Goal: Use online tool/utility: Utilize a website feature to perform a specific function

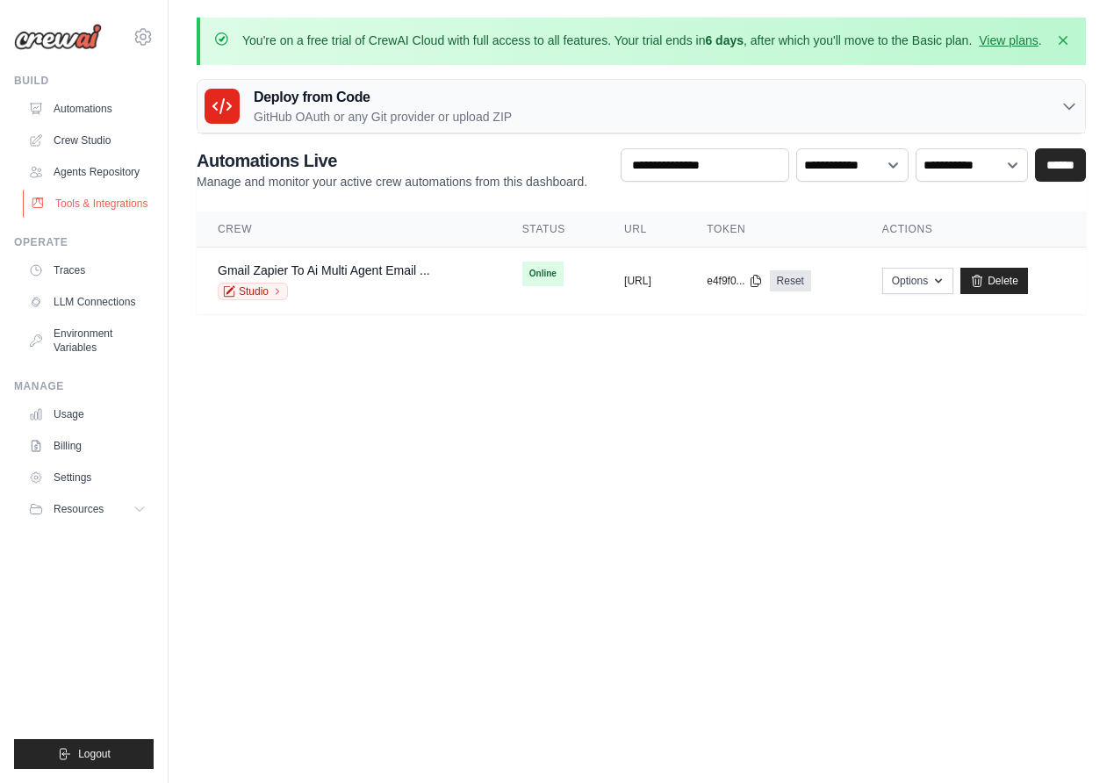
click at [93, 204] on link "Tools & Integrations" at bounding box center [89, 204] width 133 height 28
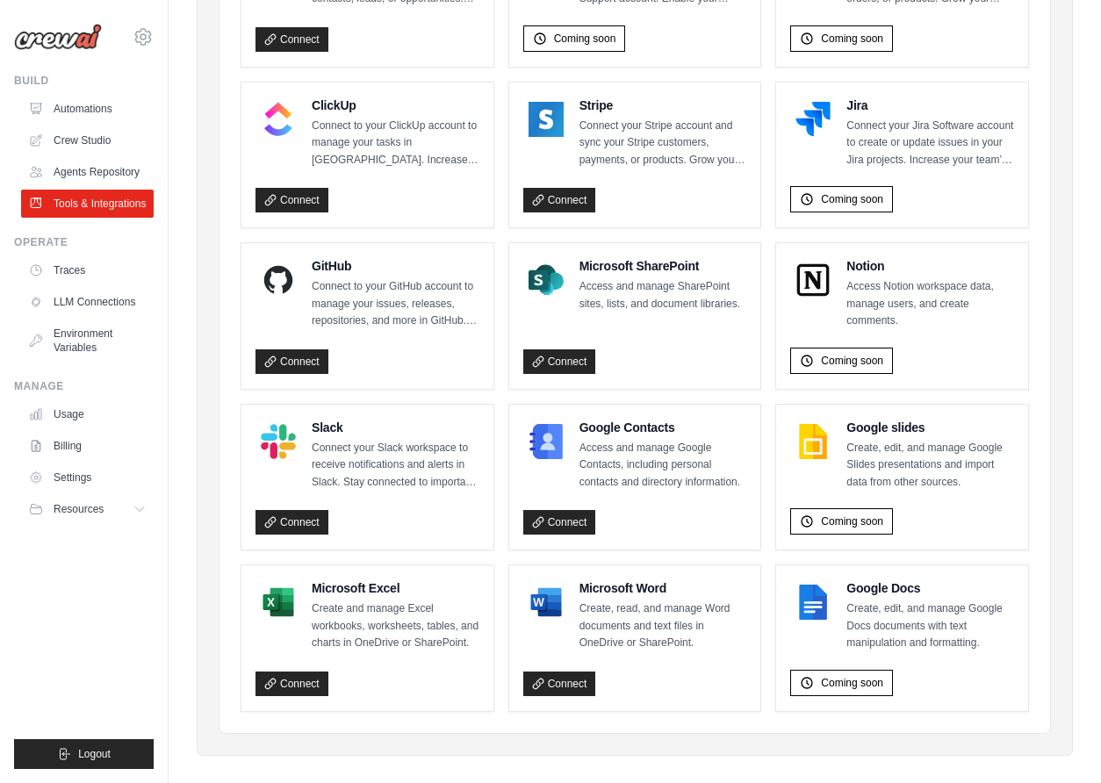
scroll to position [1027, 0]
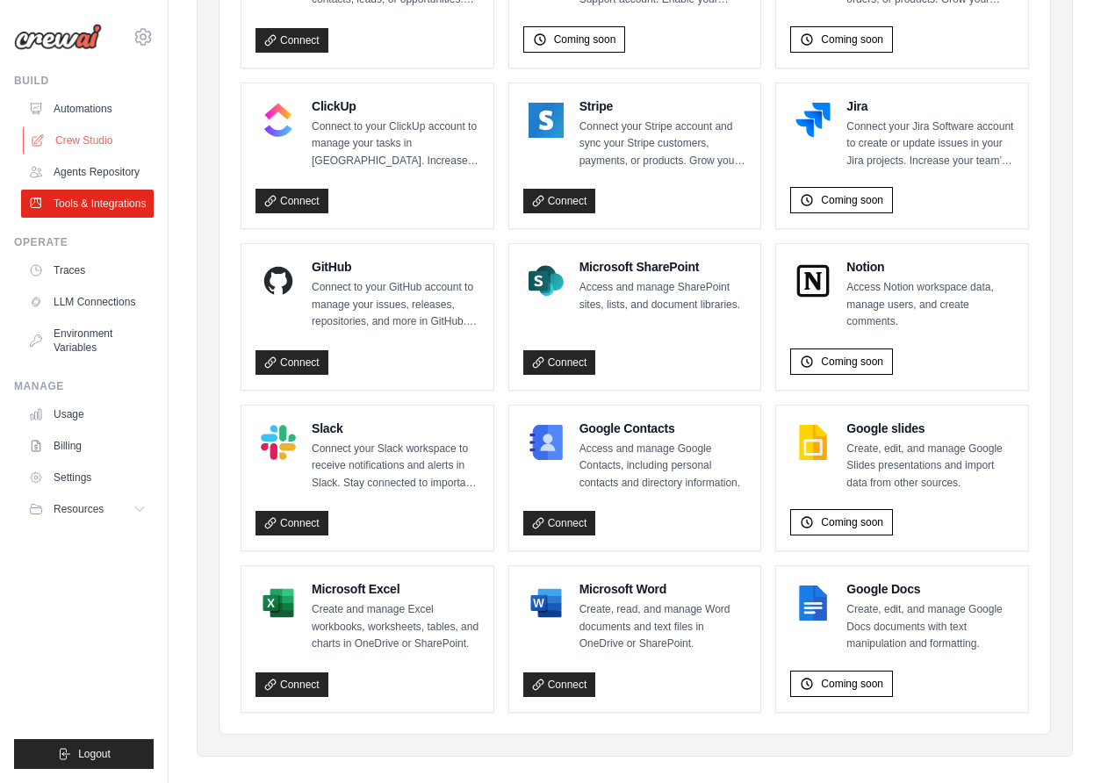
click at [96, 143] on link "Crew Studio" at bounding box center [89, 140] width 133 height 28
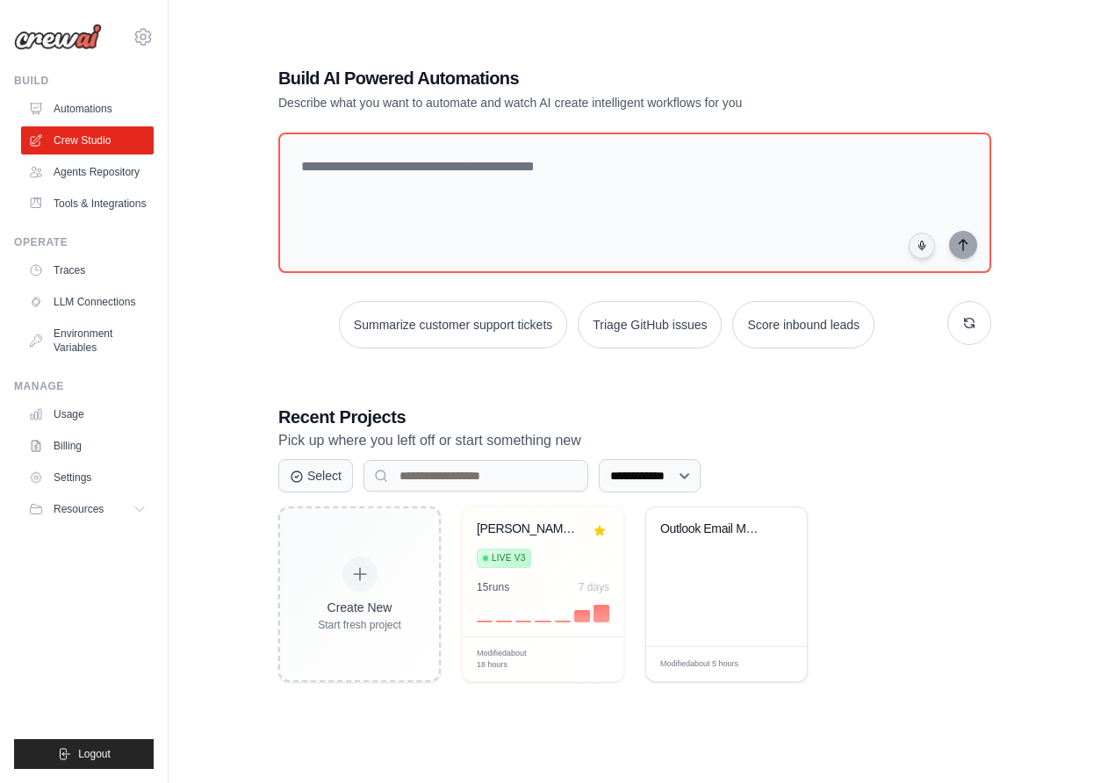
scroll to position [112, 0]
click at [726, 526] on div "Outlook Email Management Automation" at bounding box center [713, 529] width 106 height 16
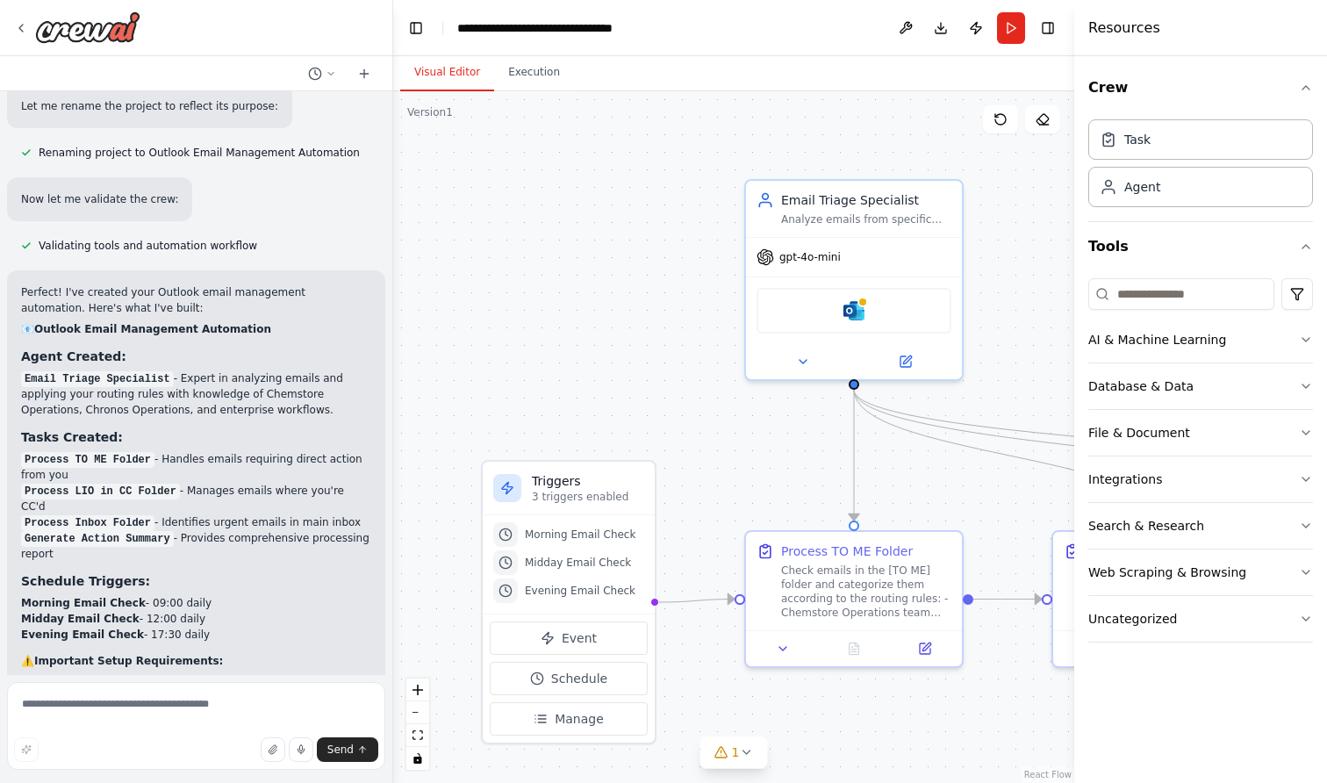
scroll to position [2339, 0]
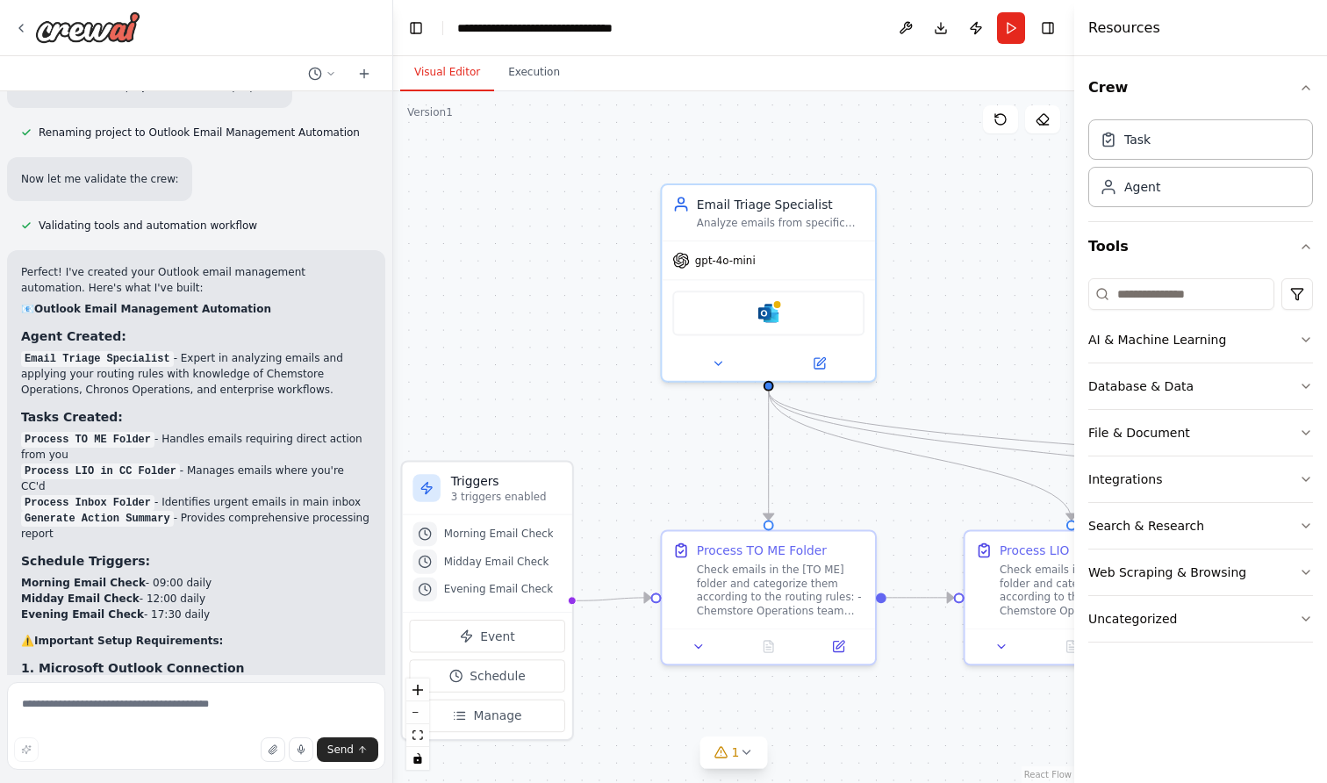
drag, startPoint x: 808, startPoint y: 500, endPoint x: 418, endPoint y: 495, distance: 390.6
click at [418, 496] on div ".deletable-edge-delete-btn { width: 20px; height: 20px; border: 0px solid #ffff…" at bounding box center [733, 437] width 681 height 692
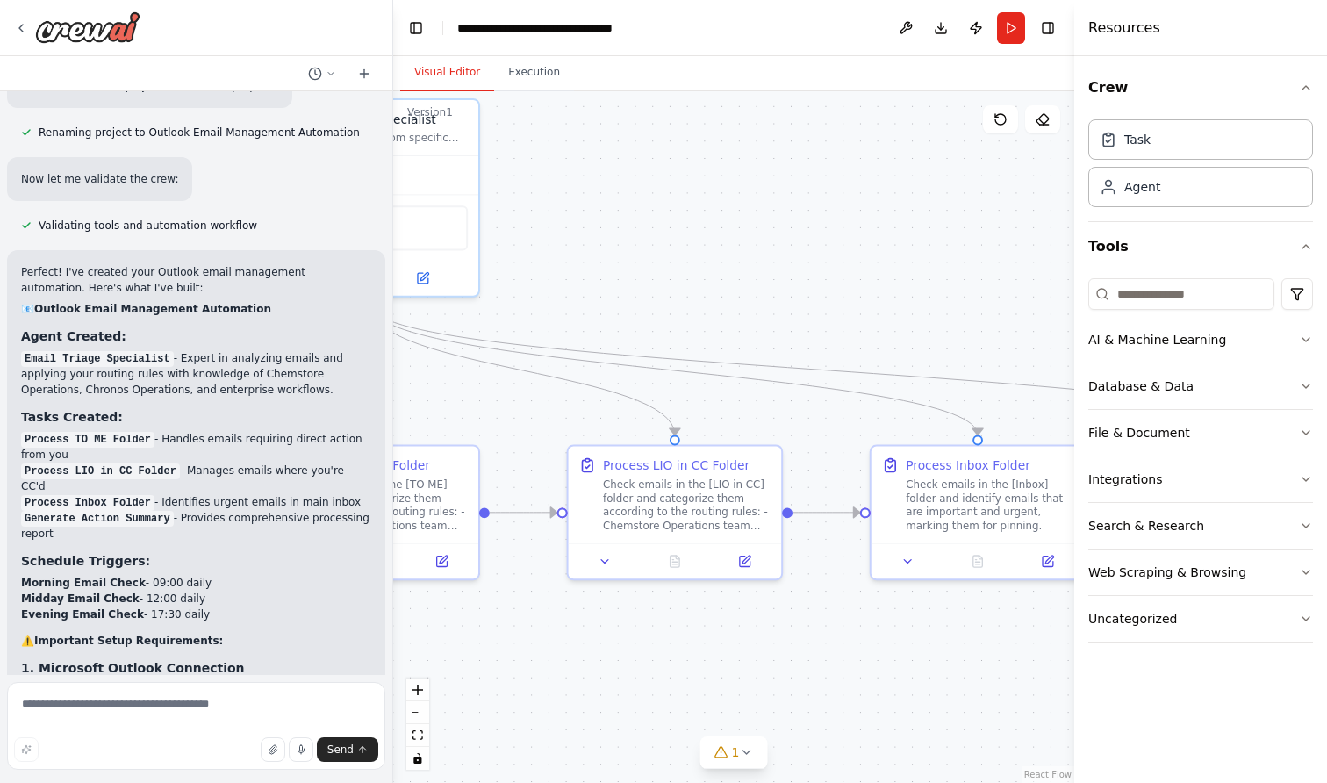
drag, startPoint x: 951, startPoint y: 410, endPoint x: 858, endPoint y: 259, distance: 177.3
click at [857, 257] on div ".deletable-edge-delete-btn { width: 20px; height: 20px; border: 0px solid #ffff…" at bounding box center [733, 437] width 681 height 692
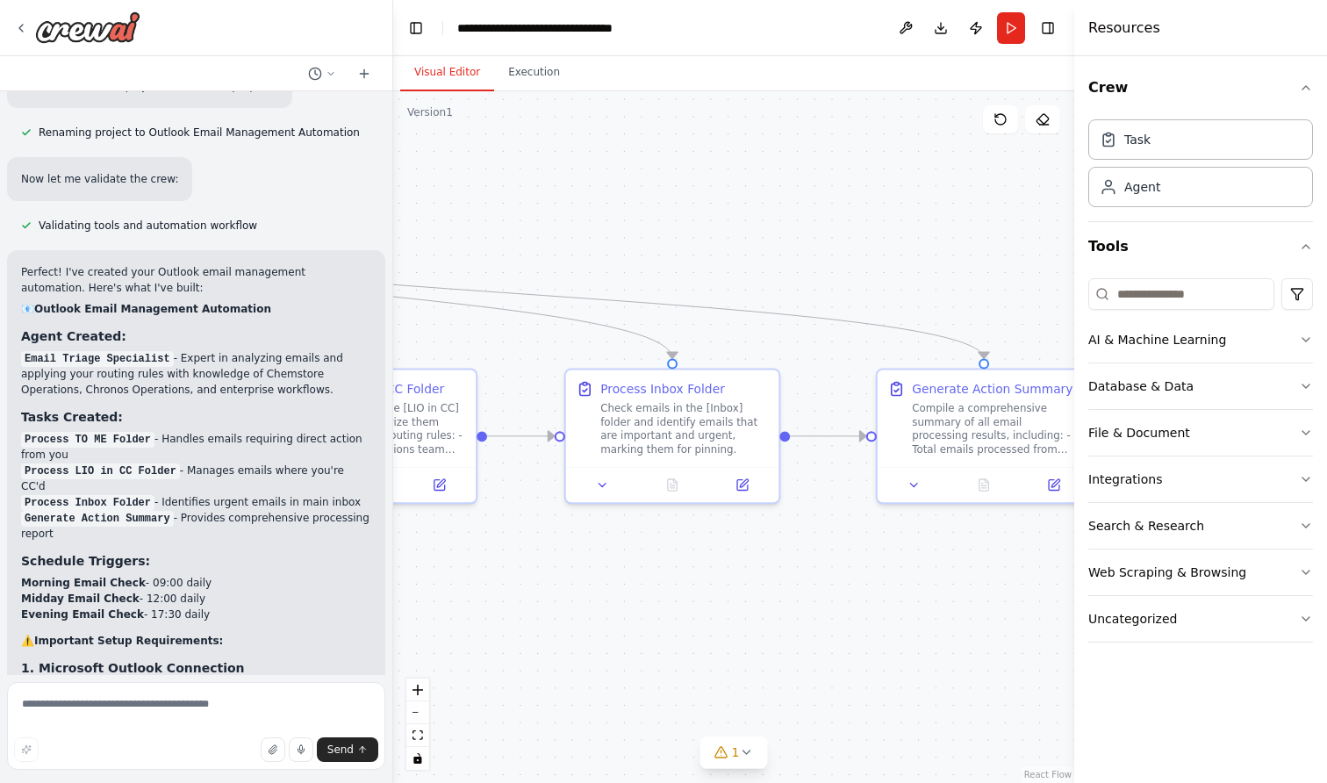
drag, startPoint x: 934, startPoint y: 588, endPoint x: 635, endPoint y: 584, distance: 299.3
click at [634, 584] on div ".deletable-edge-delete-btn { width: 20px; height: 20px; border: 0px solid #ffff…" at bounding box center [733, 437] width 681 height 692
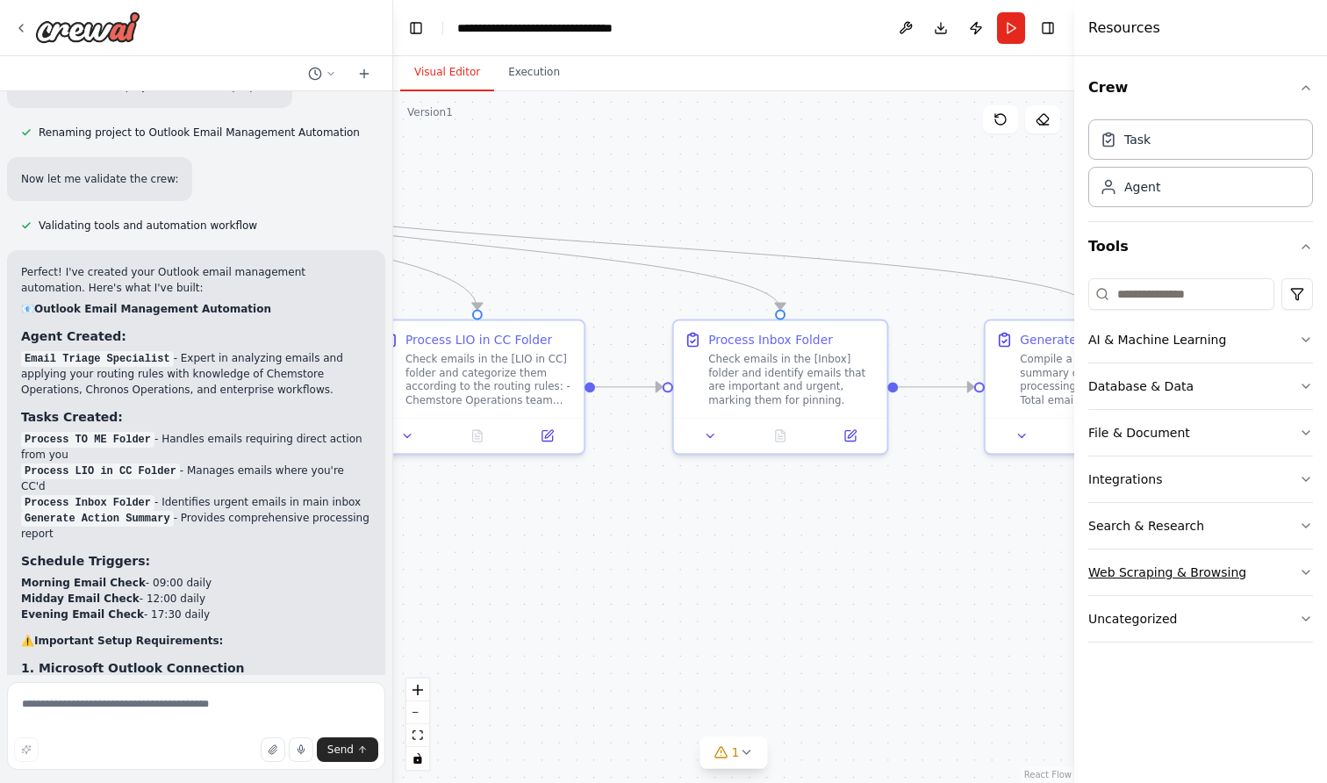
drag, startPoint x: 982, startPoint y: 604, endPoint x: 1088, endPoint y: 573, distance: 110.5
click at [1088, 573] on div "This workflow helps me manage my outlook mailbox: Check my email at 09:00, 12:0…" at bounding box center [663, 391] width 1327 height 783
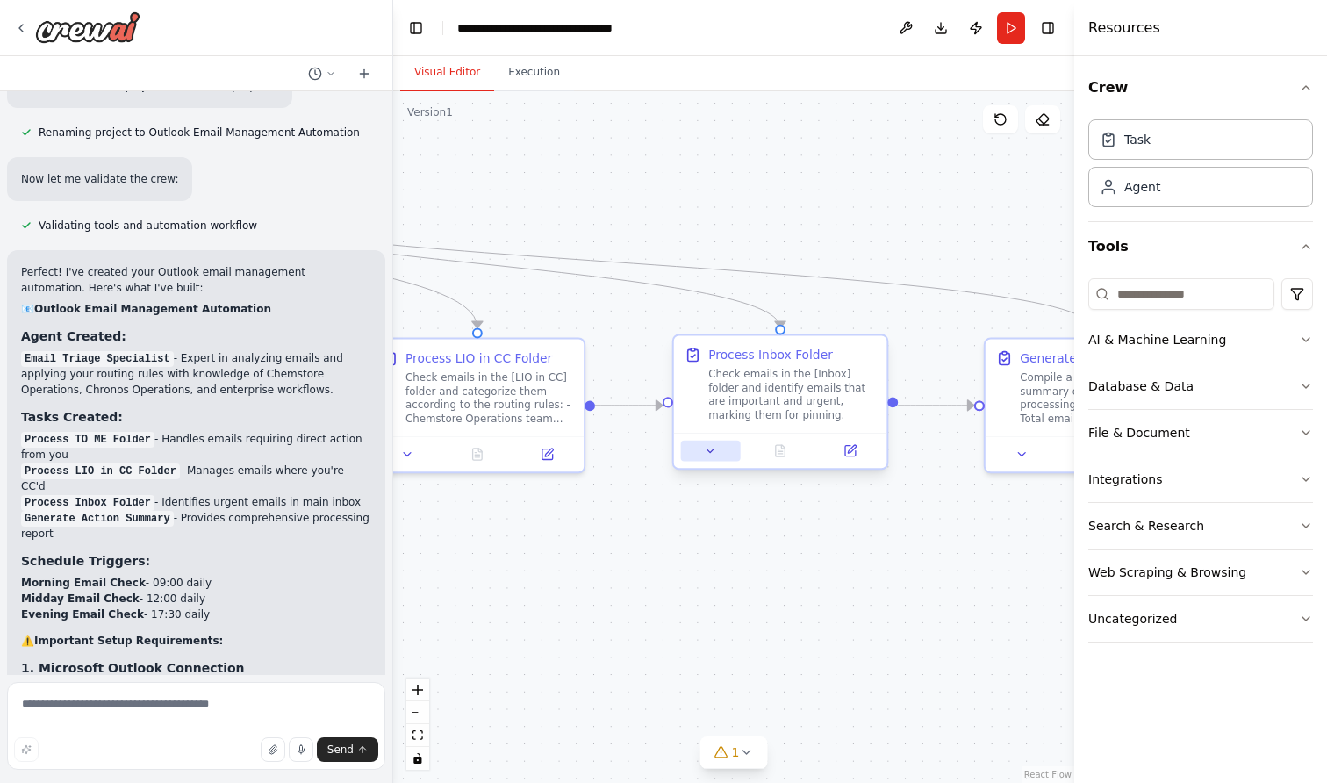
click at [704, 445] on icon at bounding box center [711, 451] width 14 height 14
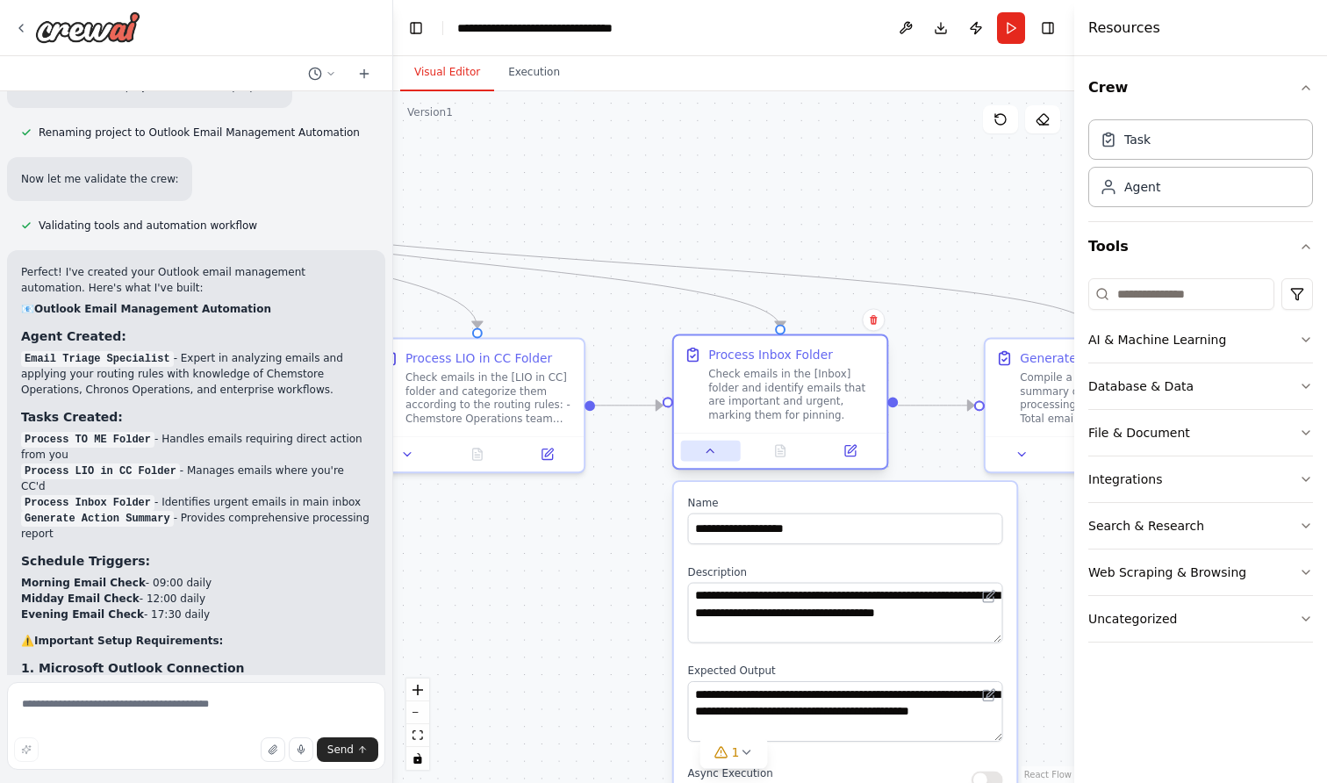
click at [707, 459] on button at bounding box center [711, 451] width 60 height 21
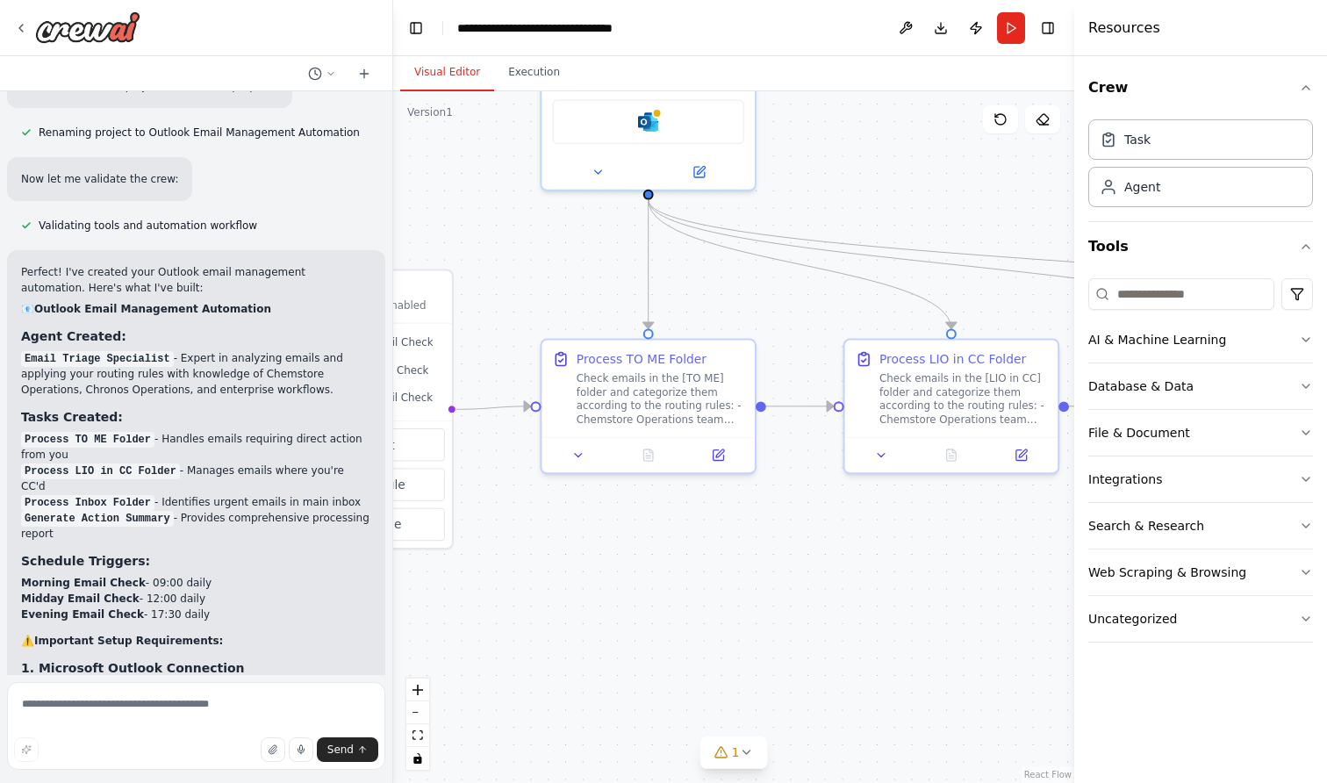
drag, startPoint x: 553, startPoint y: 578, endPoint x: 1027, endPoint y: 581, distance: 473.9
click at [1027, 581] on div ".deletable-edge-delete-btn { width: 20px; height: 20px; border: 0px solid #ffff…" at bounding box center [733, 437] width 681 height 692
click at [825, 570] on div ".deletable-edge-delete-btn { width: 20px; height: 20px; border: 0px solid #ffff…" at bounding box center [733, 437] width 681 height 692
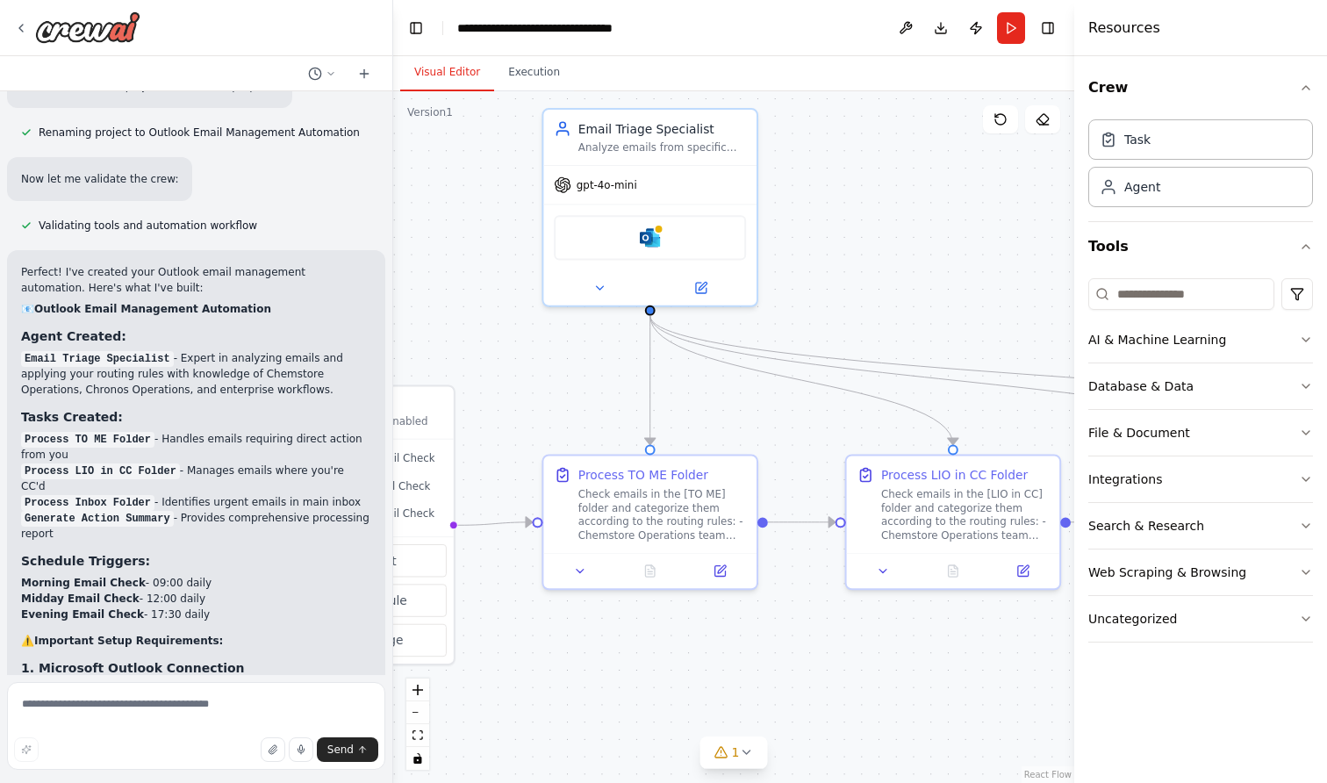
drag, startPoint x: 837, startPoint y: 169, endPoint x: 838, endPoint y: 290, distance: 120.2
click at [837, 290] on div ".deletable-edge-delete-btn { width: 20px; height: 20px; border: 0px solid #ffff…" at bounding box center [733, 437] width 681 height 692
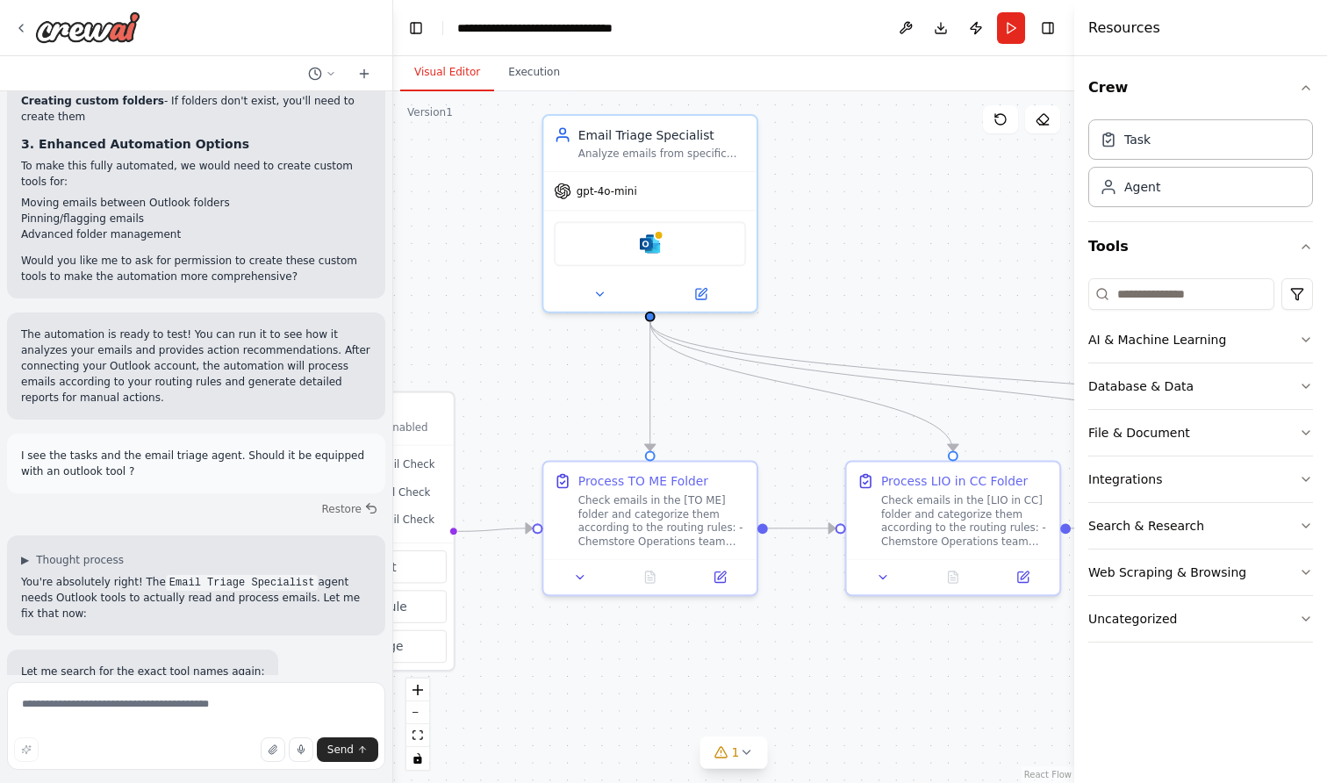
scroll to position [3281, 0]
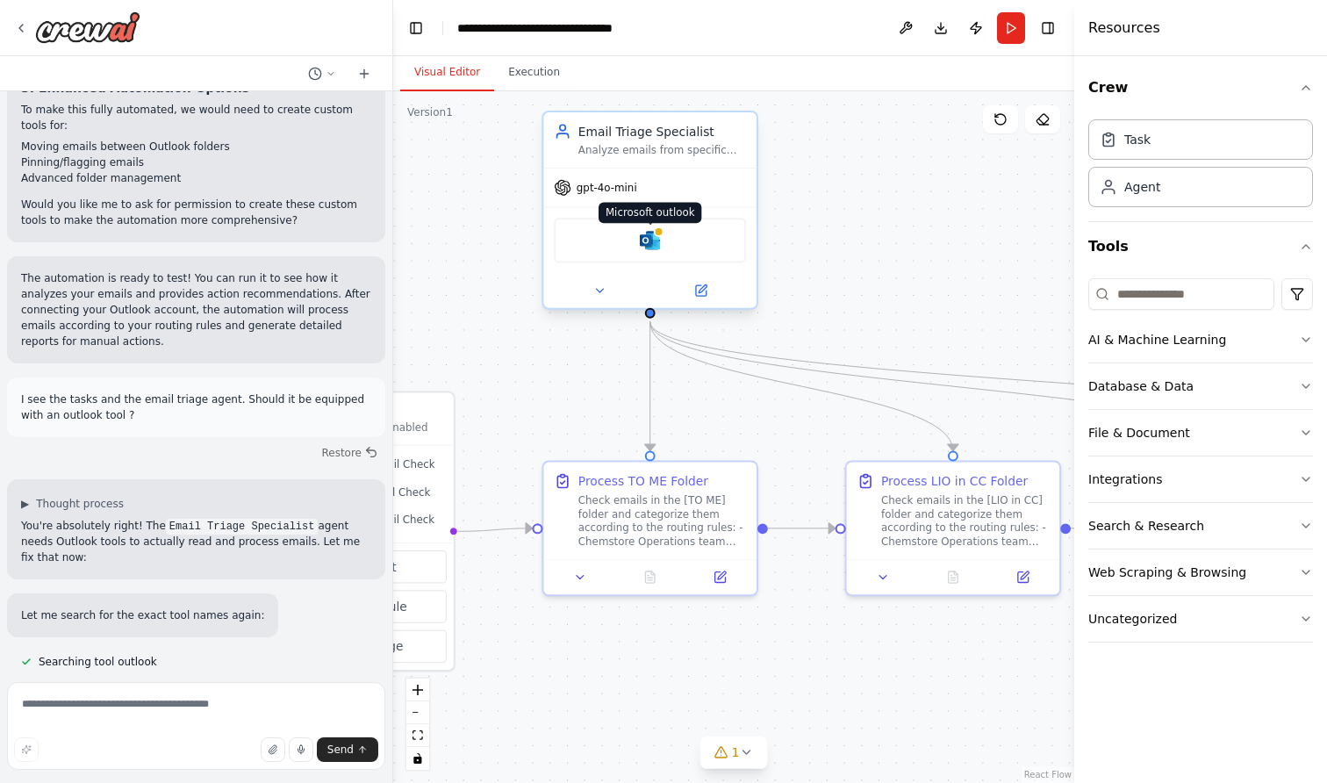
click at [651, 243] on img at bounding box center [650, 240] width 21 height 21
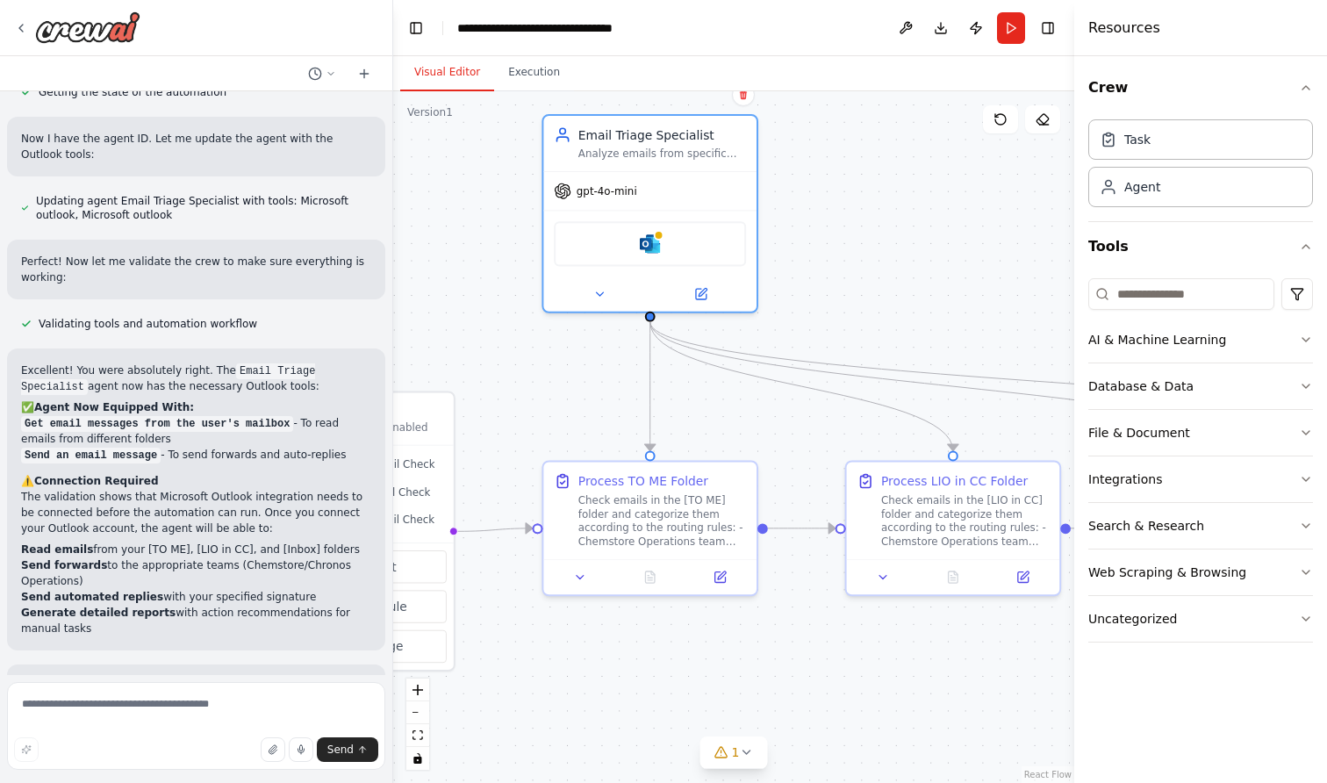
scroll to position [4109, 0]
click at [938, 33] on button "Download" at bounding box center [941, 28] width 28 height 32
click at [412, 23] on button "Toggle Left Sidebar" at bounding box center [416, 28] width 25 height 25
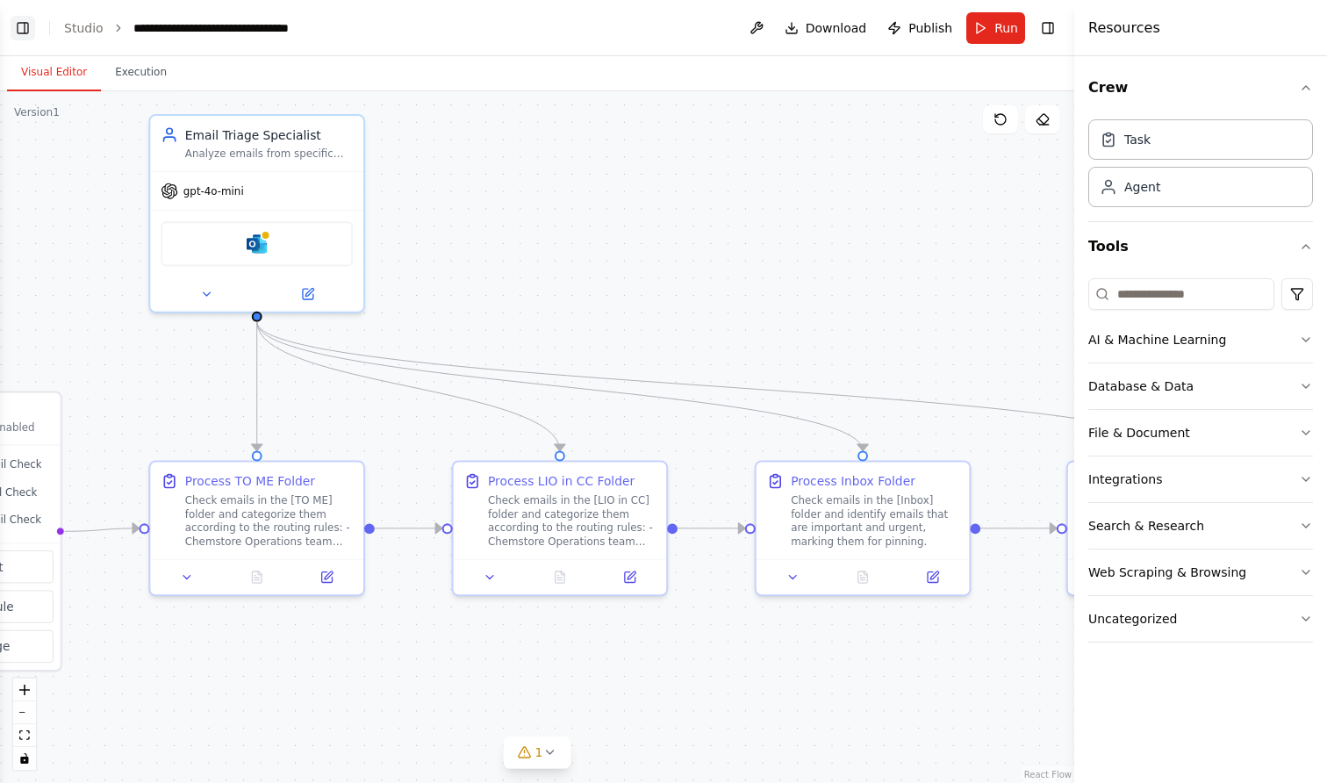
click at [25, 26] on button "Toggle Left Sidebar" at bounding box center [23, 28] width 25 height 25
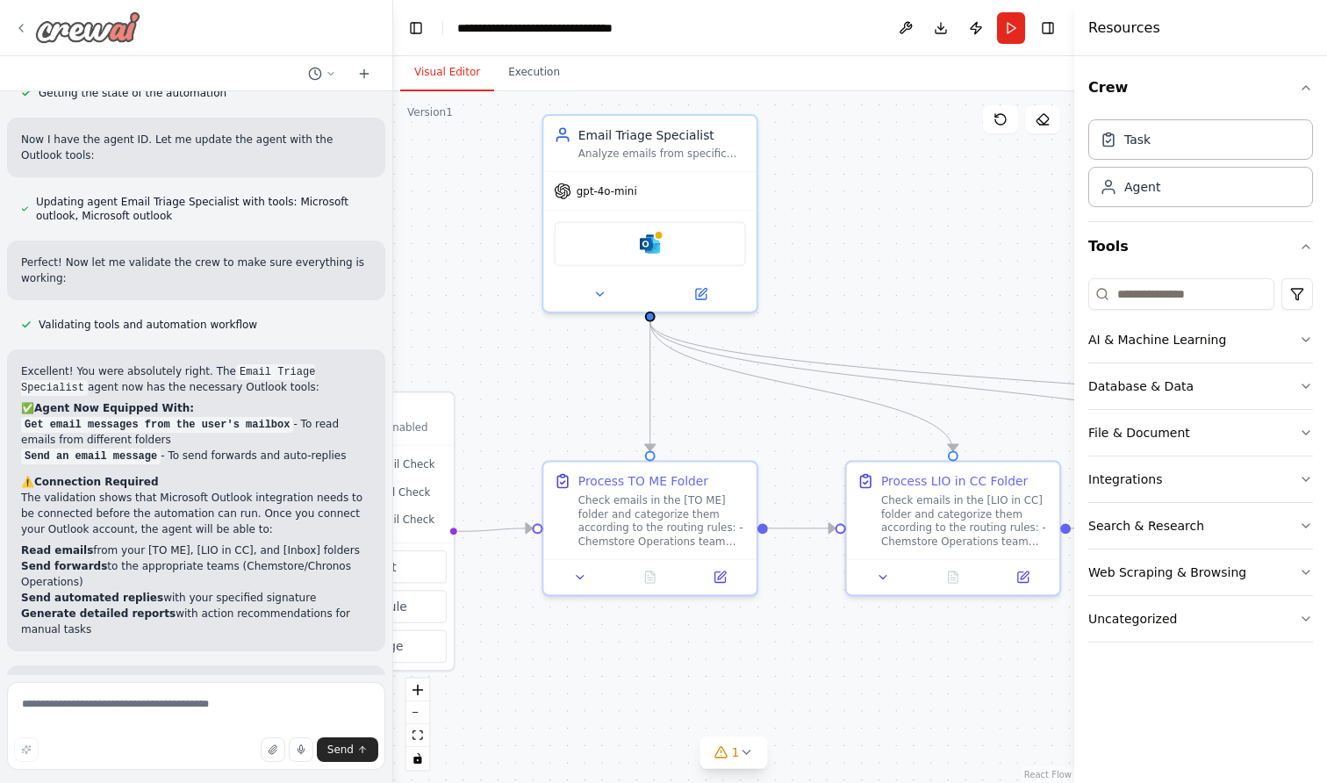
click at [17, 29] on icon at bounding box center [21, 28] width 14 height 14
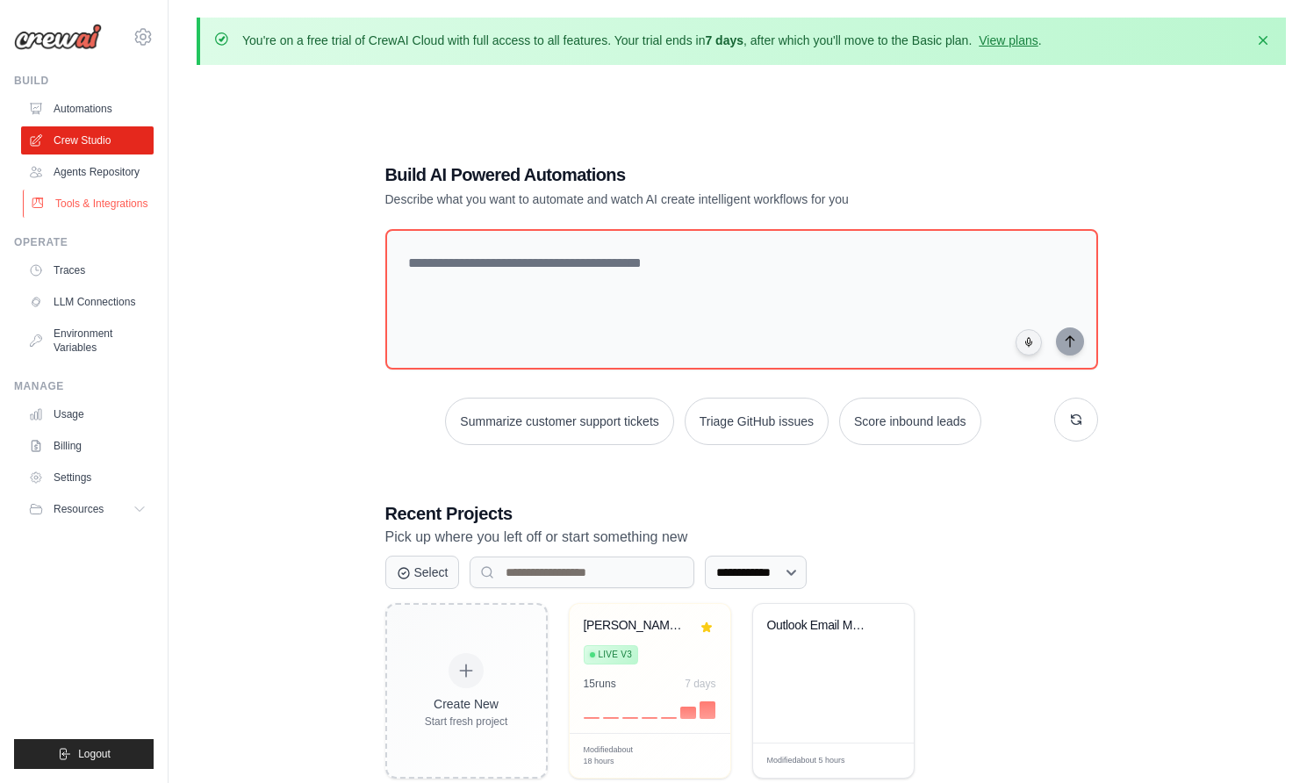
click at [110, 195] on link "Tools & Integrations" at bounding box center [89, 204] width 133 height 28
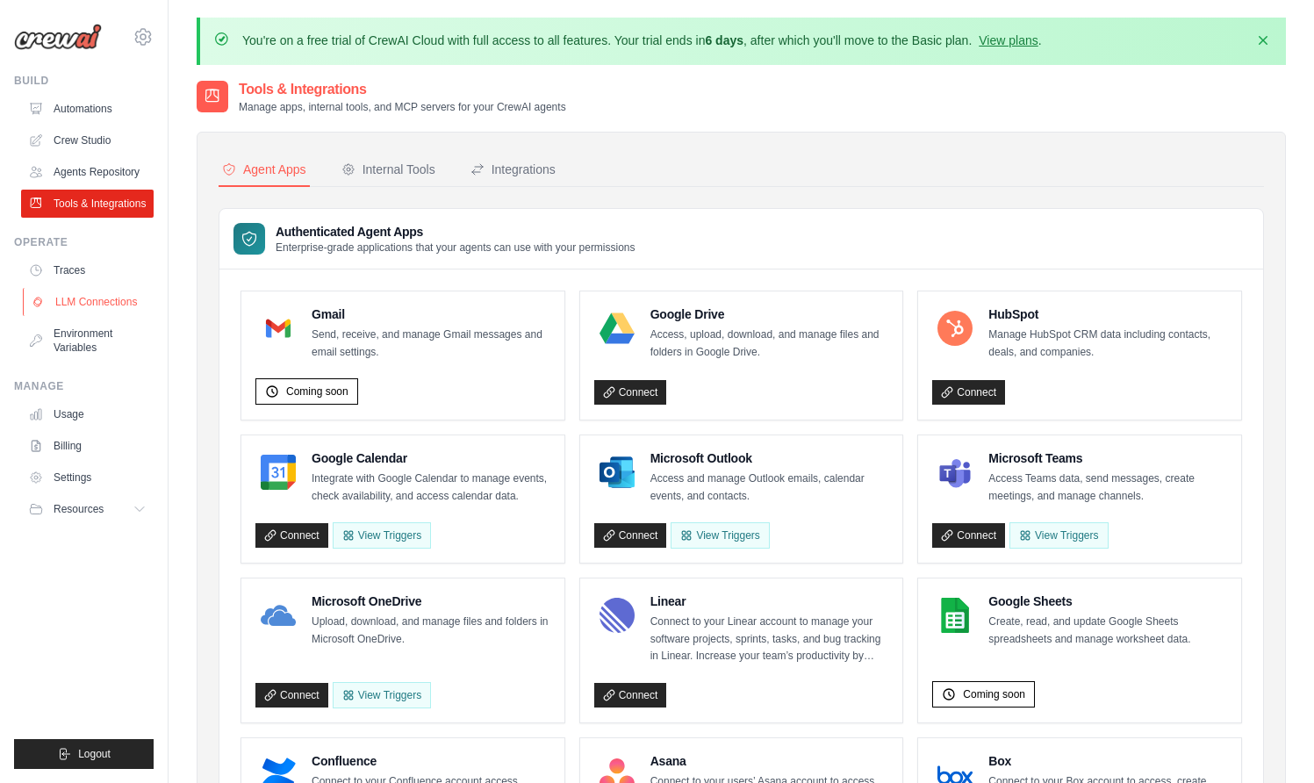
click at [60, 302] on link "LLM Connections" at bounding box center [89, 302] width 133 height 28
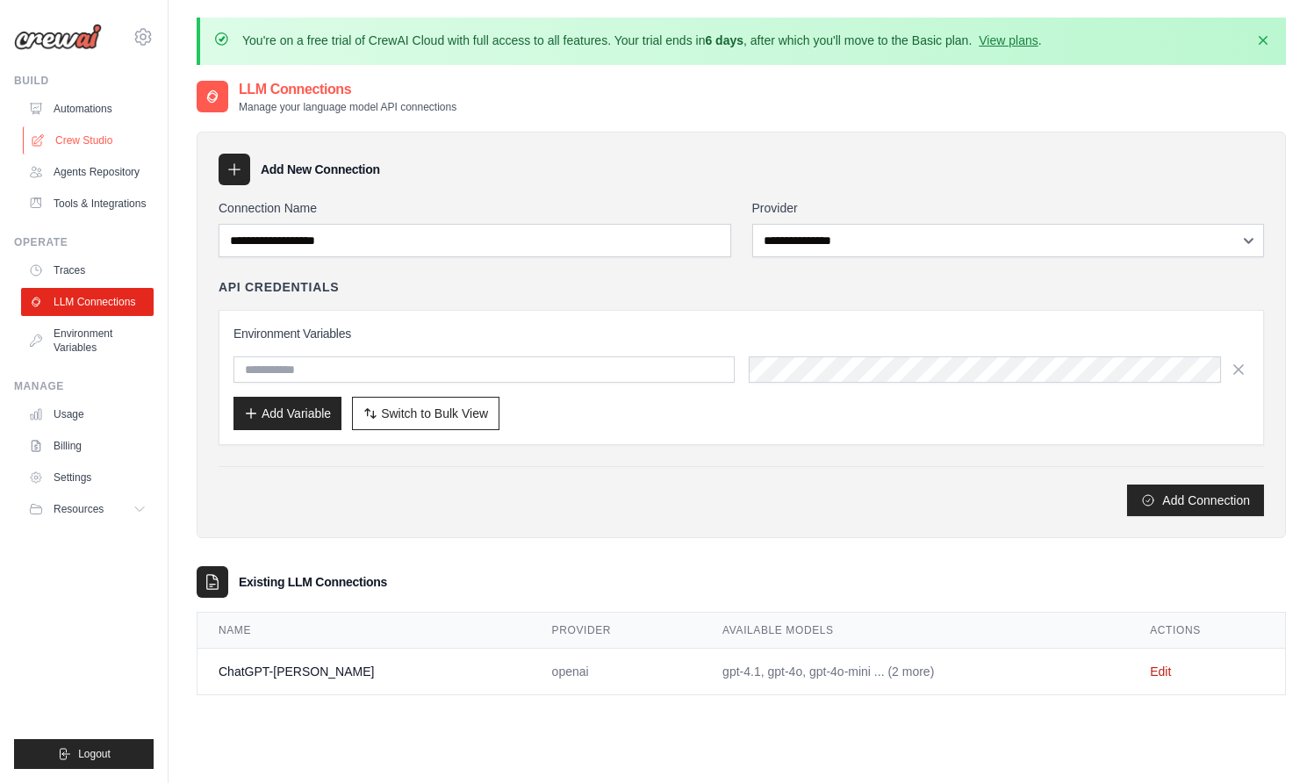
click at [79, 145] on link "Crew Studio" at bounding box center [89, 140] width 133 height 28
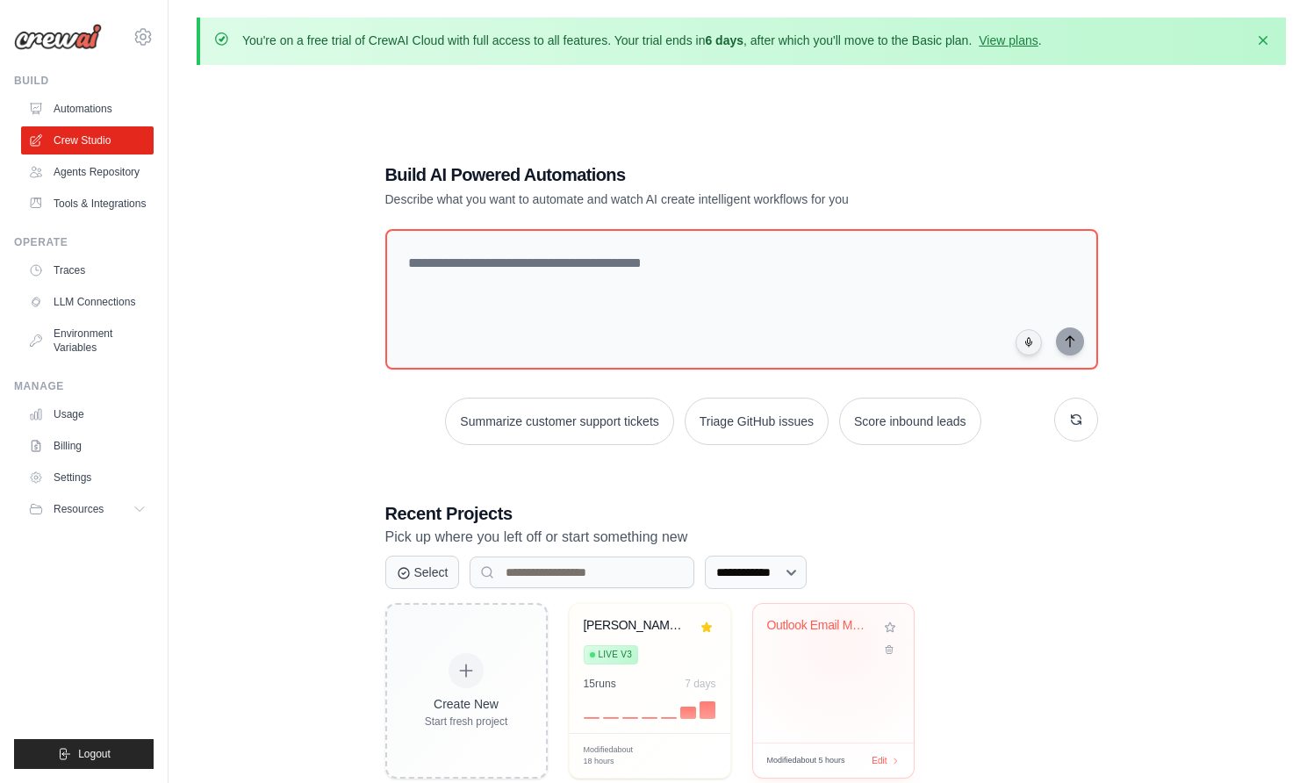
click at [839, 643] on div "Outlook Email Management Automation" at bounding box center [833, 638] width 133 height 40
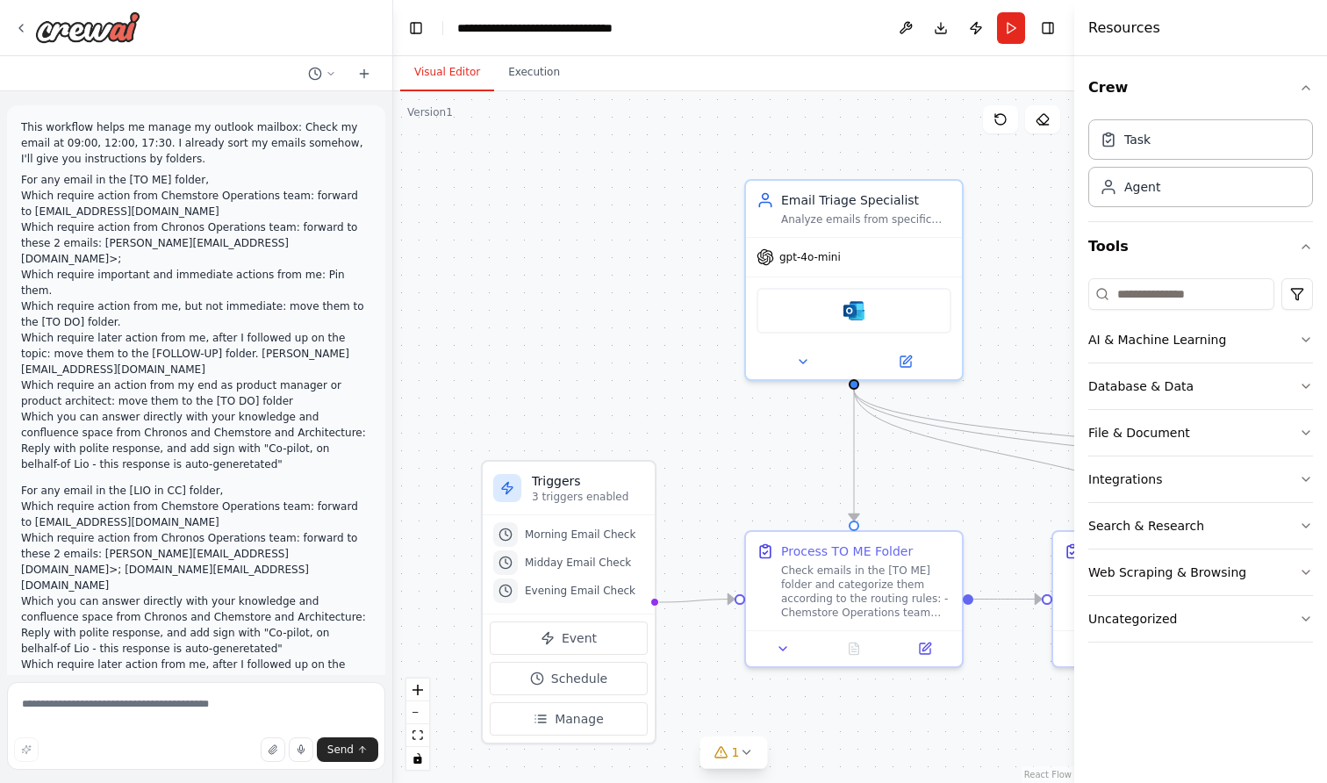
scroll to position [4109, 0]
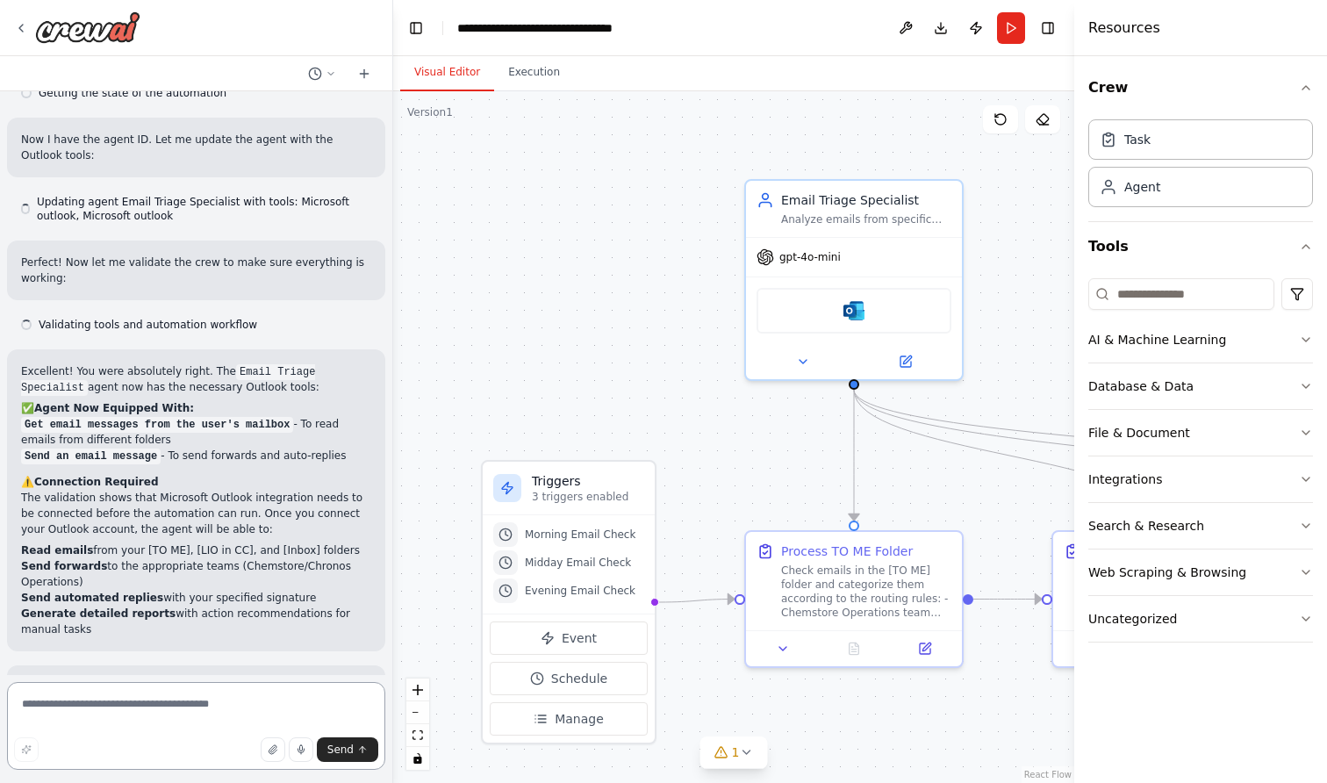
click at [119, 700] on textarea at bounding box center [196, 726] width 378 height 88
type textarea "**********"
click at [352, 753] on span "Send" at bounding box center [340, 749] width 26 height 14
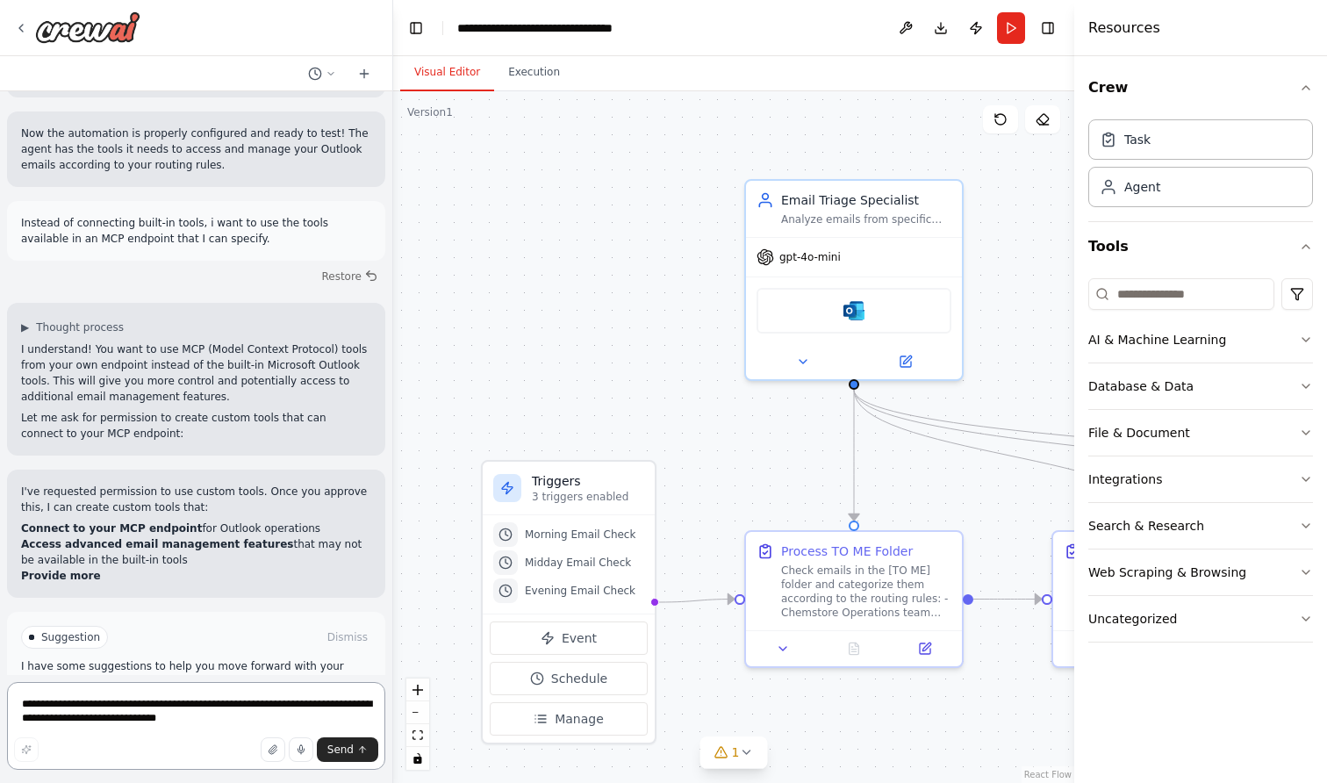
scroll to position [4662, 0]
click at [170, 706] on span "Enable coding skills" at bounding box center [204, 713] width 104 height 14
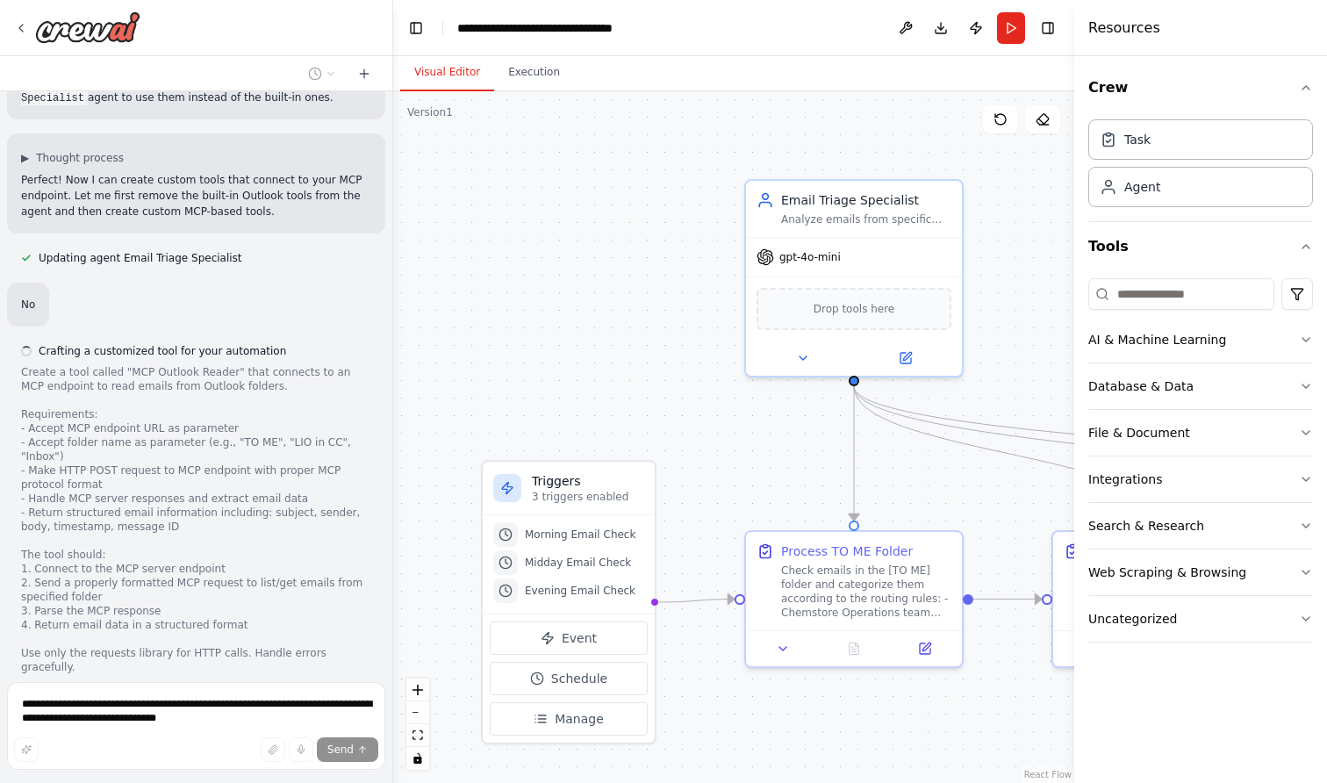
scroll to position [5294, 0]
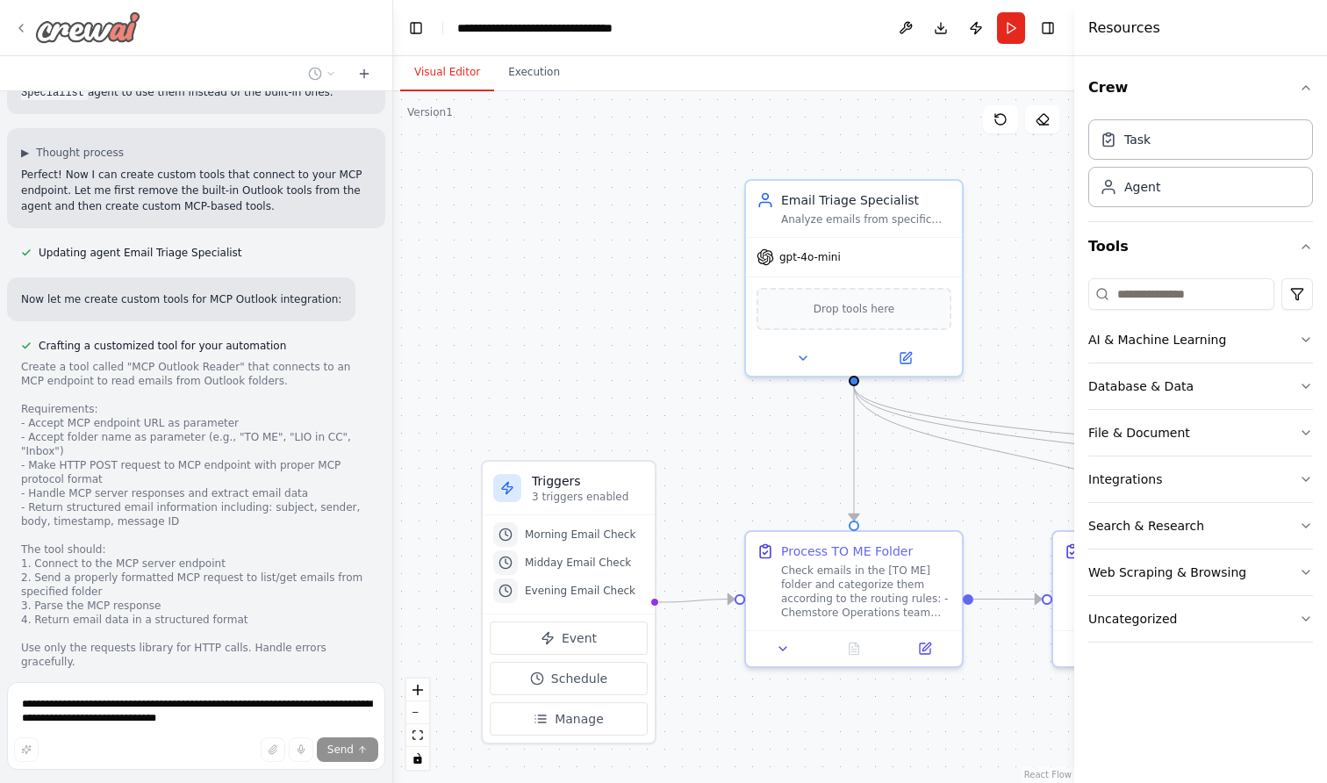
click at [22, 25] on icon at bounding box center [21, 28] width 4 height 7
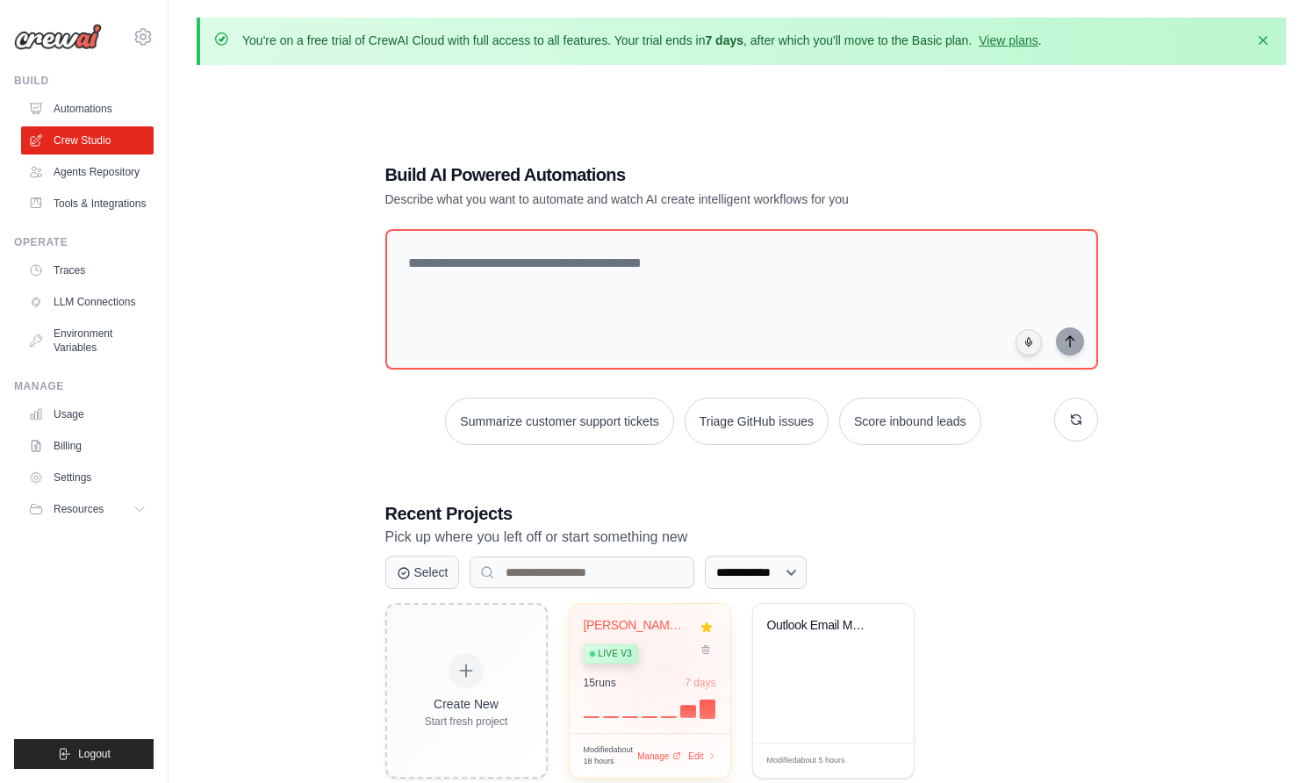
click at [672, 658] on div "Live v3" at bounding box center [637, 653] width 106 height 24
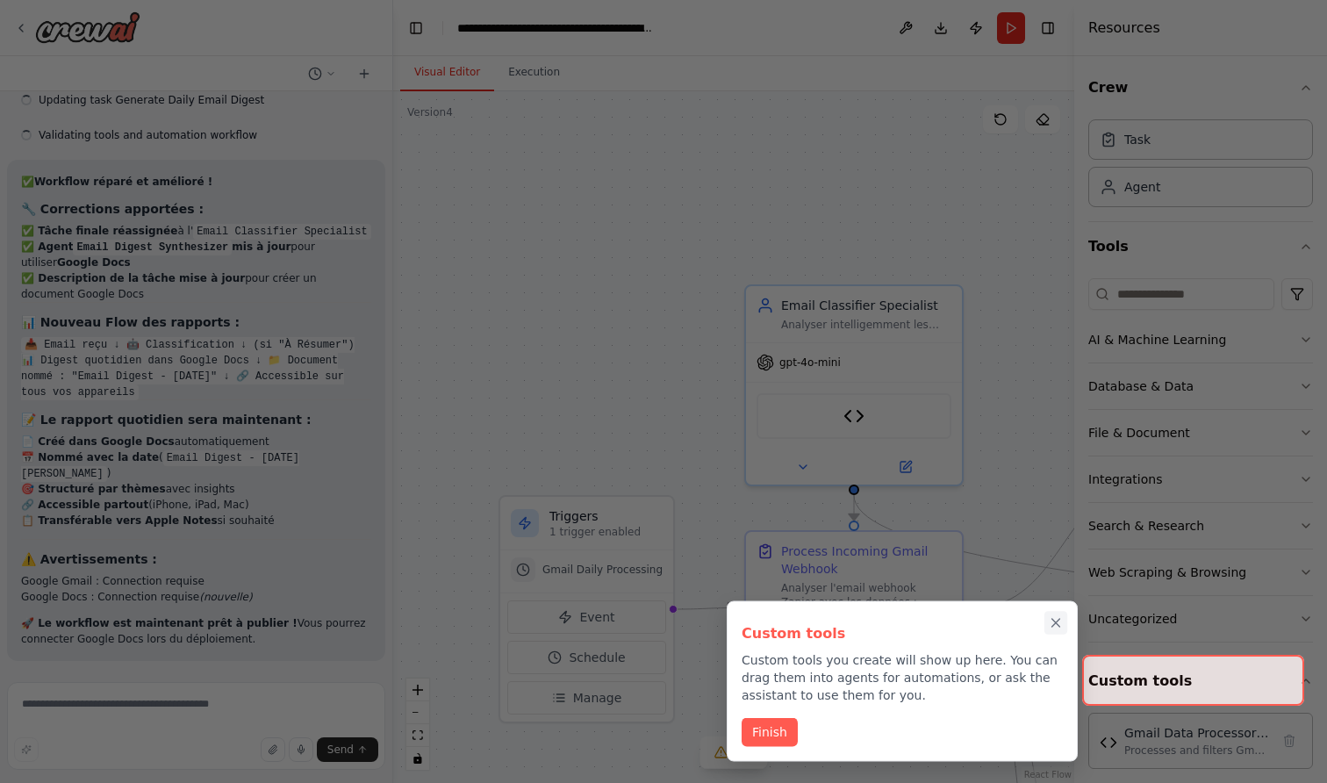
scroll to position [29004, 0]
click at [774, 734] on button "Finish" at bounding box center [770, 730] width 56 height 29
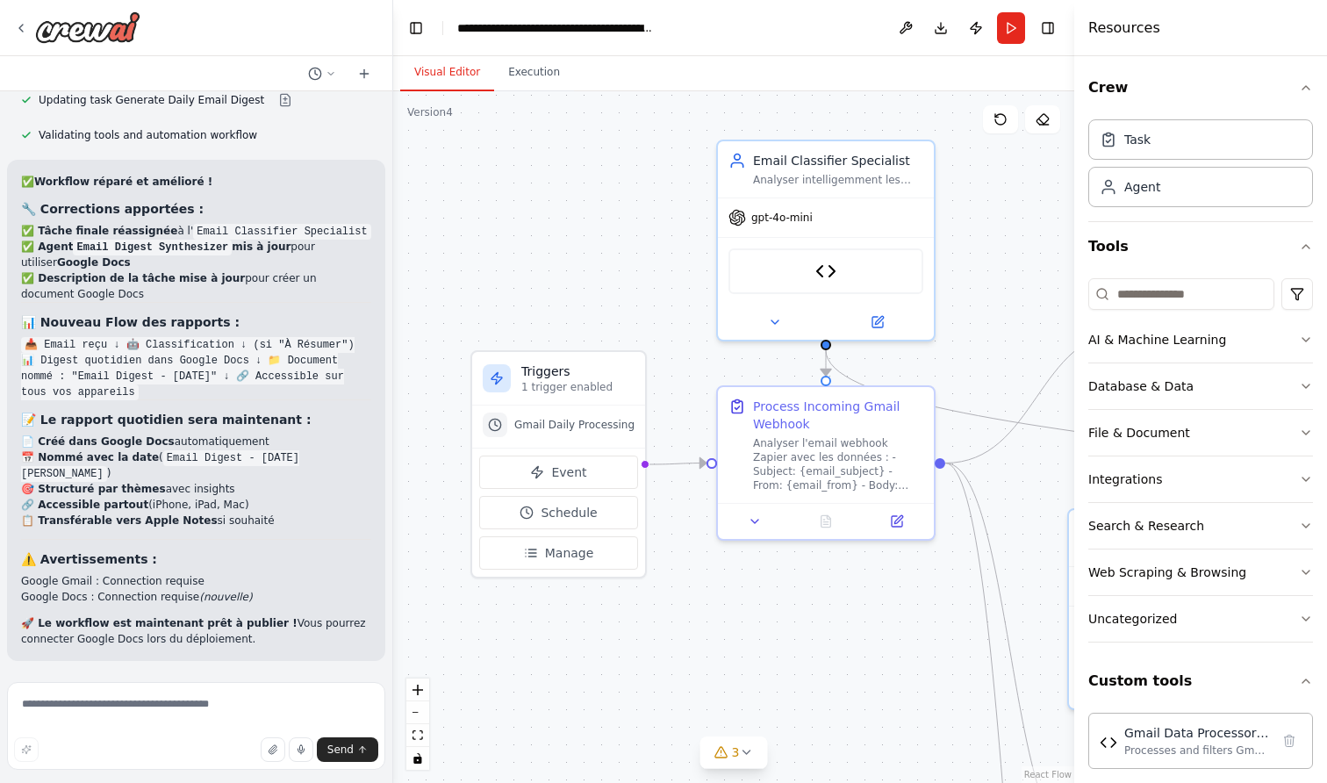
drag, startPoint x: 635, startPoint y: 391, endPoint x: 607, endPoint y: 247, distance: 146.6
click at [607, 246] on div ".deletable-edge-delete-btn { width: 20px; height: 20px; border: 0px solid #ffff…" at bounding box center [733, 437] width 681 height 692
click at [419, 25] on button "Toggle Left Sidebar" at bounding box center [416, 28] width 25 height 25
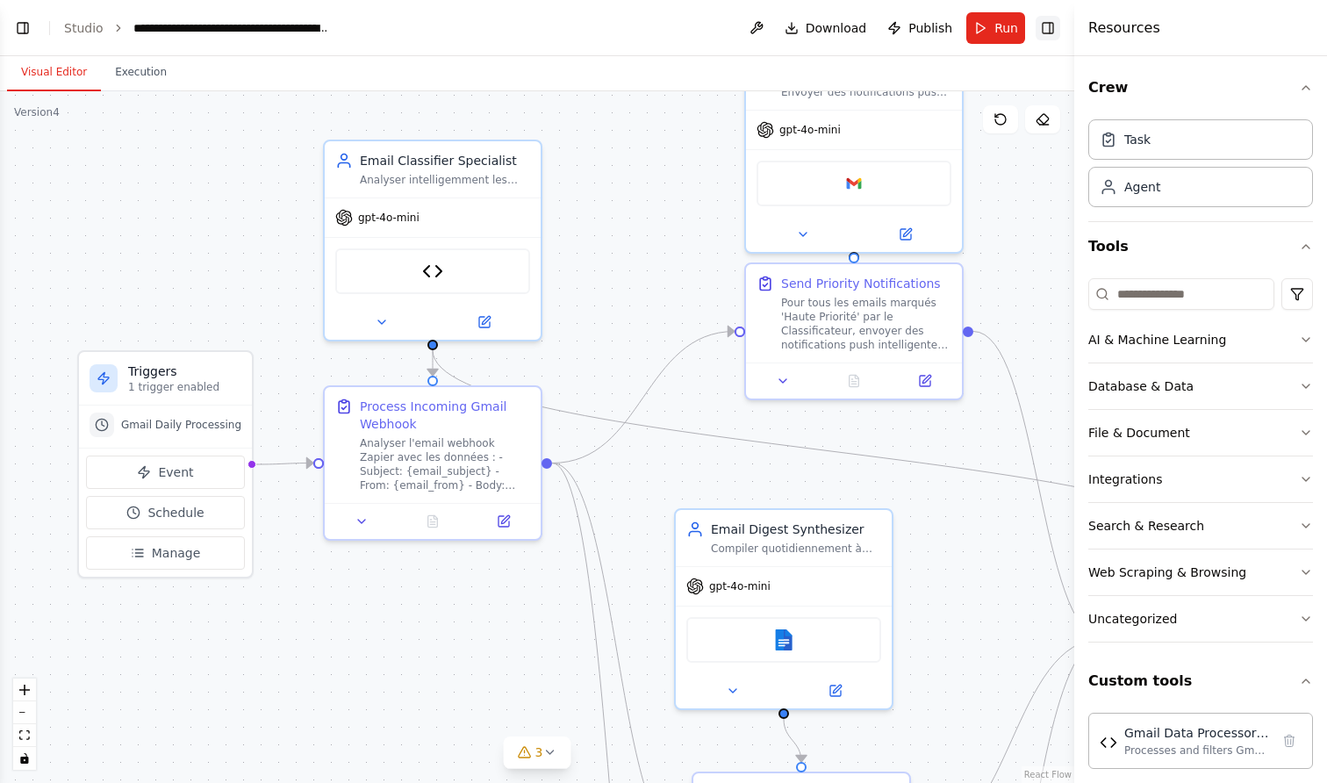
click at [1045, 29] on button "Toggle Right Sidebar" at bounding box center [1048, 28] width 25 height 25
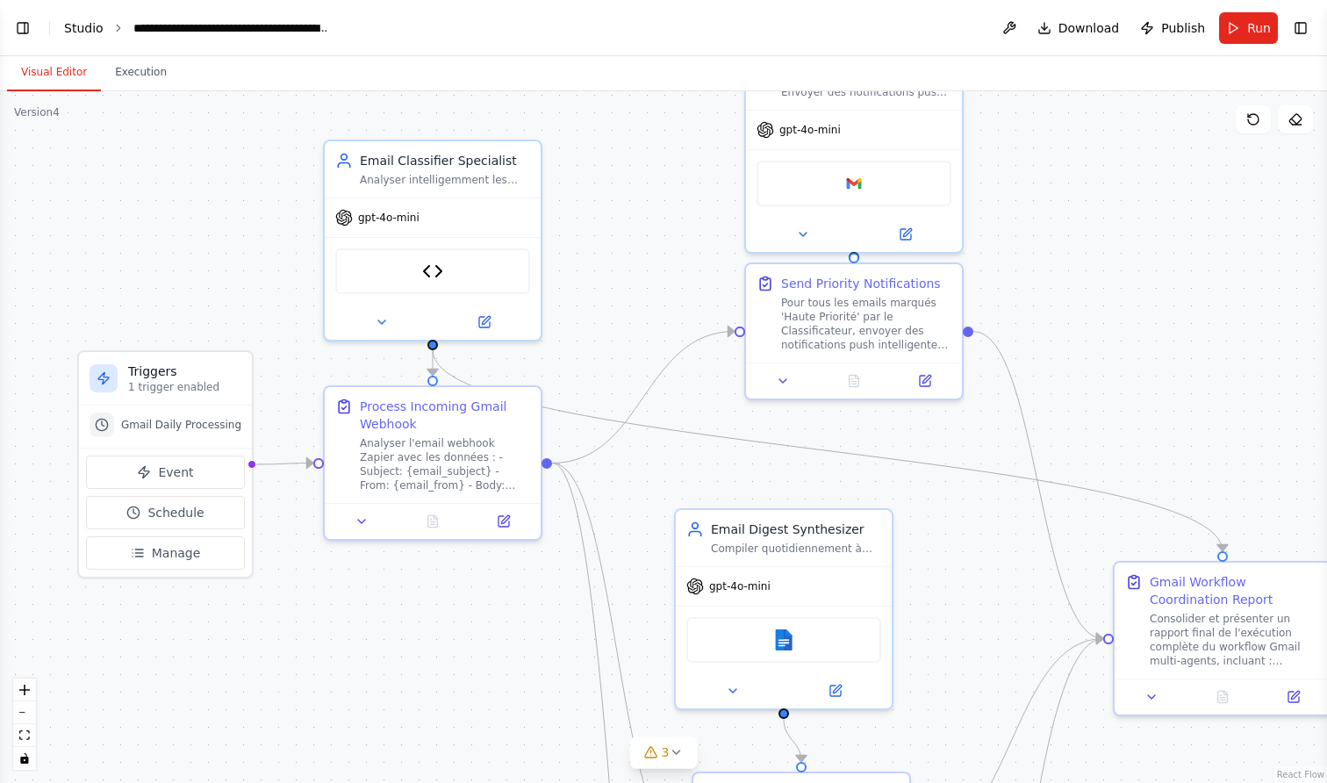
click at [93, 29] on link "Studio" at bounding box center [83, 28] width 39 height 14
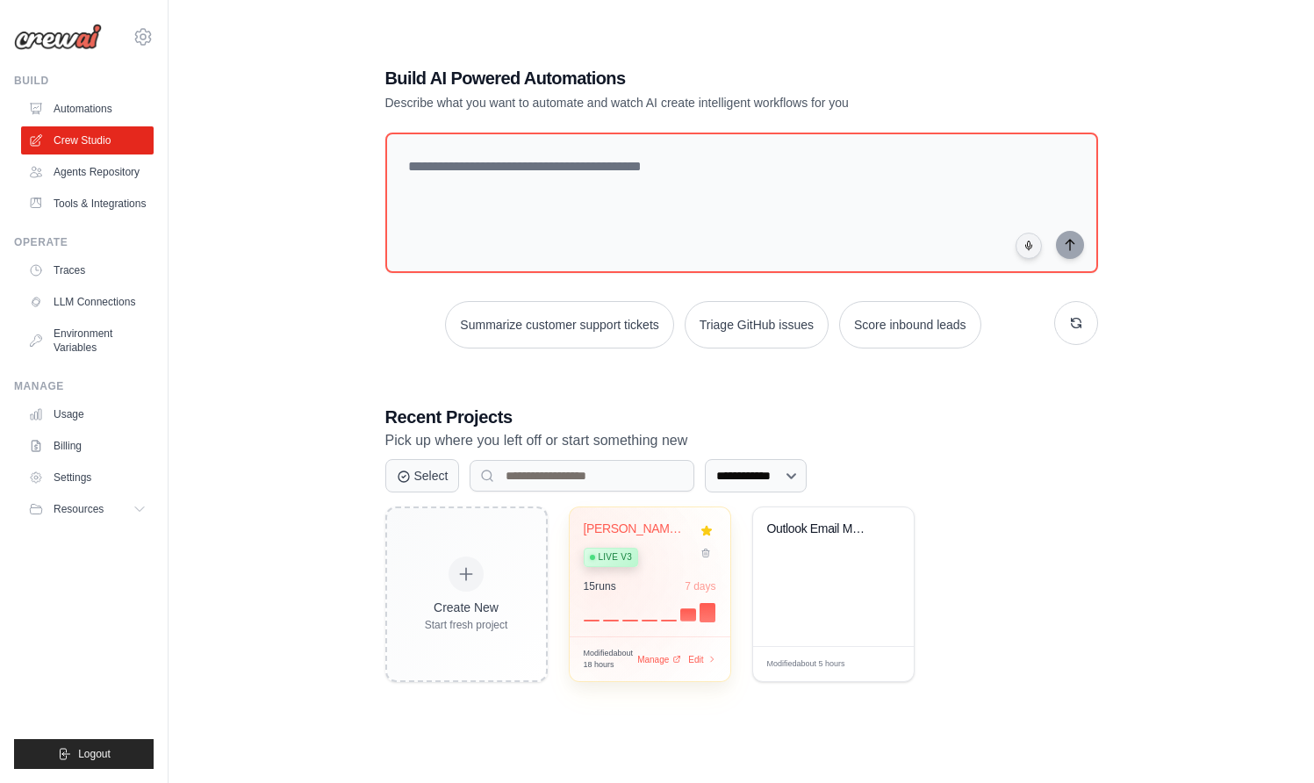
scroll to position [96, 0]
click at [663, 658] on span "Manage" at bounding box center [652, 660] width 35 height 15
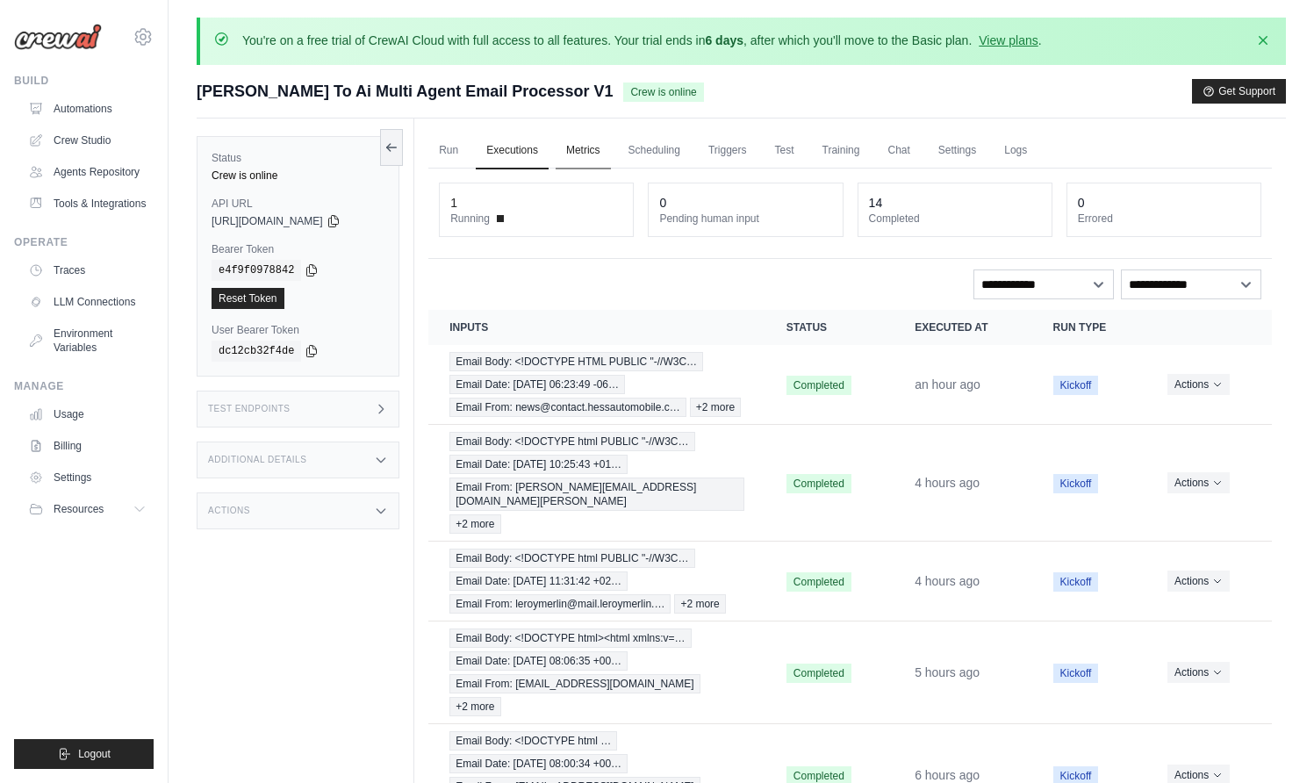
click at [589, 150] on link "Metrics" at bounding box center [583, 151] width 55 height 37
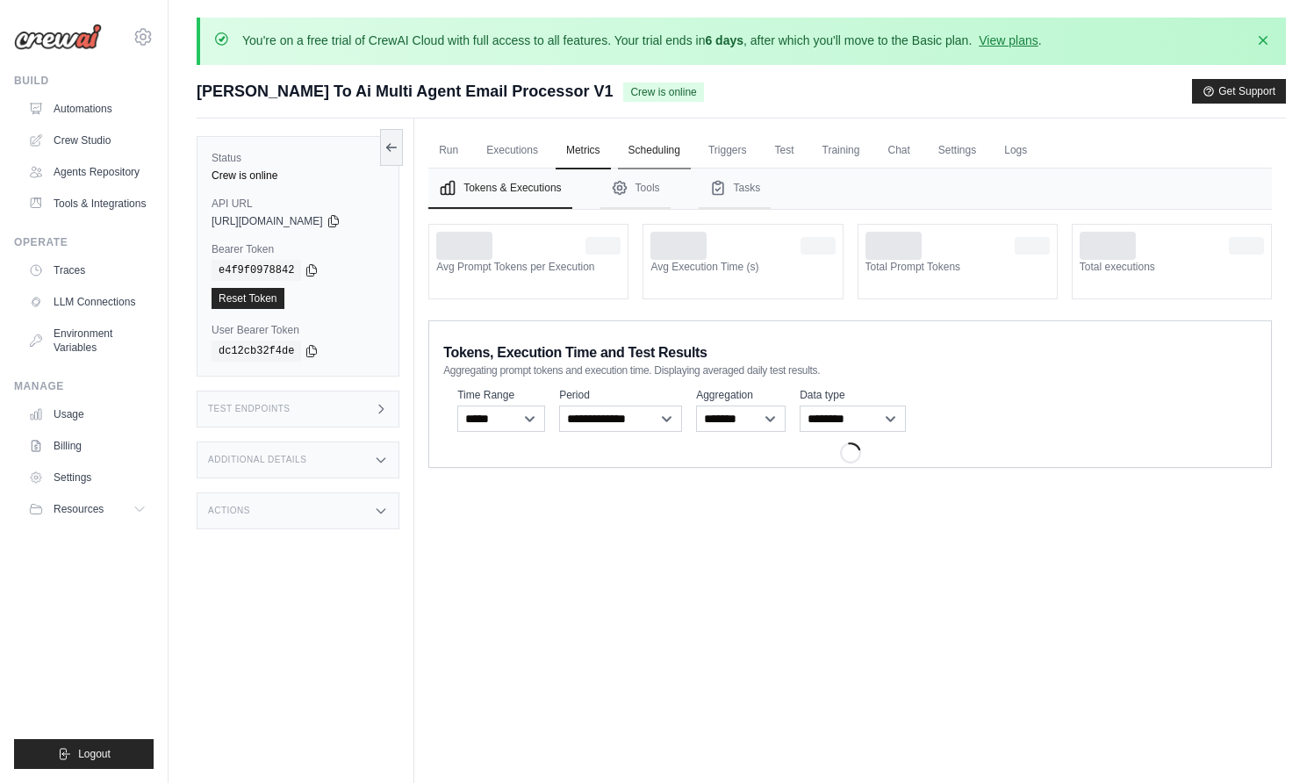
click at [648, 149] on link "Scheduling" at bounding box center [654, 151] width 73 height 37
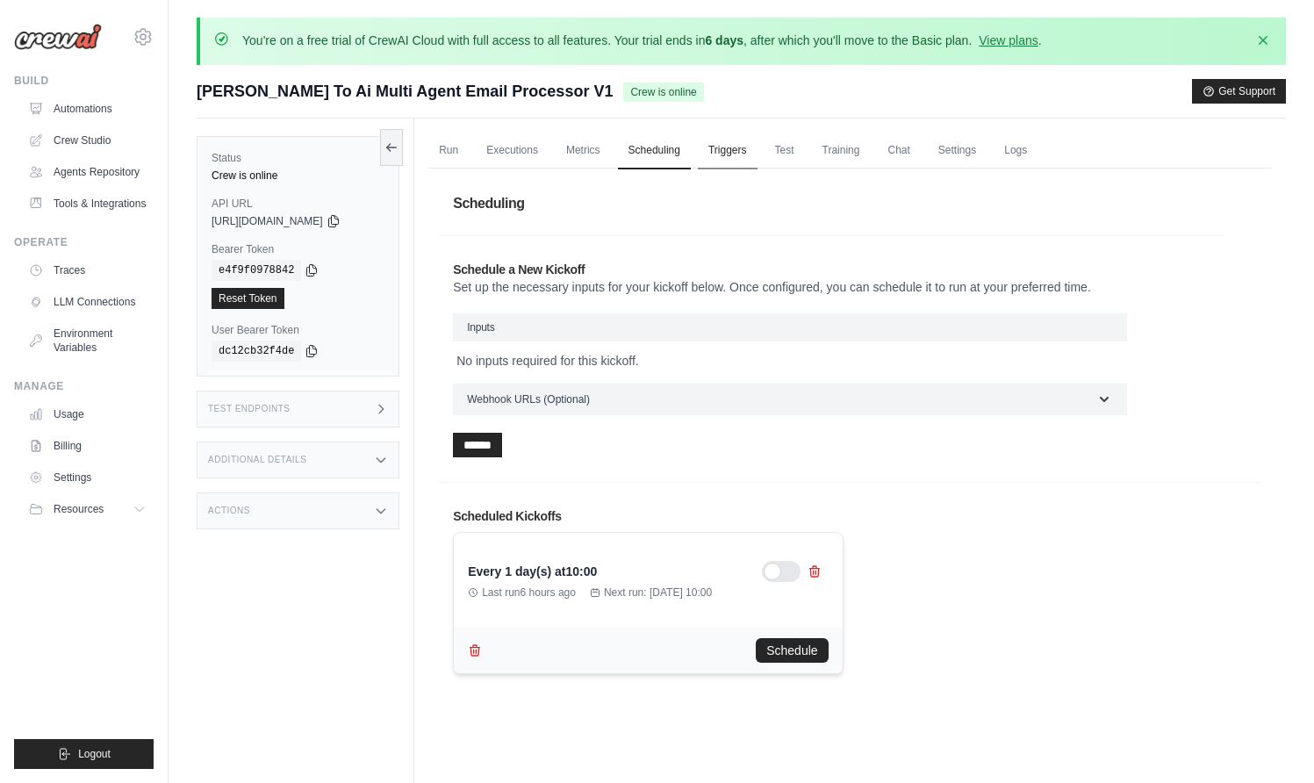
click at [723, 150] on link "Triggers" at bounding box center [728, 151] width 60 height 37
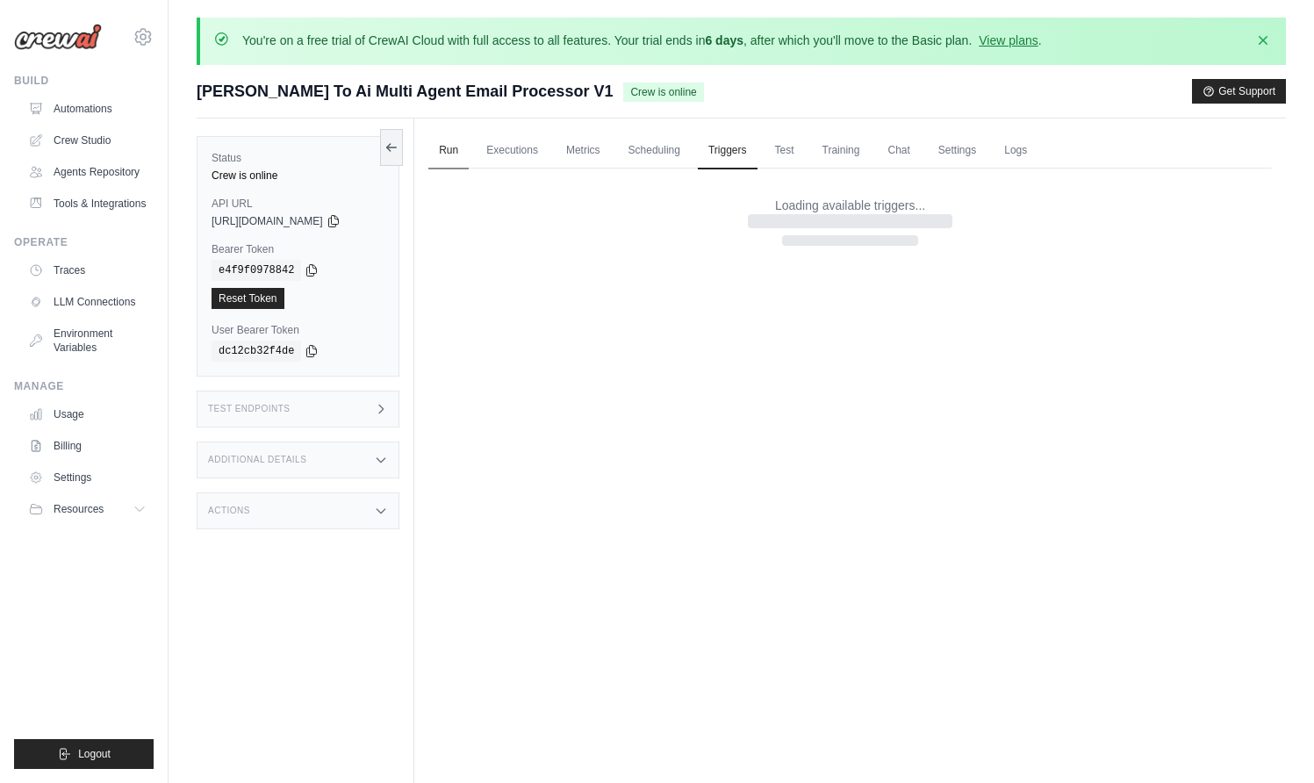
click at [447, 147] on link "Run" at bounding box center [448, 151] width 40 height 37
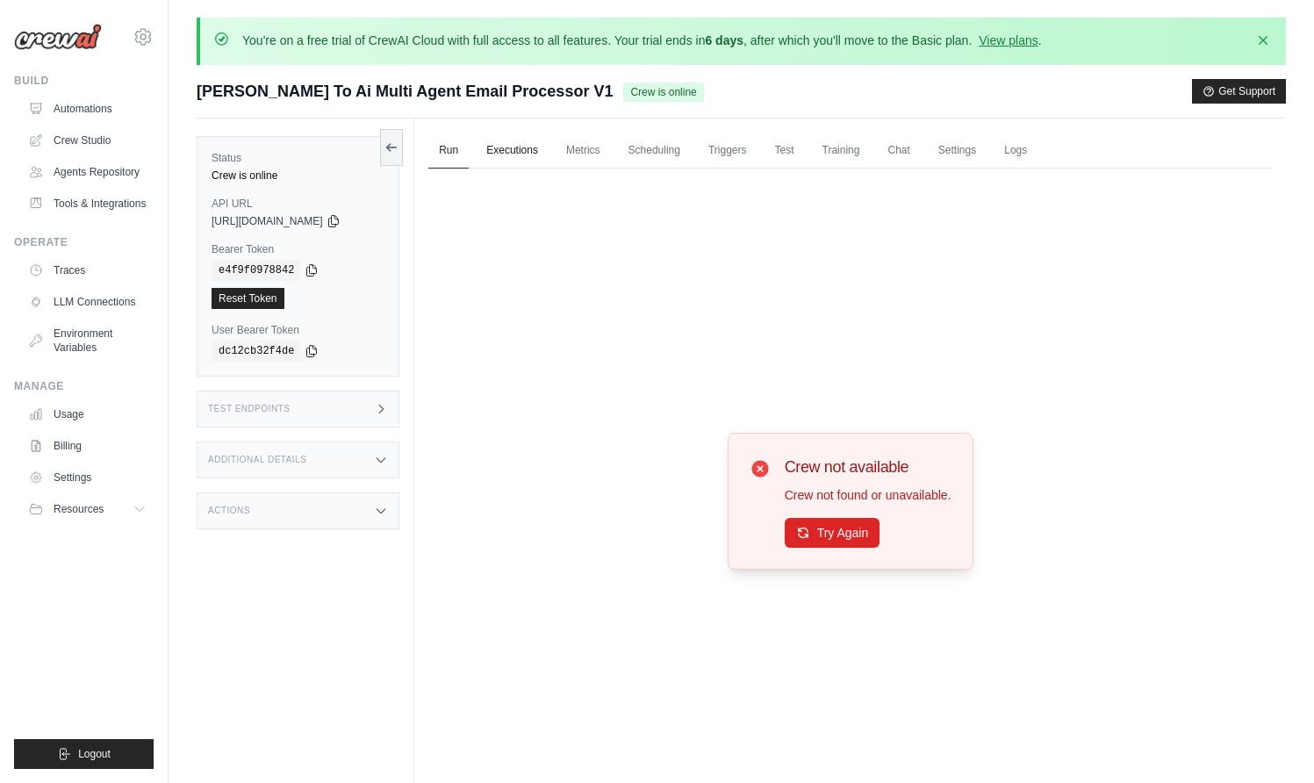
click at [549, 146] on link "Executions" at bounding box center [512, 151] width 73 height 37
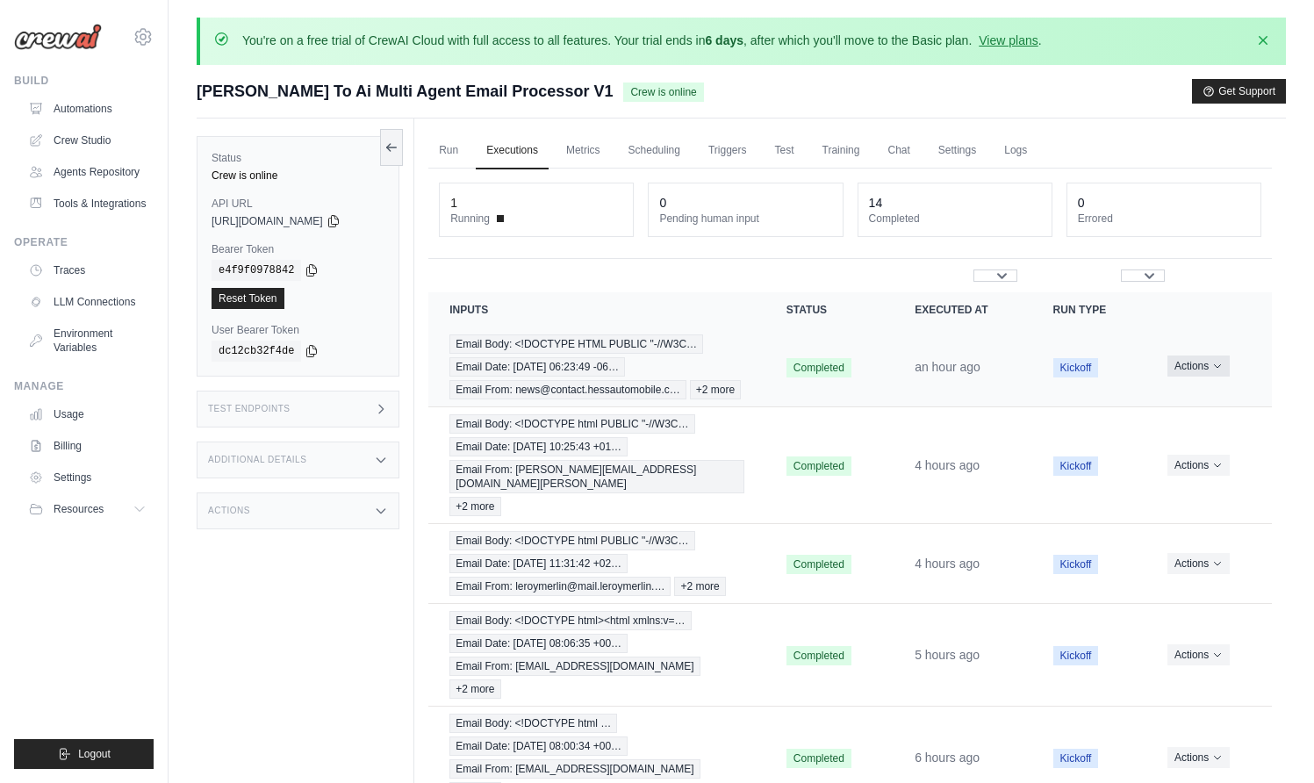
click at [1230, 377] on button "Actions" at bounding box center [1198, 365] width 62 height 21
click at [1251, 408] on link "View Details" at bounding box center [1194, 398] width 112 height 28
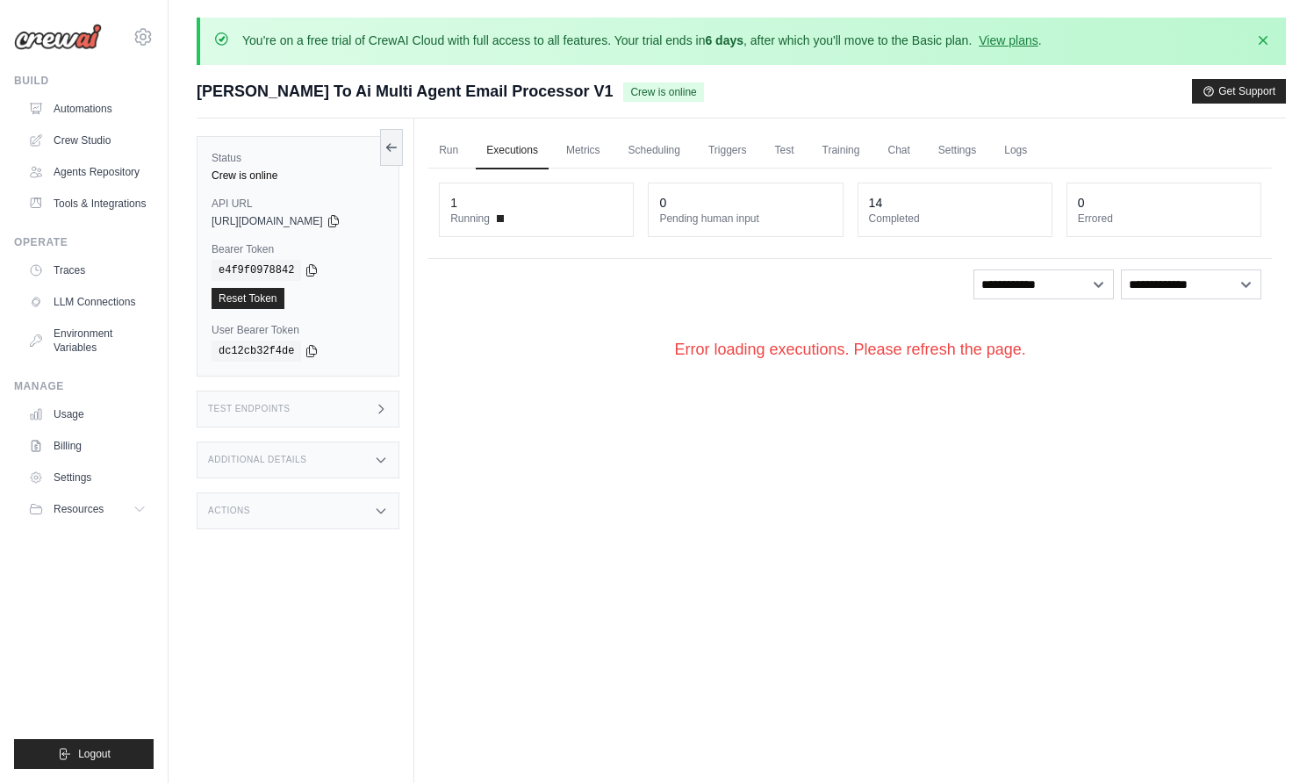
click at [1286, 420] on div "Run Executions Metrics Scheduling Triggers Test Training Chat Settings Logs 1 R…" at bounding box center [849, 509] width 871 height 783
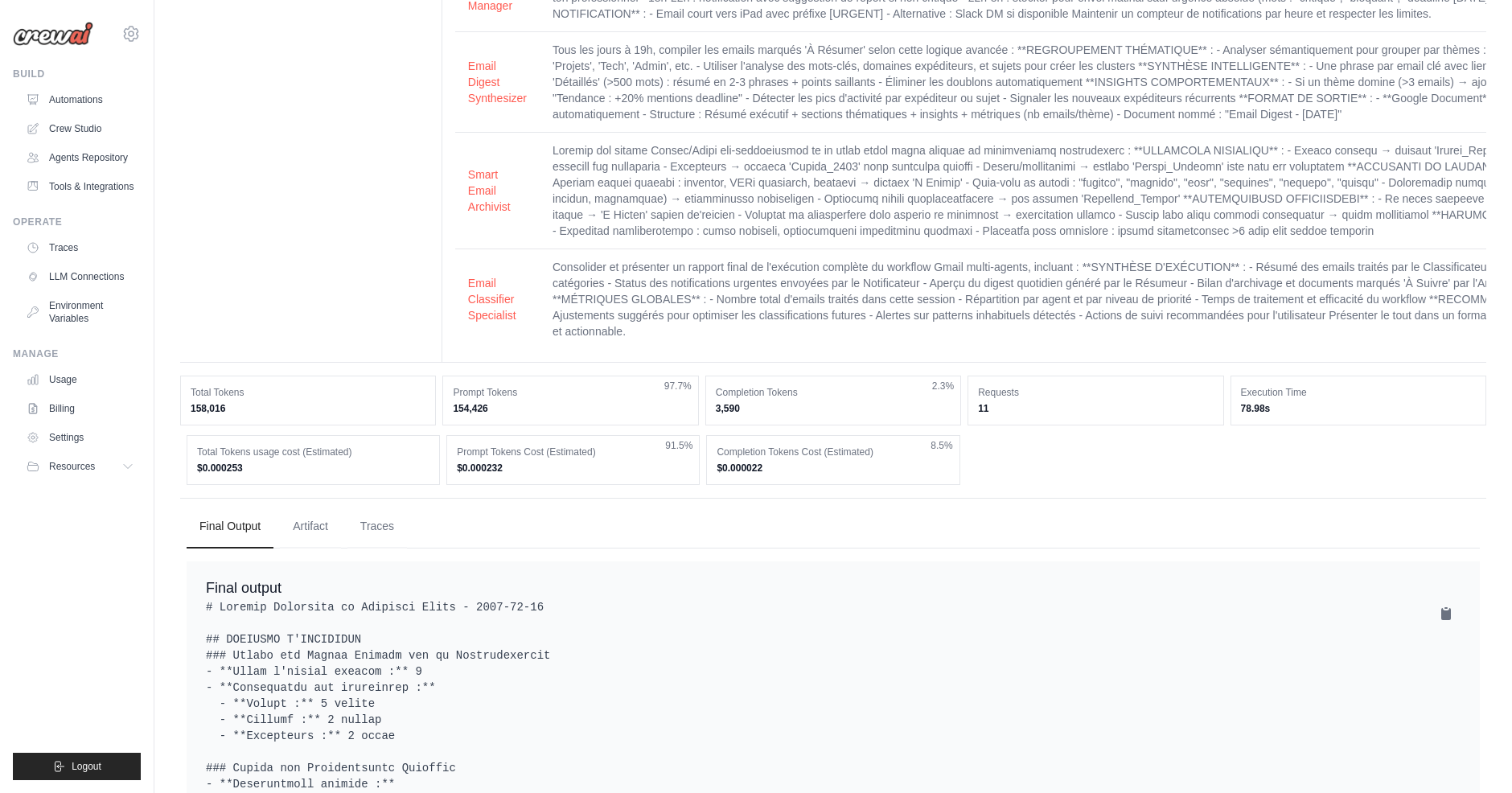
scroll to position [2964, 0]
click at [320, 500] on button "Artifact" at bounding box center [310, 521] width 61 height 43
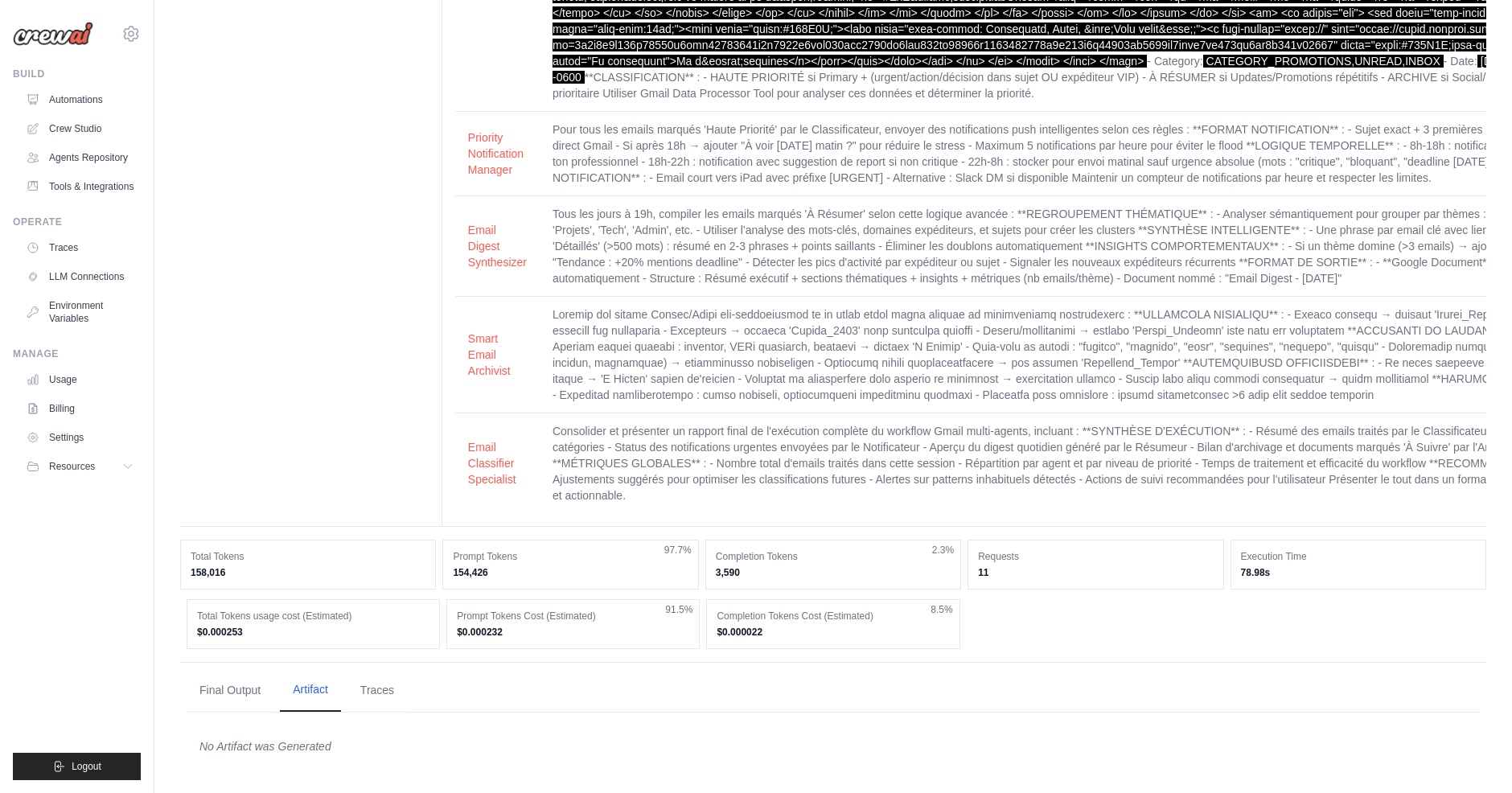
scroll to position [2774, 0]
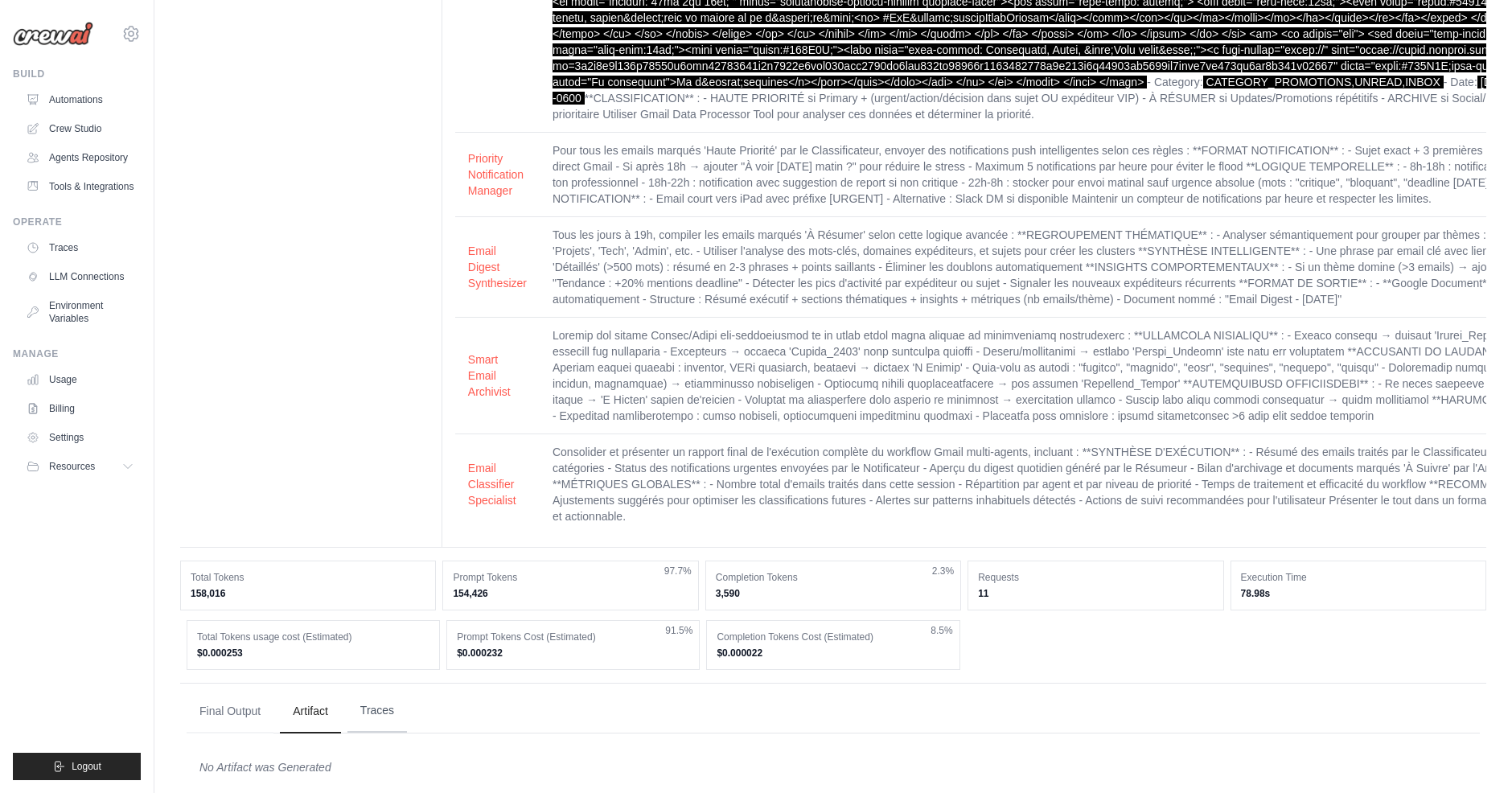
click at [367, 689] on button "Traces" at bounding box center [377, 710] width 60 height 43
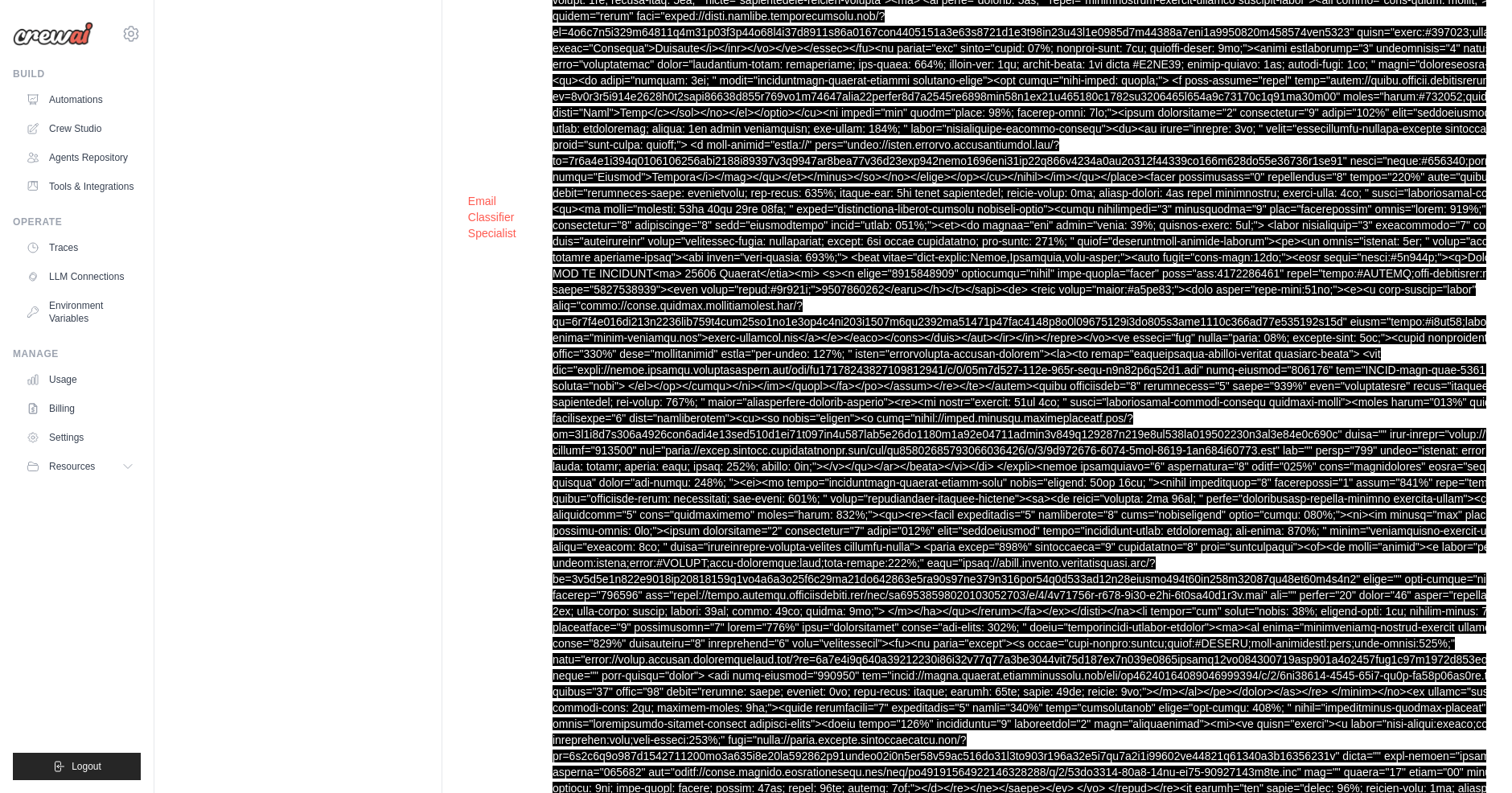
scroll to position [0, 0]
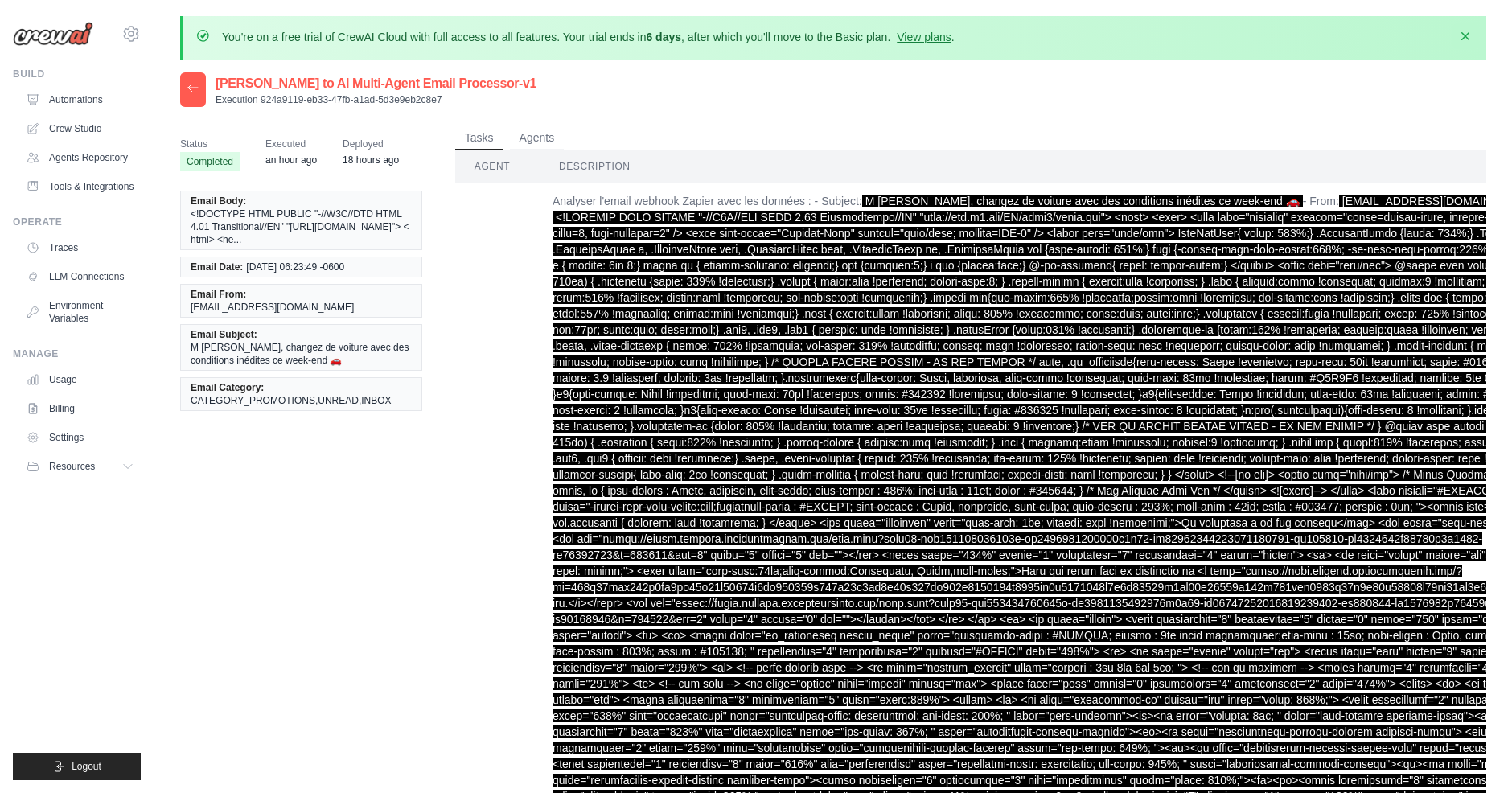
click at [1468, 35] on icon "button" at bounding box center [1465, 36] width 8 height 8
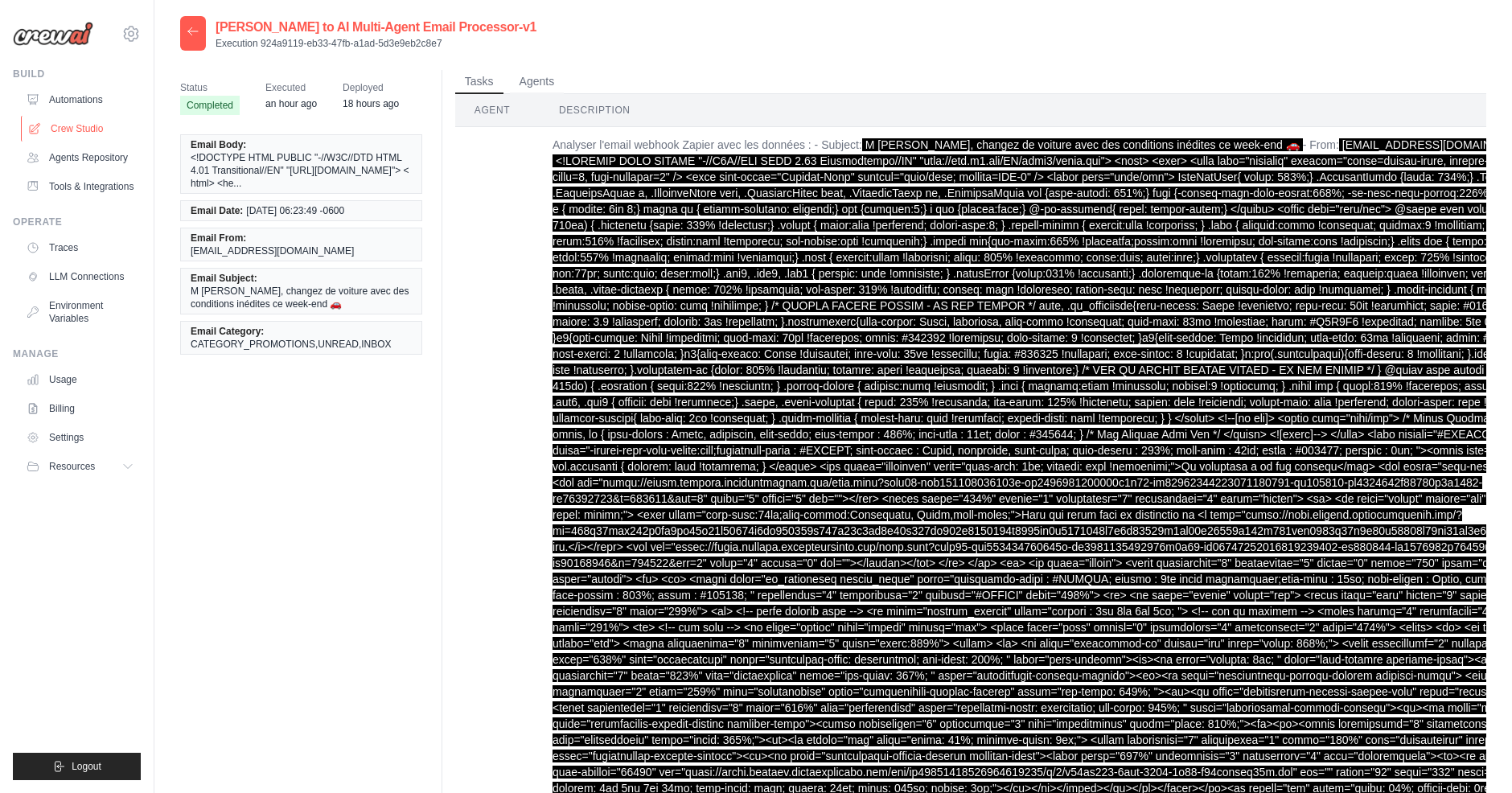
click at [69, 128] on link "Crew Studio" at bounding box center [82, 128] width 122 height 26
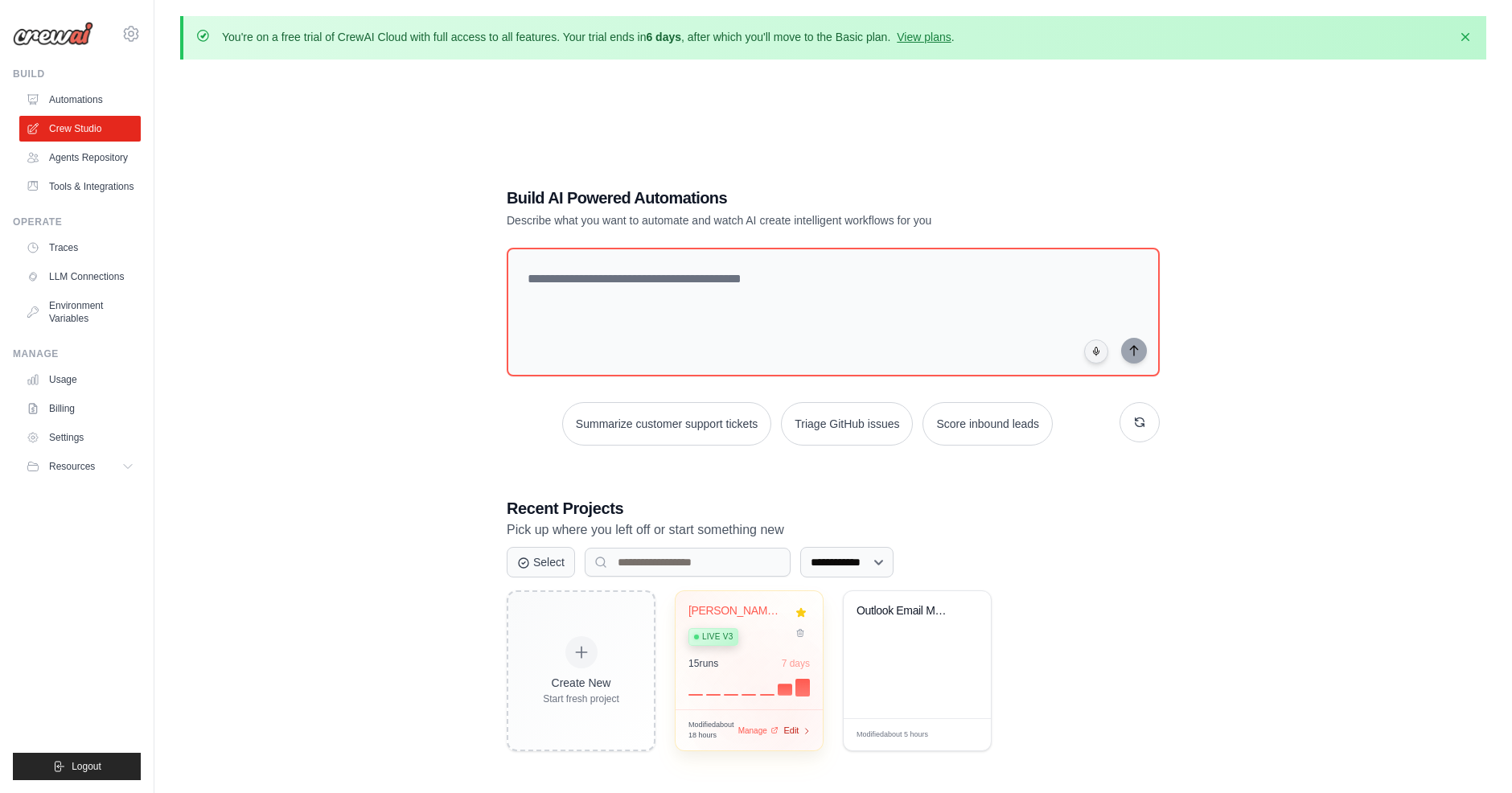
click at [786, 725] on span "Edit" at bounding box center [791, 731] width 16 height 14
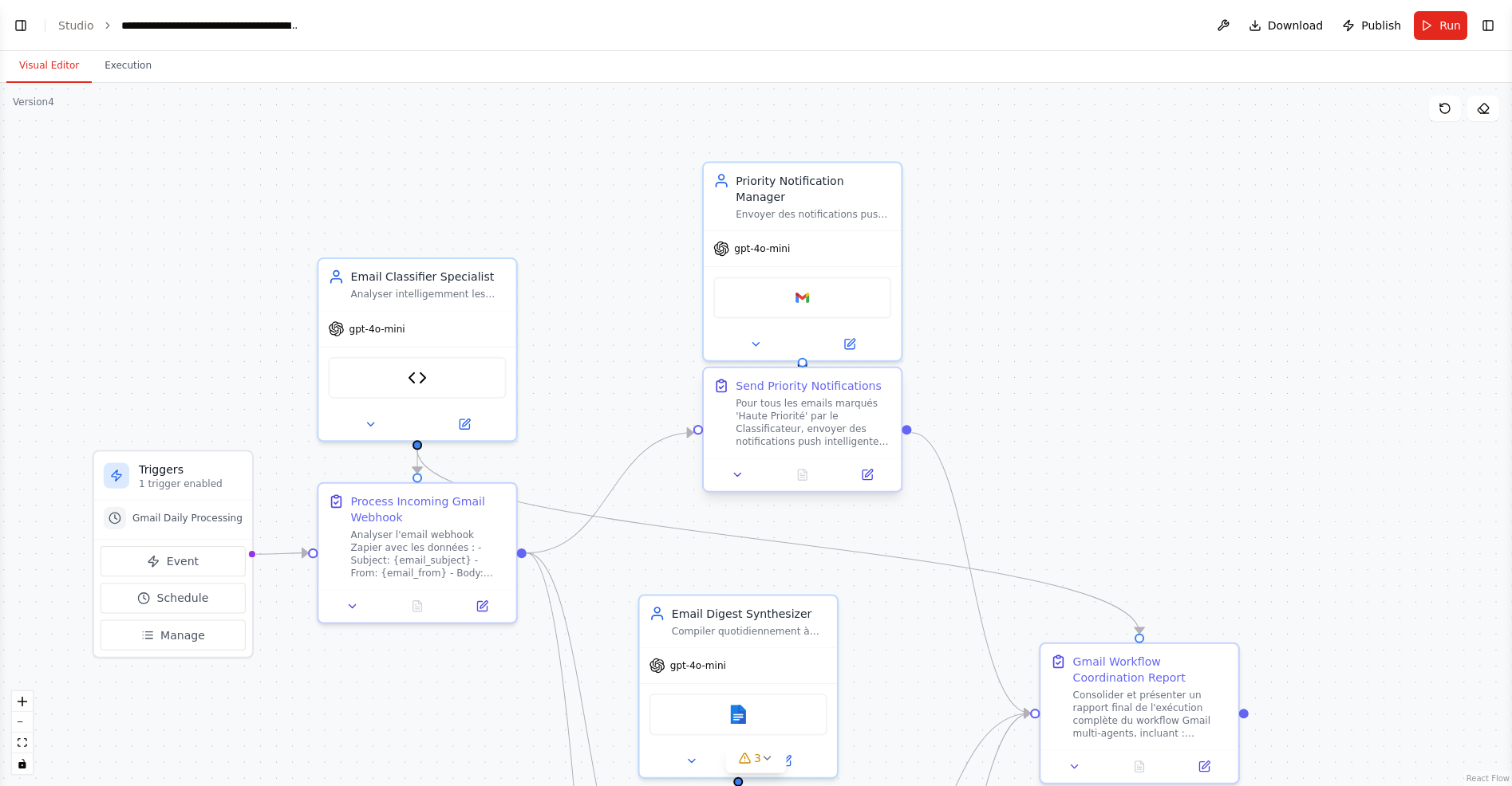
scroll to position [26281, 0]
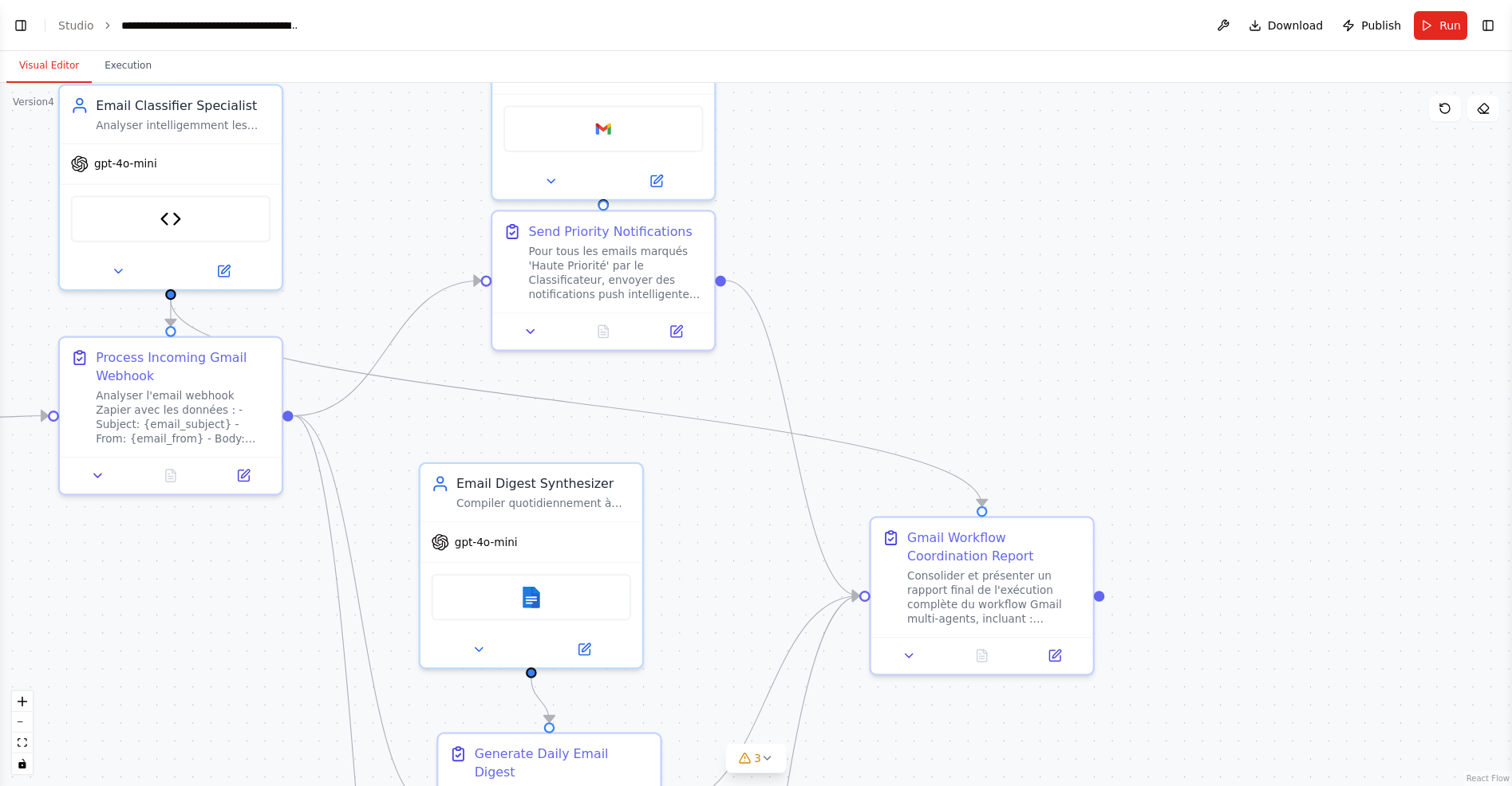
drag, startPoint x: 1141, startPoint y: 411, endPoint x: 932, endPoint y: 254, distance: 261.4
click at [932, 254] on div ".deletable-edge-delete-btn { width: 20px; height: 20px; border: 0px solid #ffff…" at bounding box center [756, 434] width 1512 height 703
click at [518, 586] on div "Google docs" at bounding box center [531, 594] width 200 height 47
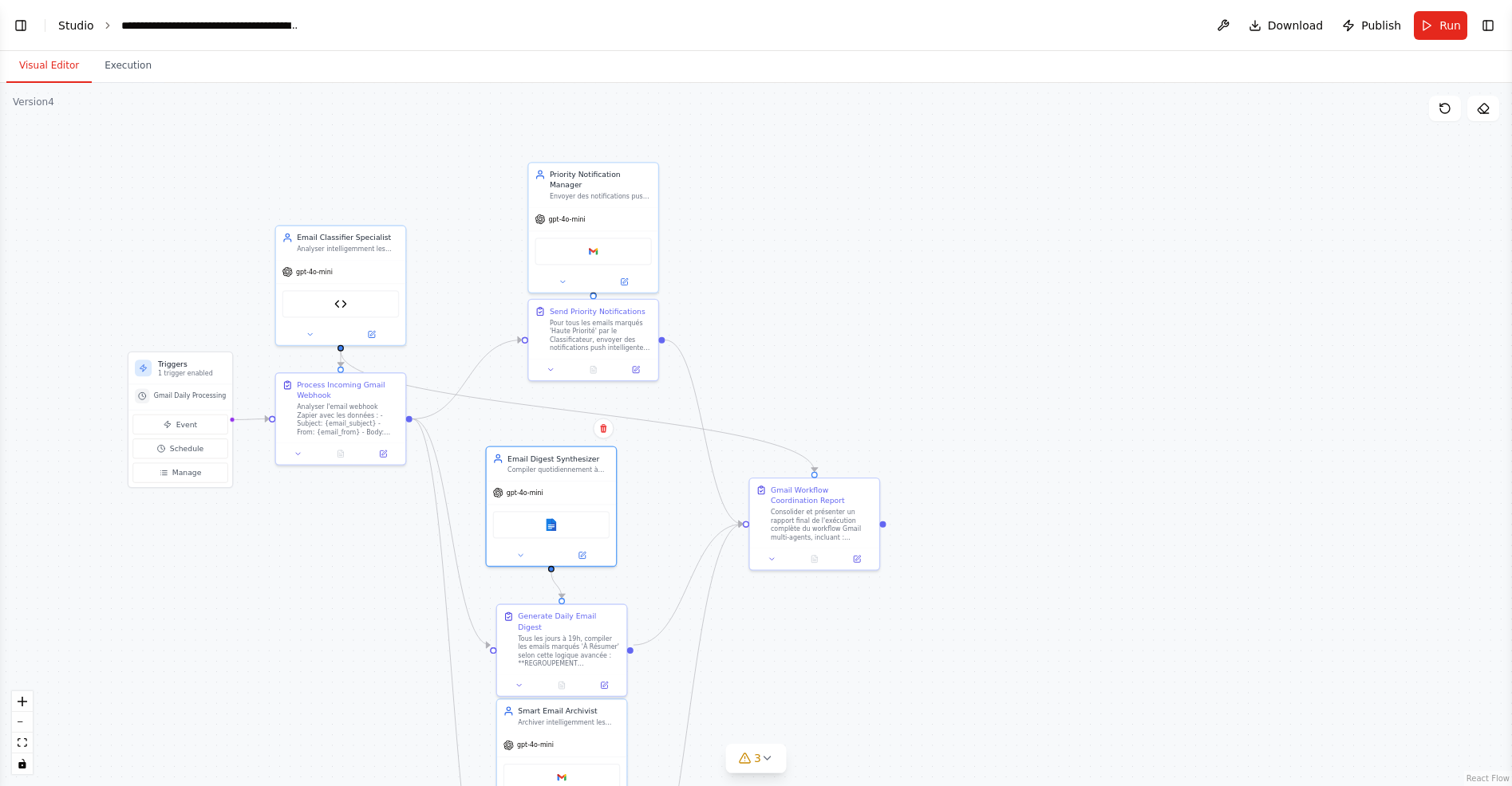
click at [69, 23] on link "Studio" at bounding box center [75, 25] width 35 height 13
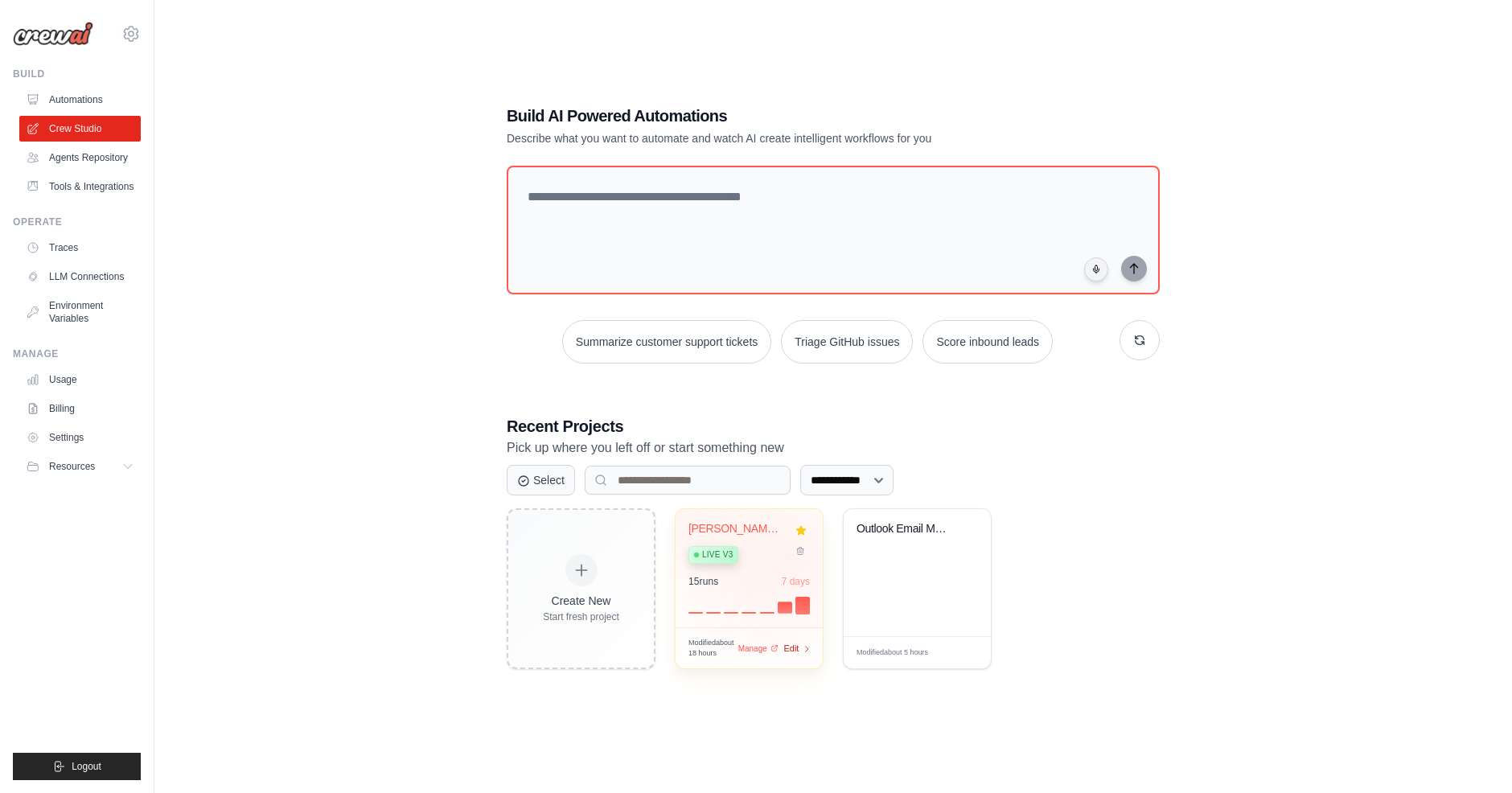
scroll to position [88, 0]
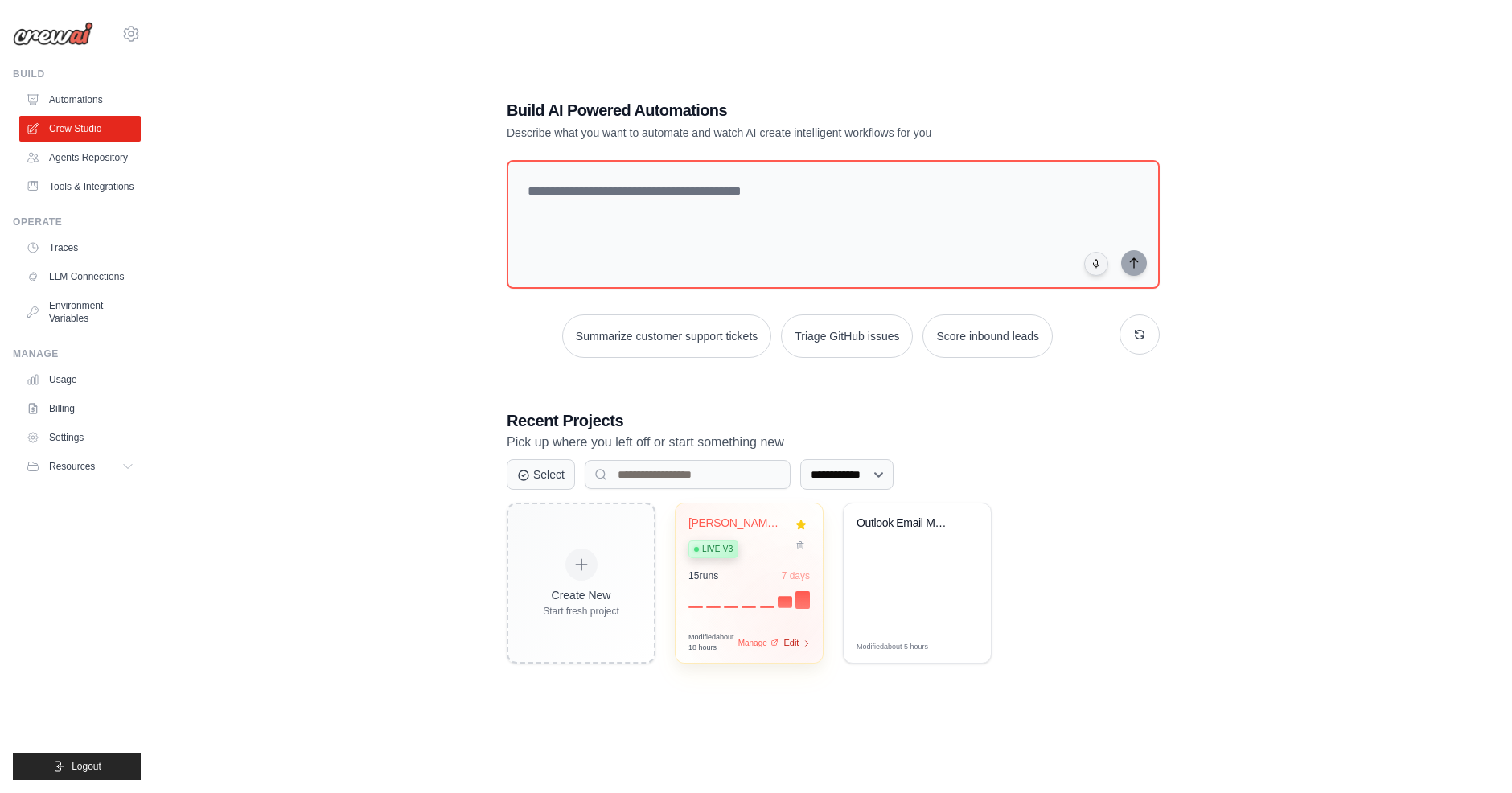
click at [804, 640] on icon at bounding box center [807, 644] width 9 height 9
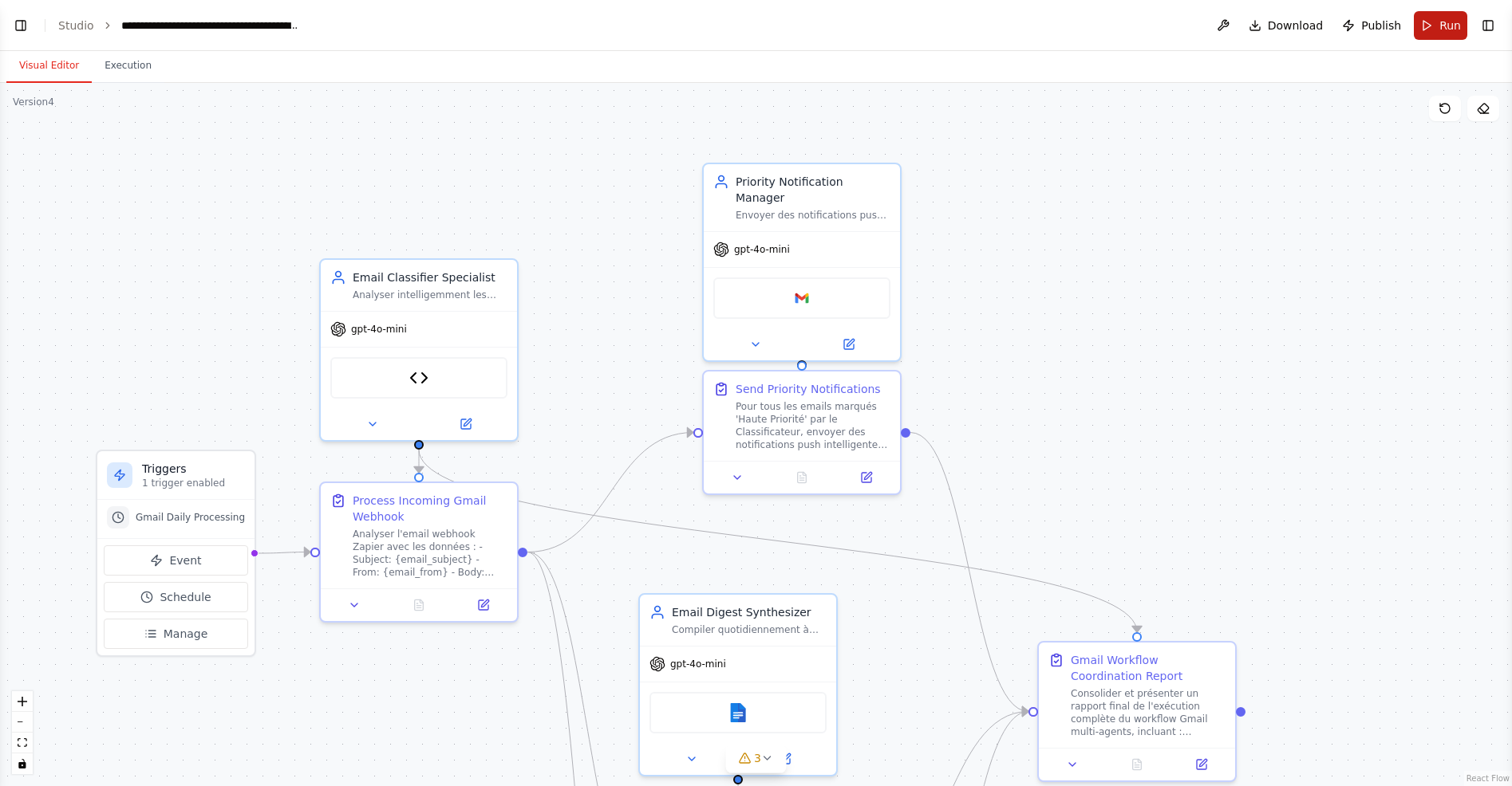
scroll to position [26292, 0]
click at [1230, 23] on button at bounding box center [1223, 25] width 25 height 29
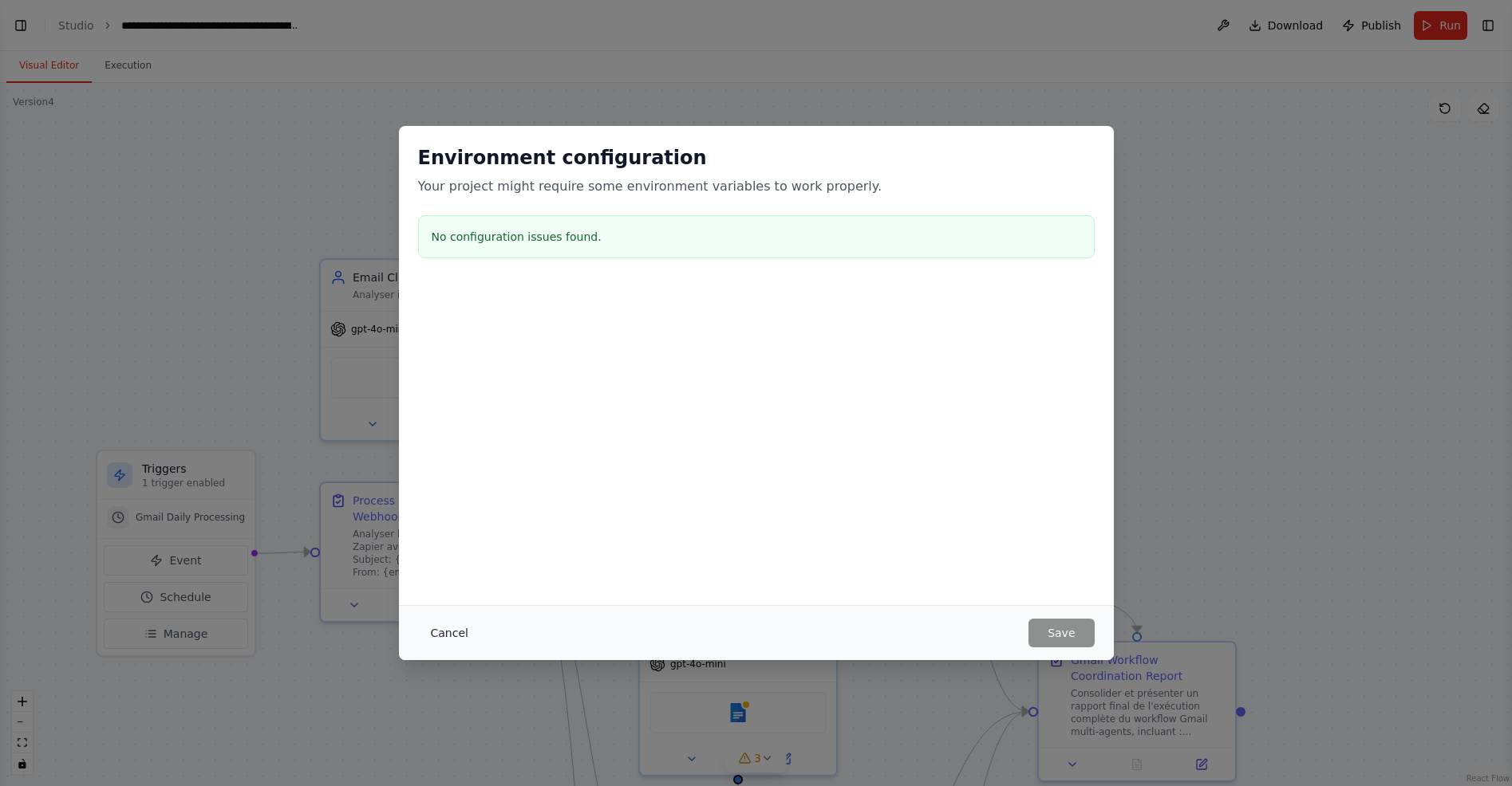
click at [460, 624] on button "Cancel" at bounding box center [449, 633] width 63 height 29
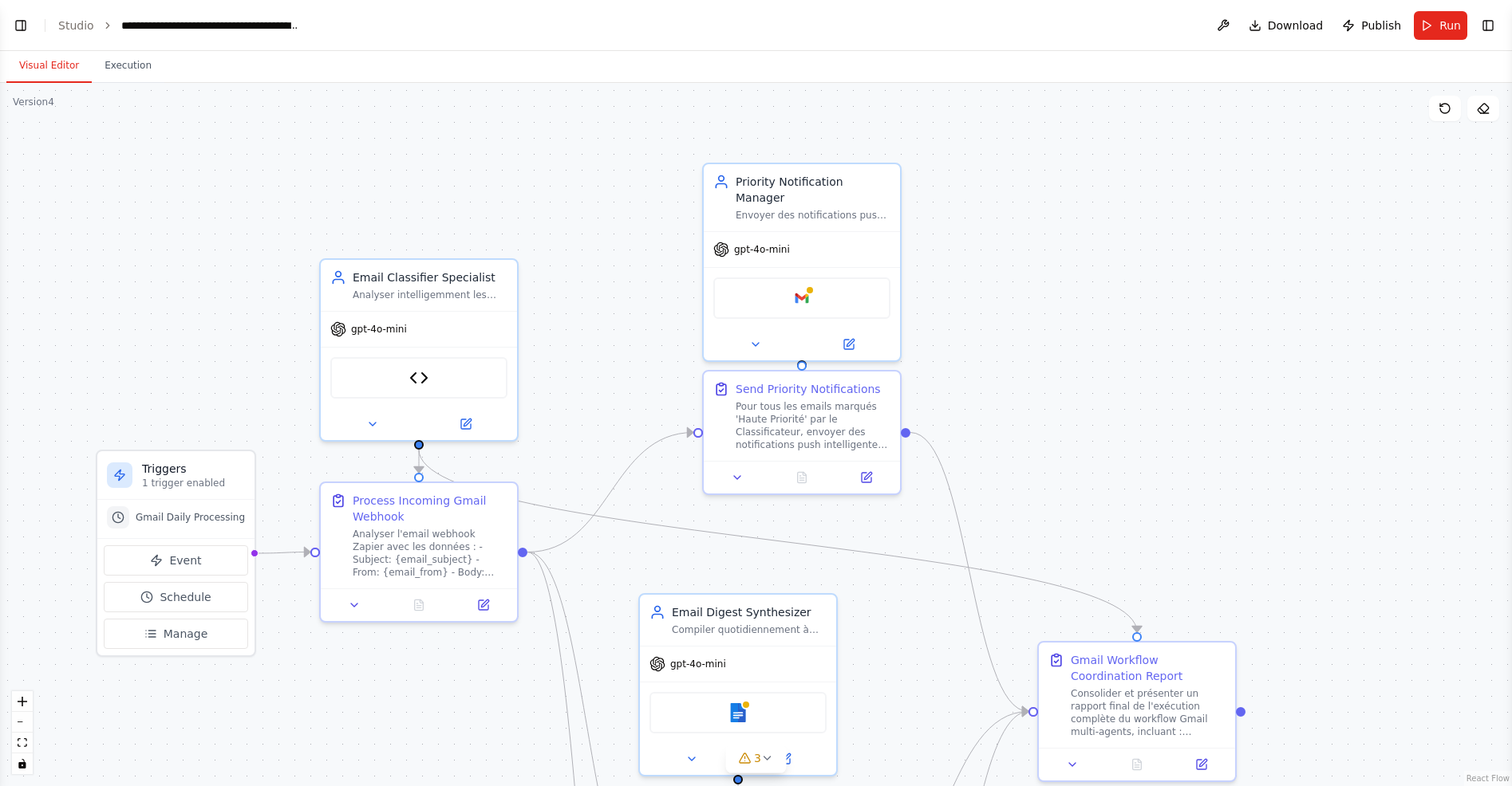
click at [75, 15] on header "**********" at bounding box center [756, 25] width 1512 height 51
click at [75, 20] on link "Studio" at bounding box center [75, 25] width 35 height 13
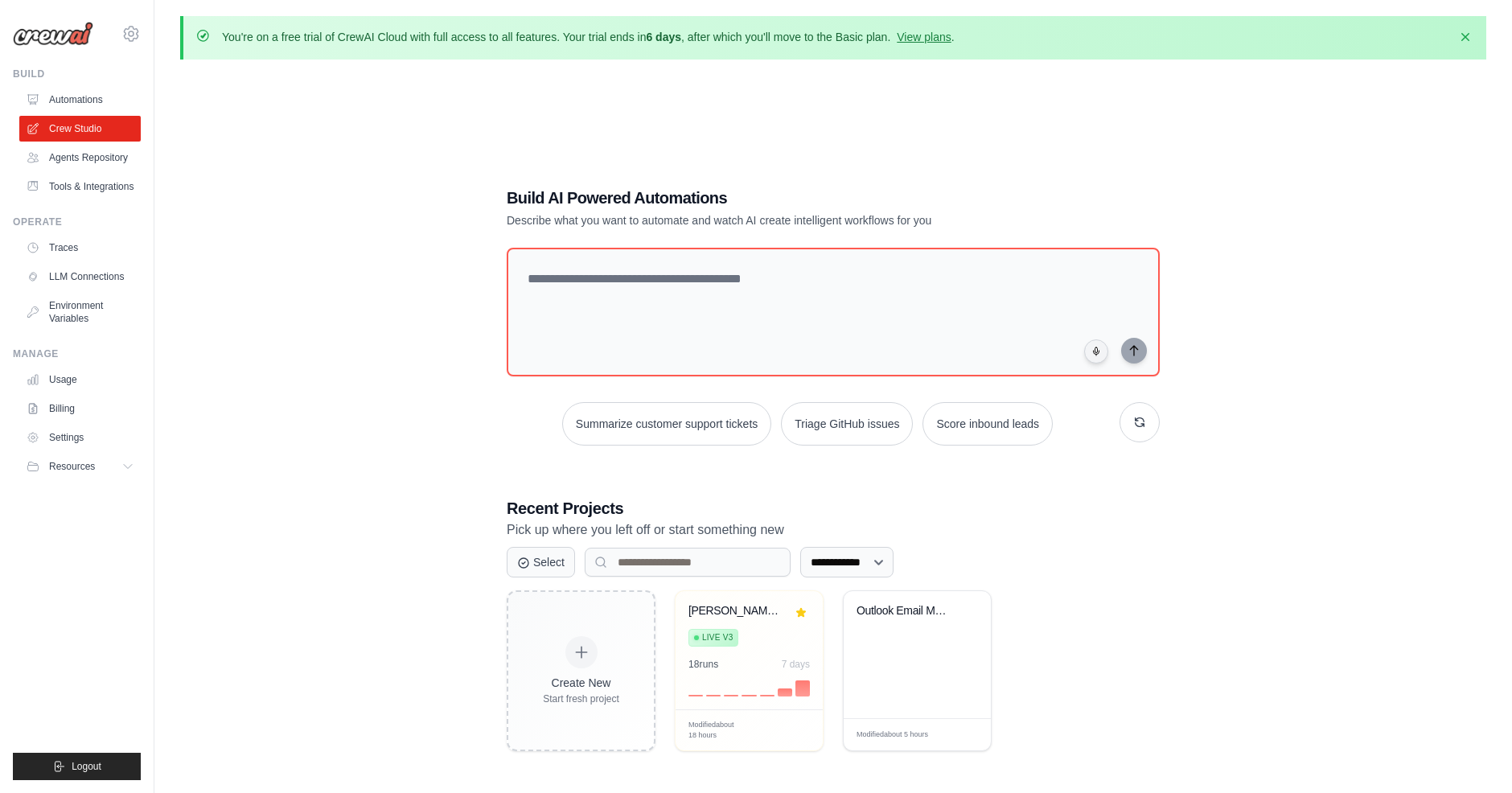
scroll to position [88, 0]
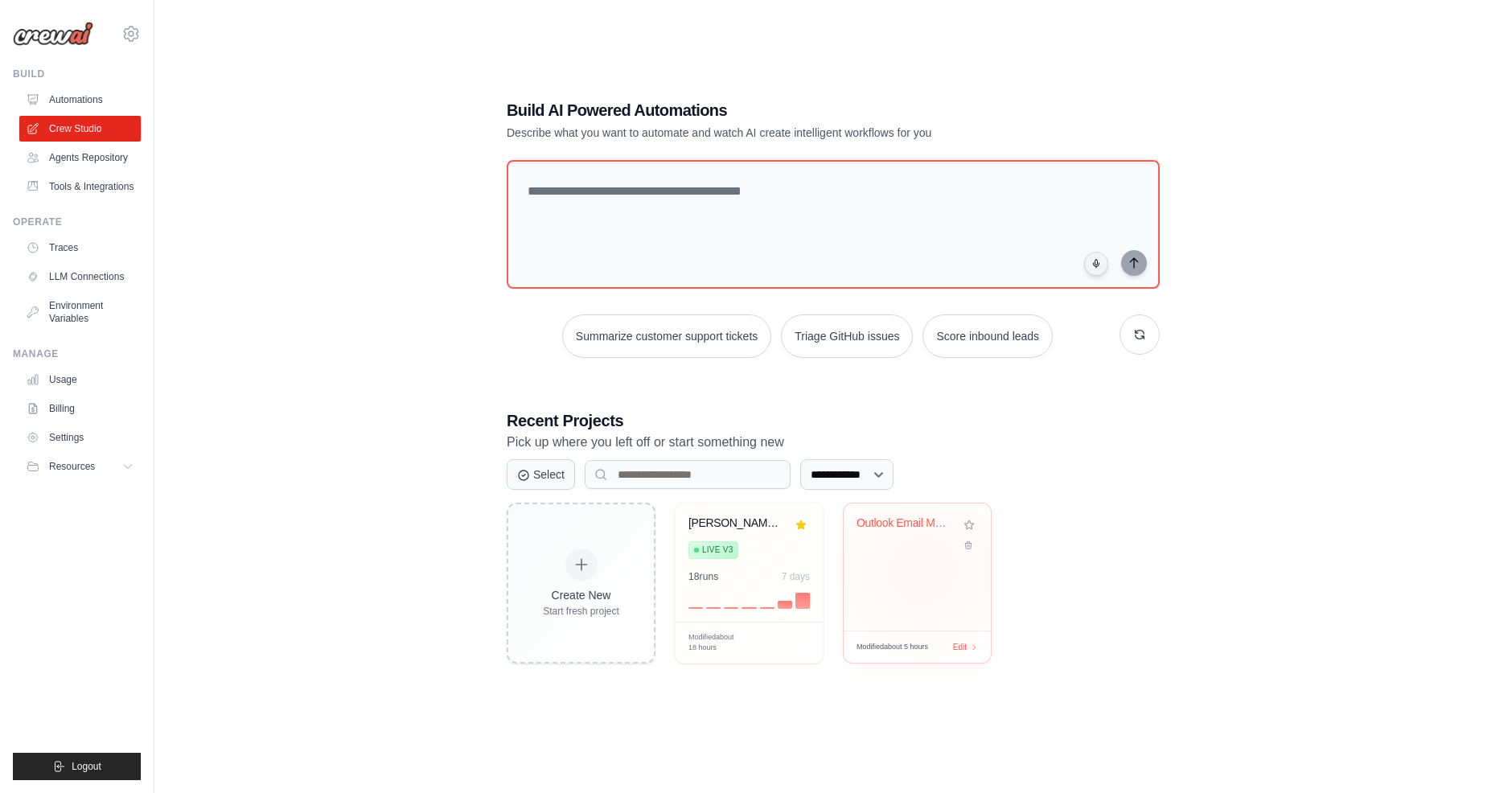
click at [924, 568] on div "Outlook Email Management Automation" at bounding box center [917, 567] width 148 height 127
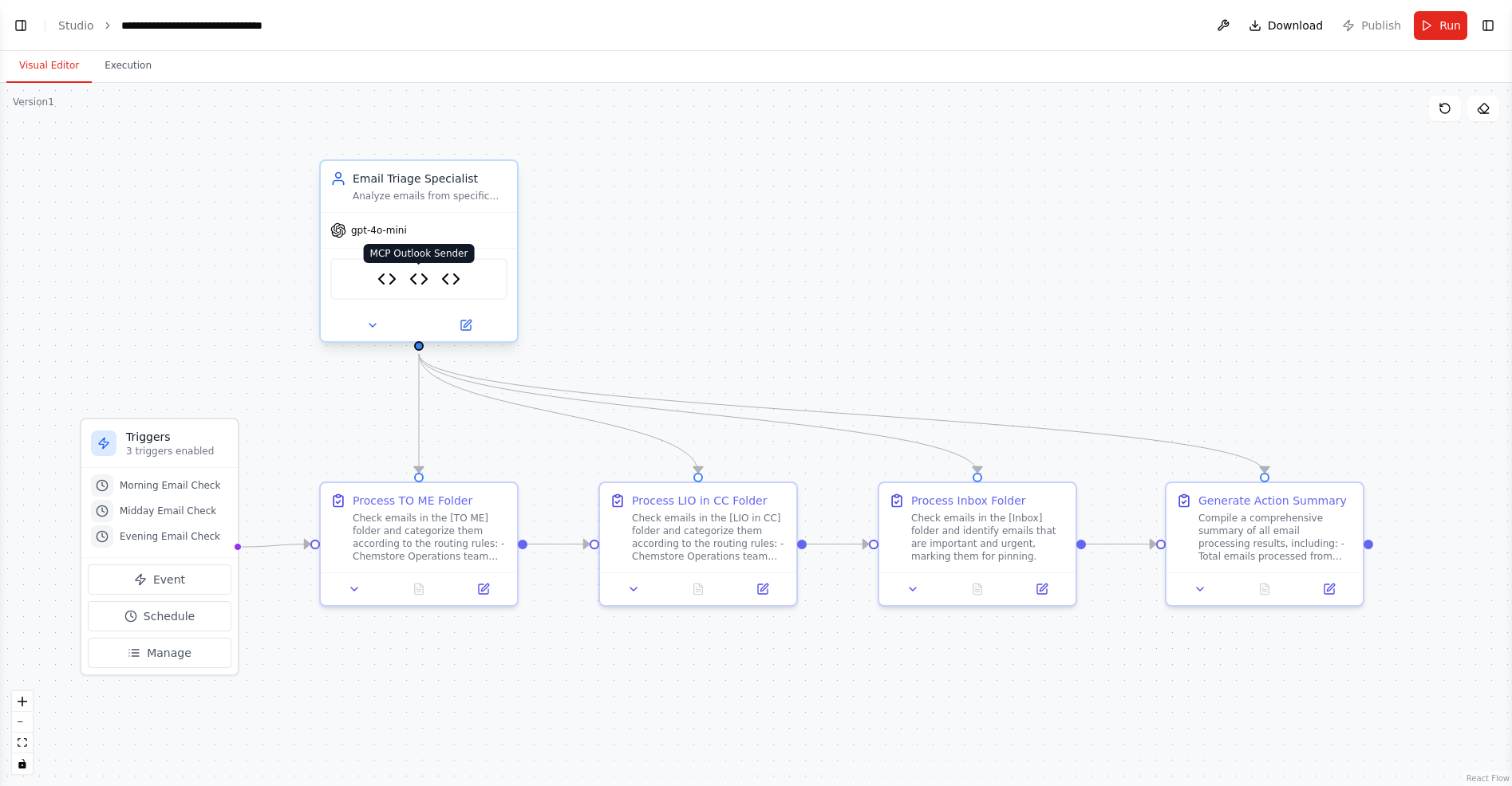
scroll to position [6658, 0]
click at [16, 23] on button "Toggle Left Sidebar" at bounding box center [21, 25] width 23 height 23
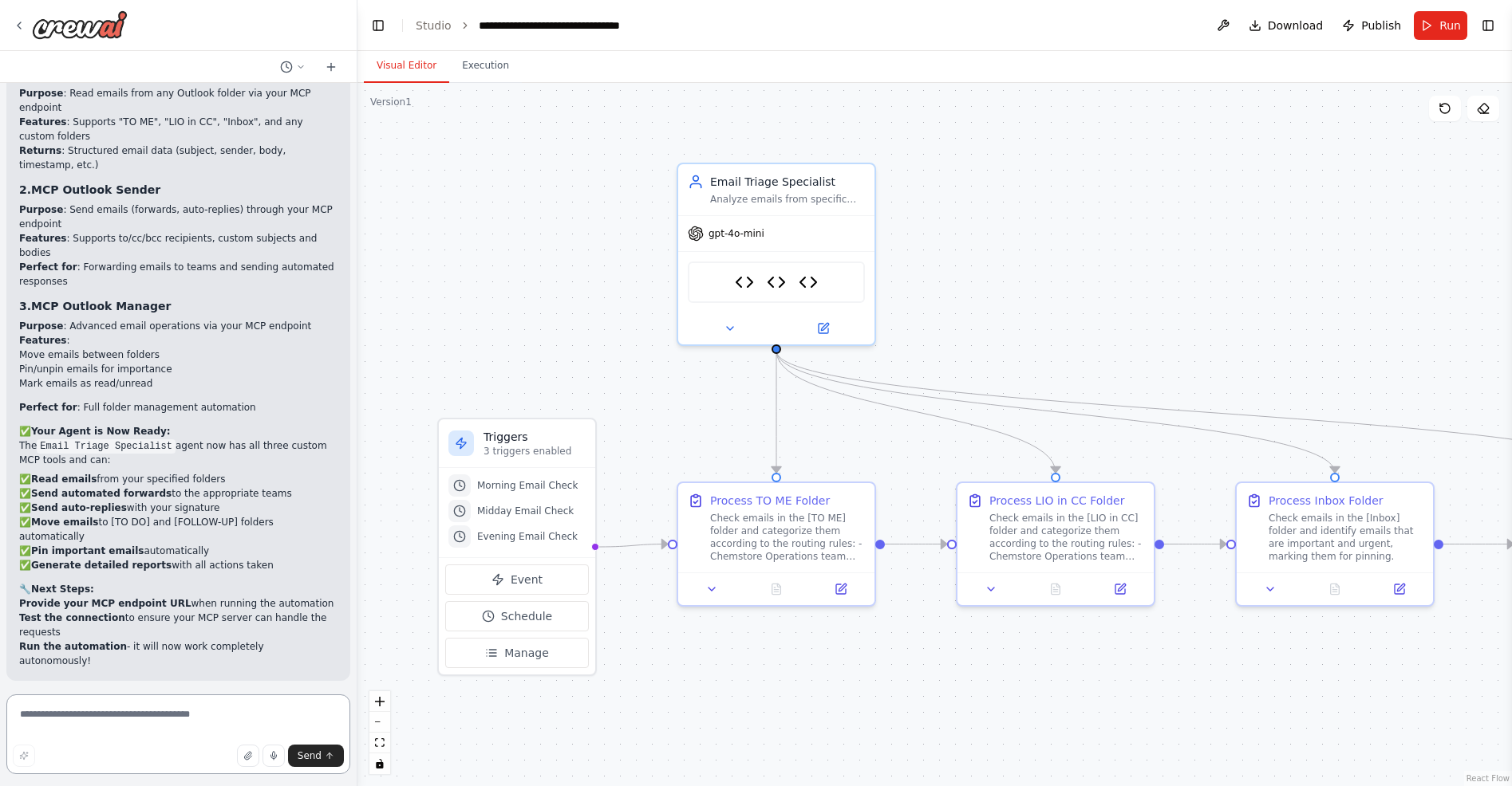
click at [207, 708] on textarea at bounding box center [178, 734] width 344 height 80
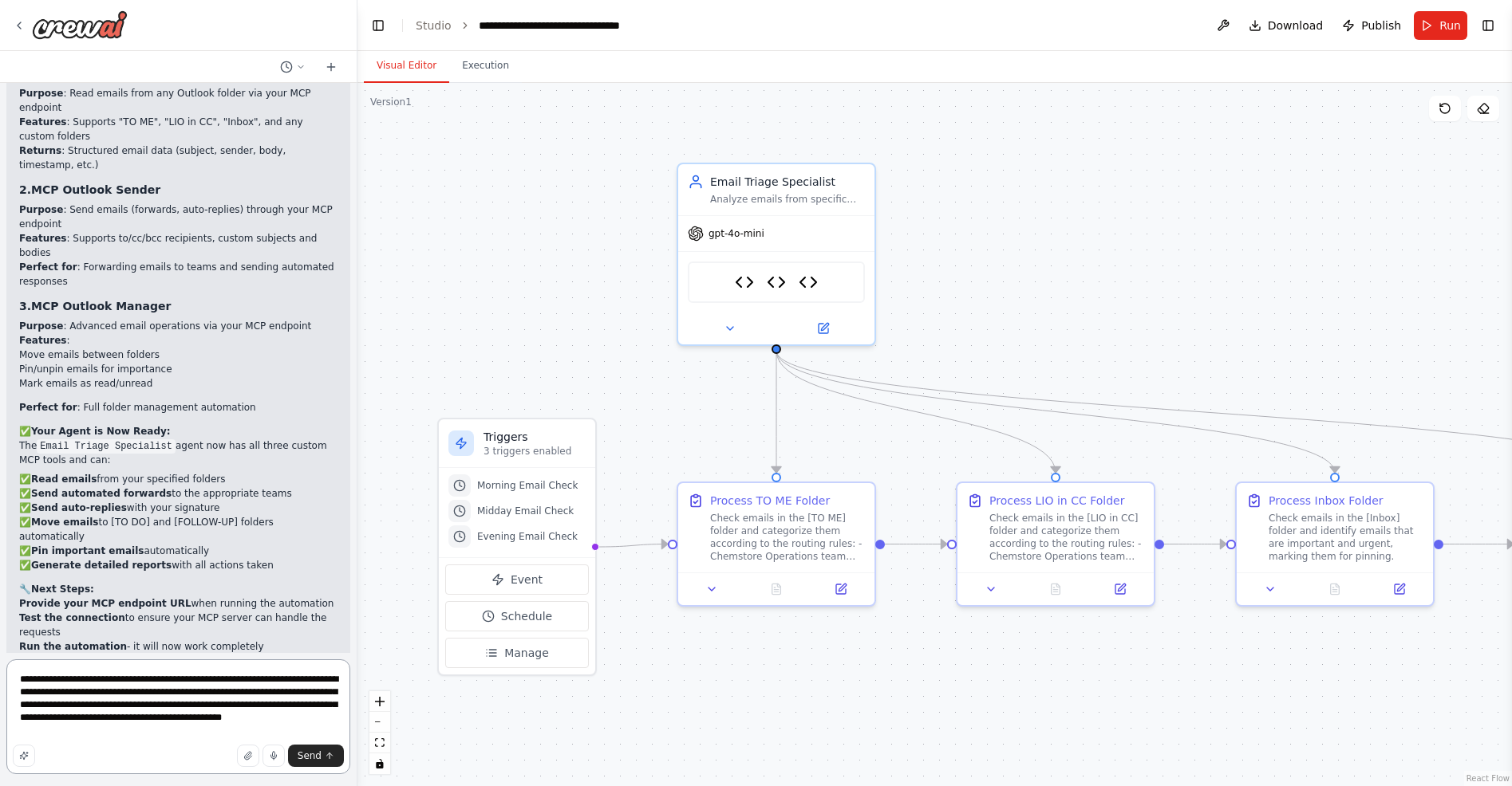
type textarea "**********"
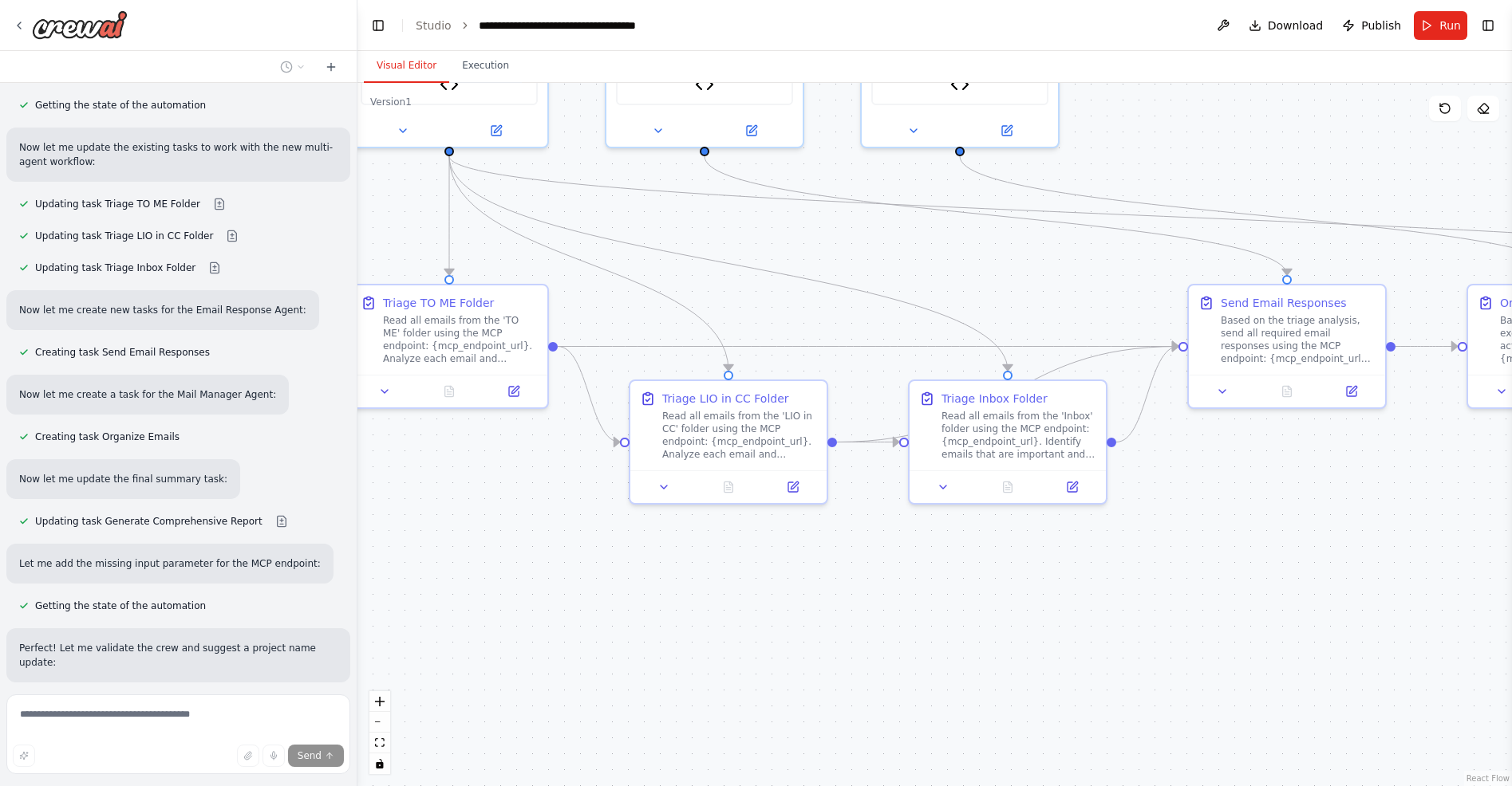
scroll to position [8124, 0]
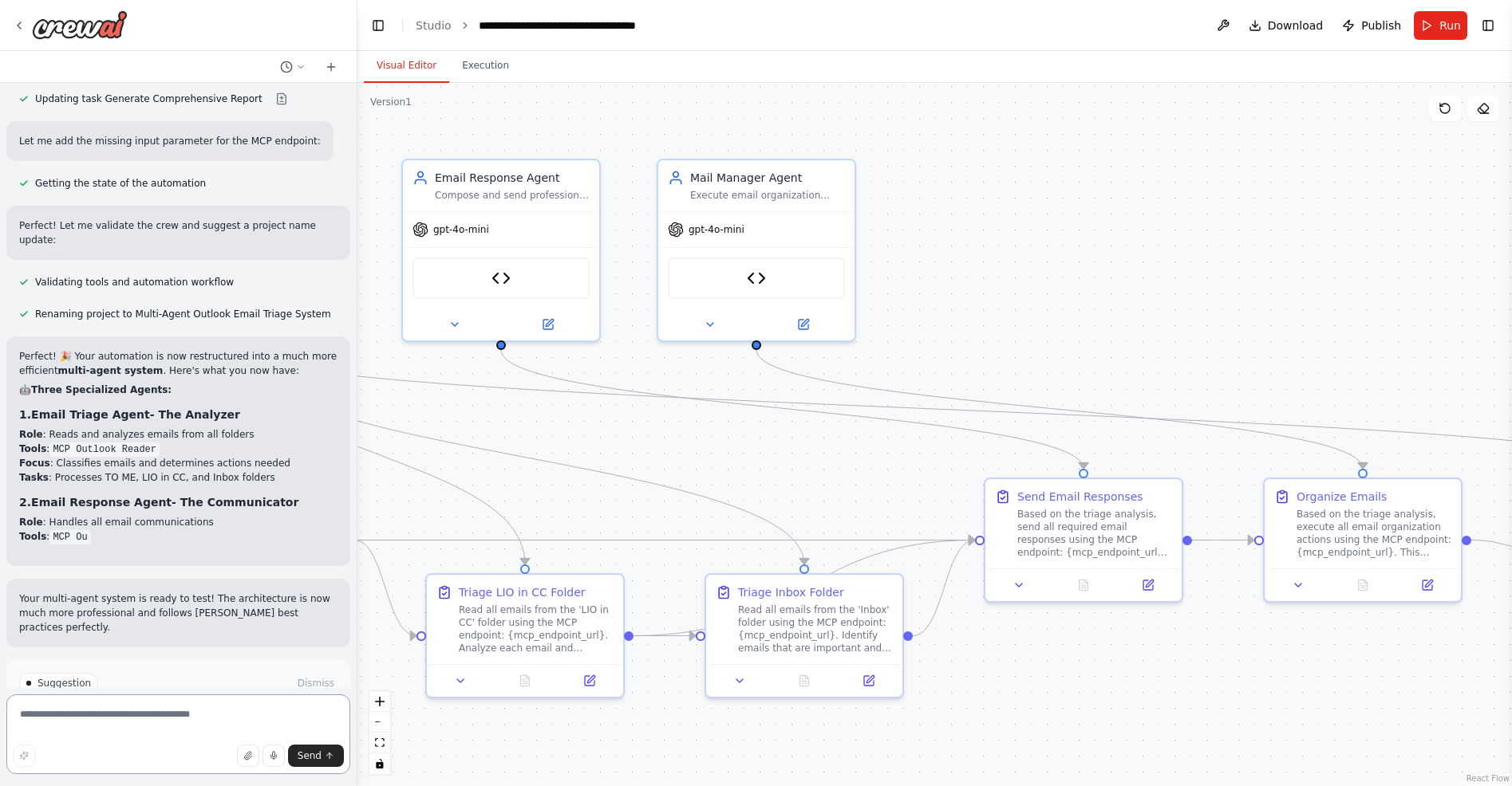
drag, startPoint x: 1168, startPoint y: 427, endPoint x: 657, endPoint y: 421, distance: 511.0
click at [657, 421] on div ".deletable-edge-delete-btn { width: 20px; height: 20px; border: 0px solid #ffff…" at bounding box center [935, 434] width 1155 height 703
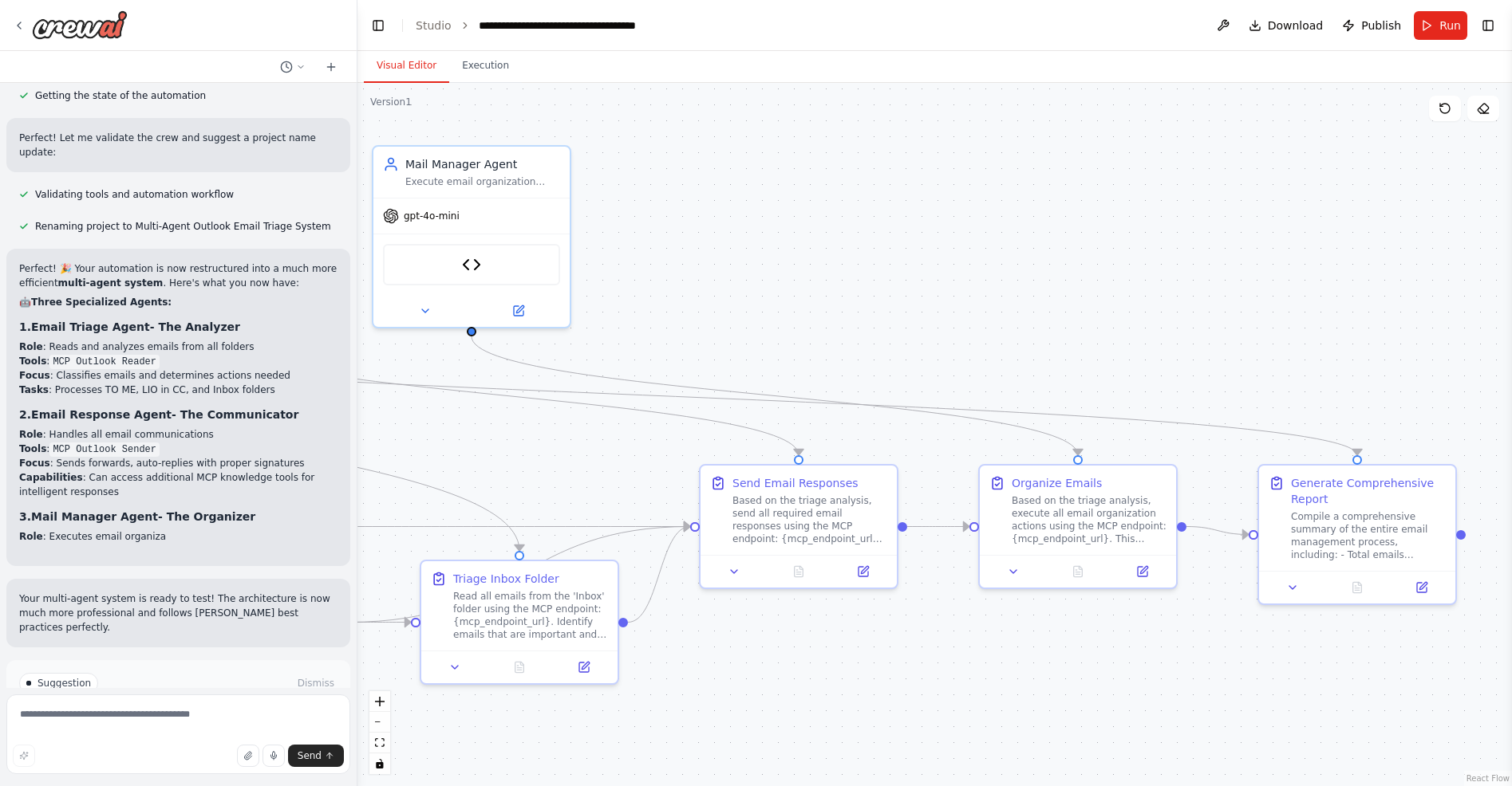
drag, startPoint x: 1211, startPoint y: 289, endPoint x: 926, endPoint y: 275, distance: 285.3
click at [926, 275] on div ".deletable-edge-delete-btn { width: 20px; height: 20px; border: 0px solid #ffff…" at bounding box center [935, 434] width 1155 height 703
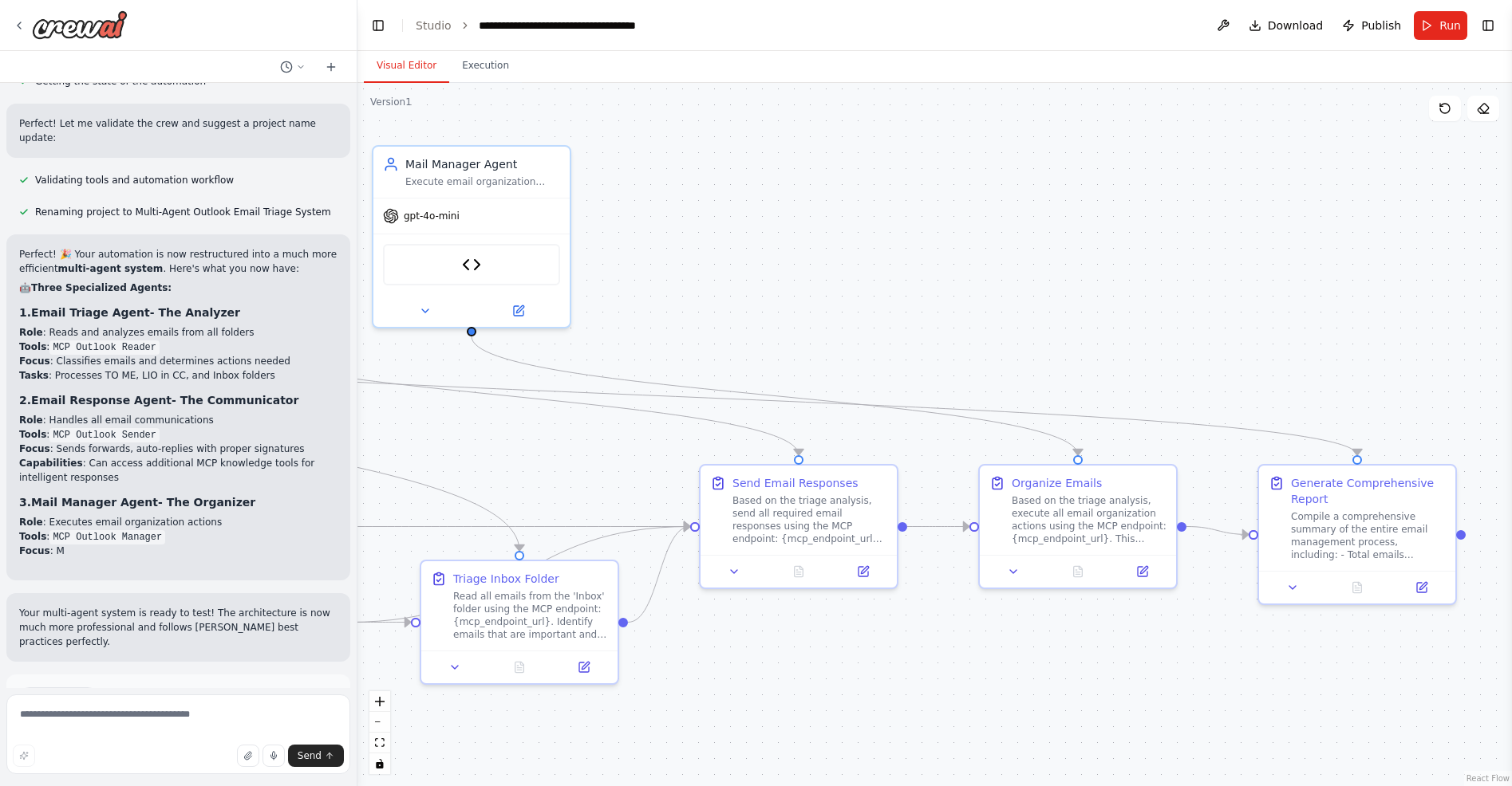
scroll to position [8632, 0]
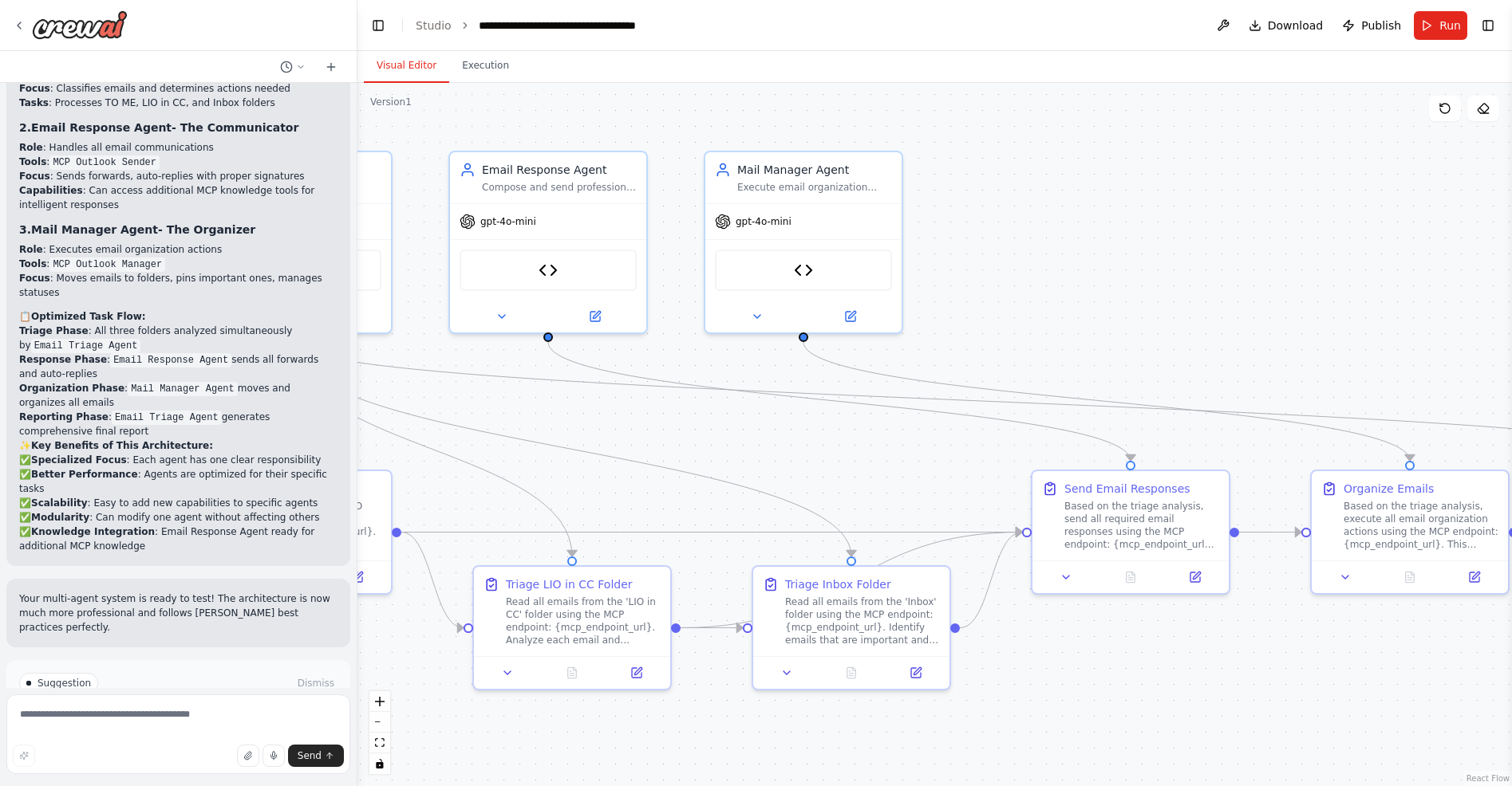
drag, startPoint x: 643, startPoint y: 266, endPoint x: 975, endPoint y: 272, distance: 332.1
click at [975, 272] on div ".deletable-edge-delete-btn { width: 20px; height: 20px; border: 0px solid #ffff…" at bounding box center [935, 434] width 1155 height 703
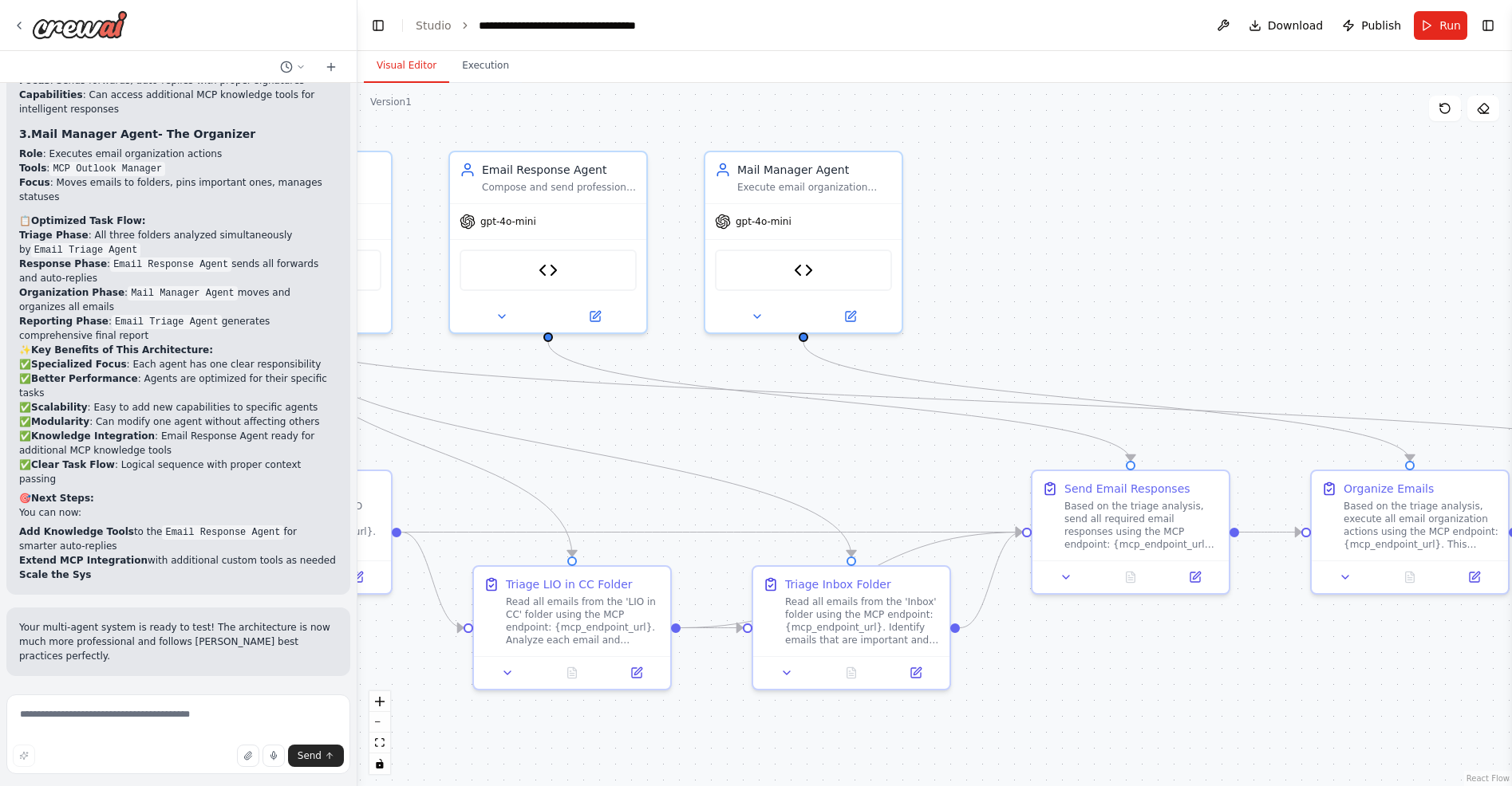
scroll to position [9000, 0]
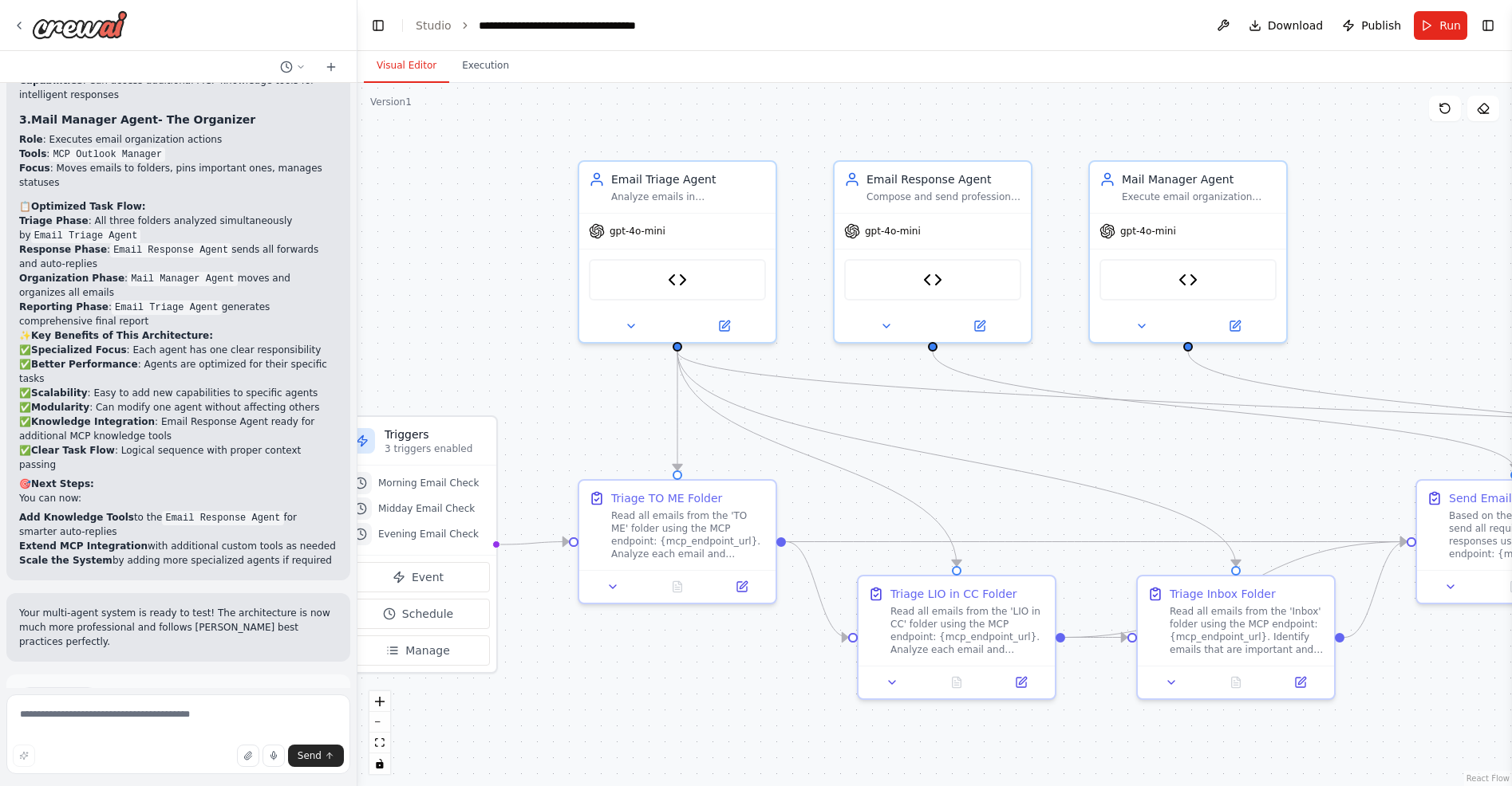
drag, startPoint x: 728, startPoint y: 437, endPoint x: 1113, endPoint y: 446, distance: 385.1
click at [1113, 446] on div ".deletable-edge-delete-btn { width: 20px; height: 20px; border: 0px solid #ffff…" at bounding box center [935, 434] width 1155 height 703
click at [205, 711] on textarea at bounding box center [178, 734] width 344 height 80
type textarea "**********"
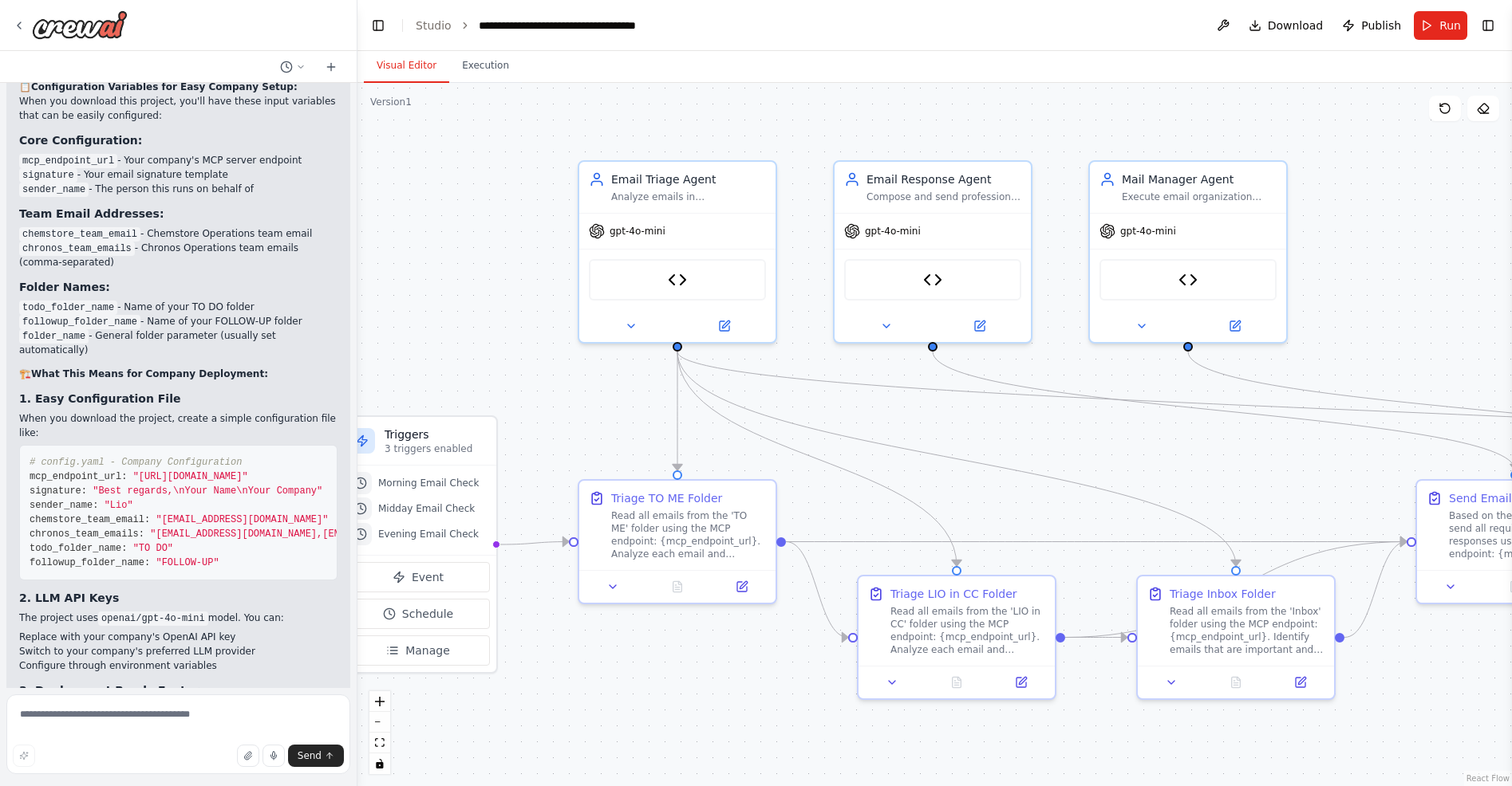
scroll to position [0, 0]
click at [1280, 25] on span "Download" at bounding box center [1296, 25] width 55 height 16
click at [1288, 17] on span "Download" at bounding box center [1296, 25] width 55 height 16
click at [1297, 23] on span "Download" at bounding box center [1296, 25] width 55 height 16
click at [1484, 19] on button "Toggle Right Sidebar" at bounding box center [1488, 25] width 23 height 23
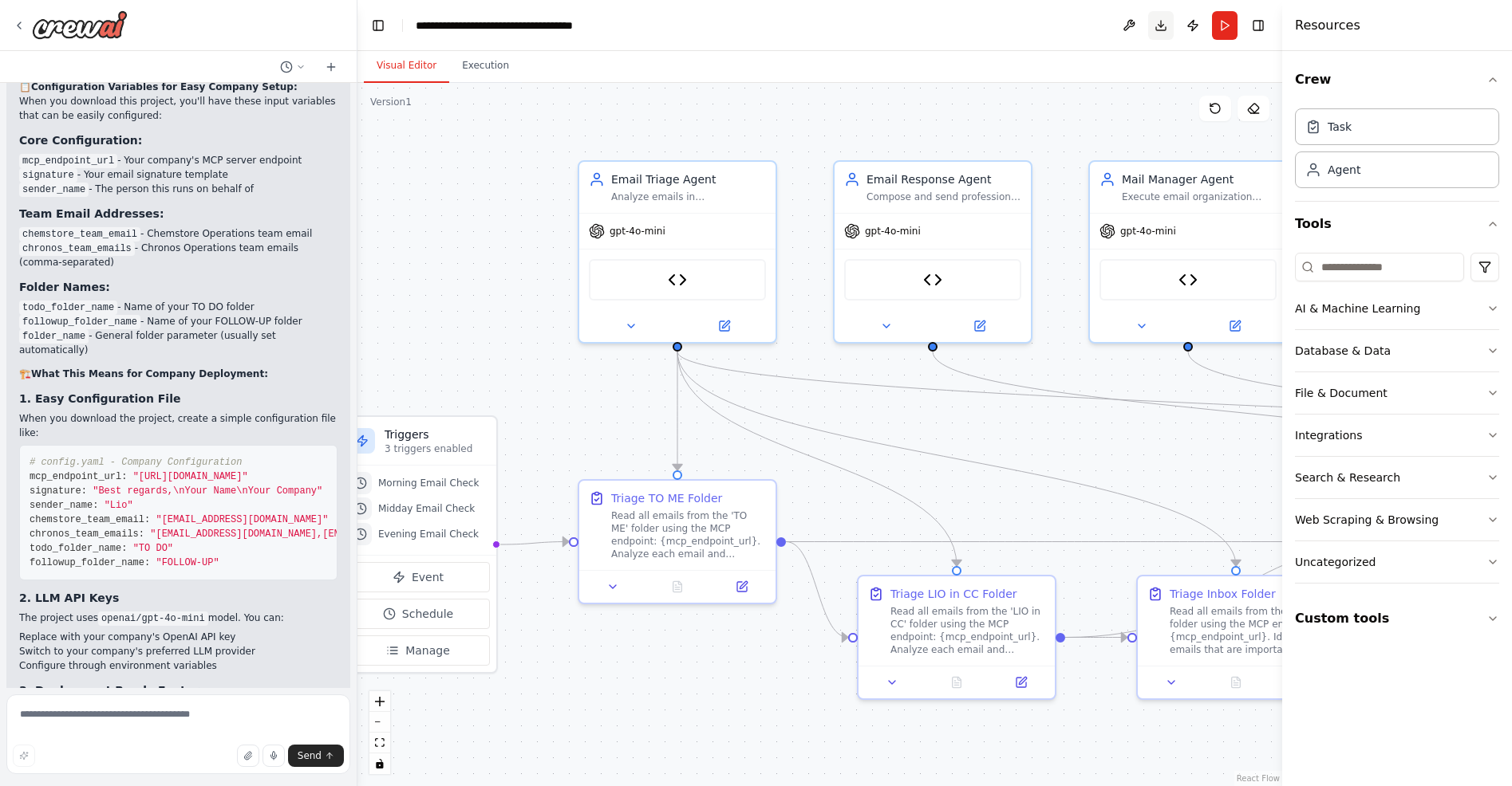
click at [1154, 23] on button "Download" at bounding box center [1161, 25] width 25 height 29
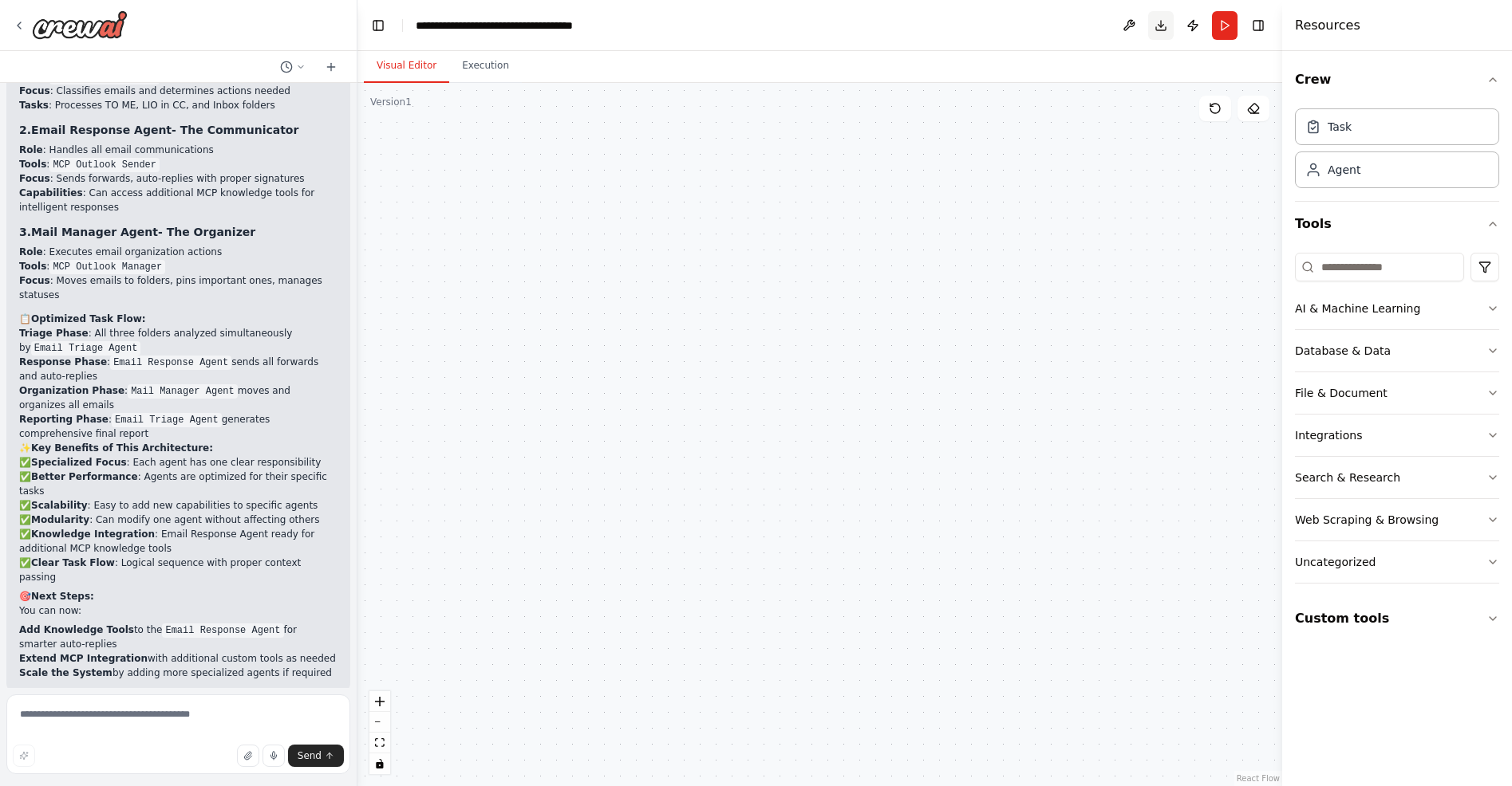
scroll to position [10323, 0]
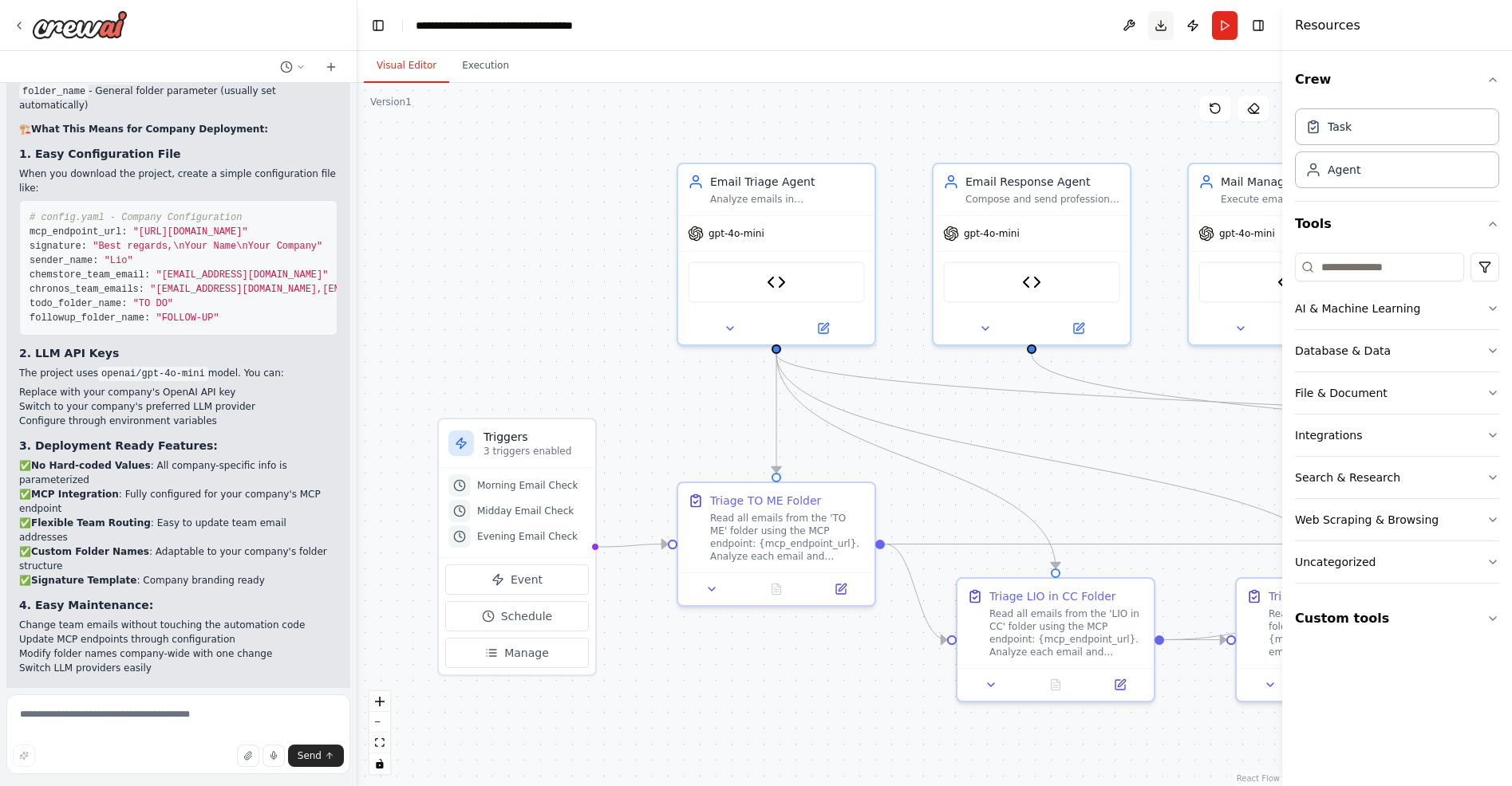
click at [1157, 16] on button "Download" at bounding box center [1161, 25] width 25 height 29
click at [162, 715] on textarea at bounding box center [178, 734] width 344 height 80
type textarea "**********"
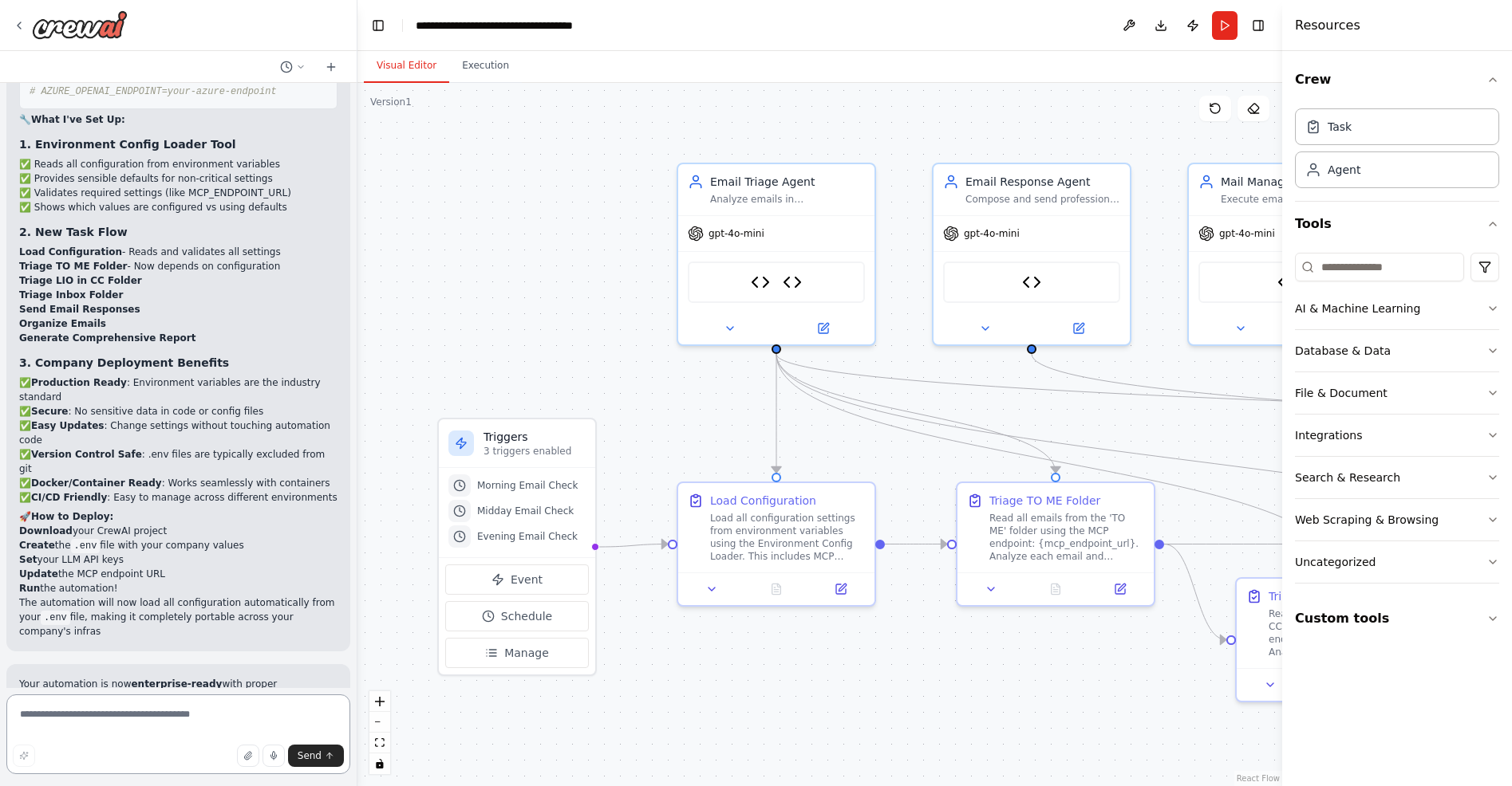
scroll to position [13006, 0]
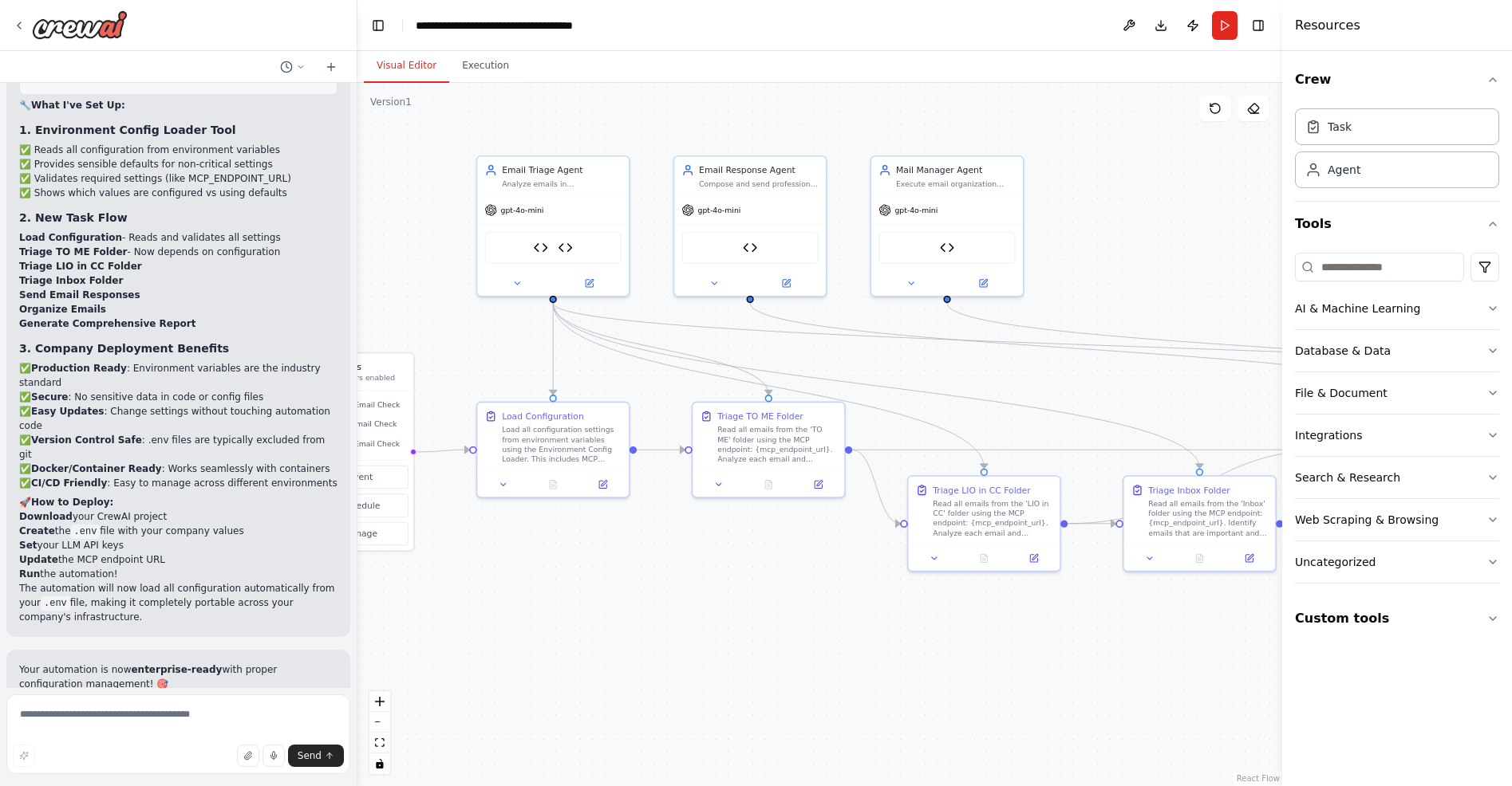
drag, startPoint x: 637, startPoint y: 350, endPoint x: 426, endPoint y: 303, distance: 216.2
click at [426, 303] on div ".deletable-edge-delete-btn { width: 20px; height: 20px; border: 0px solid #ffff…" at bounding box center [819, 434] width 925 height 703
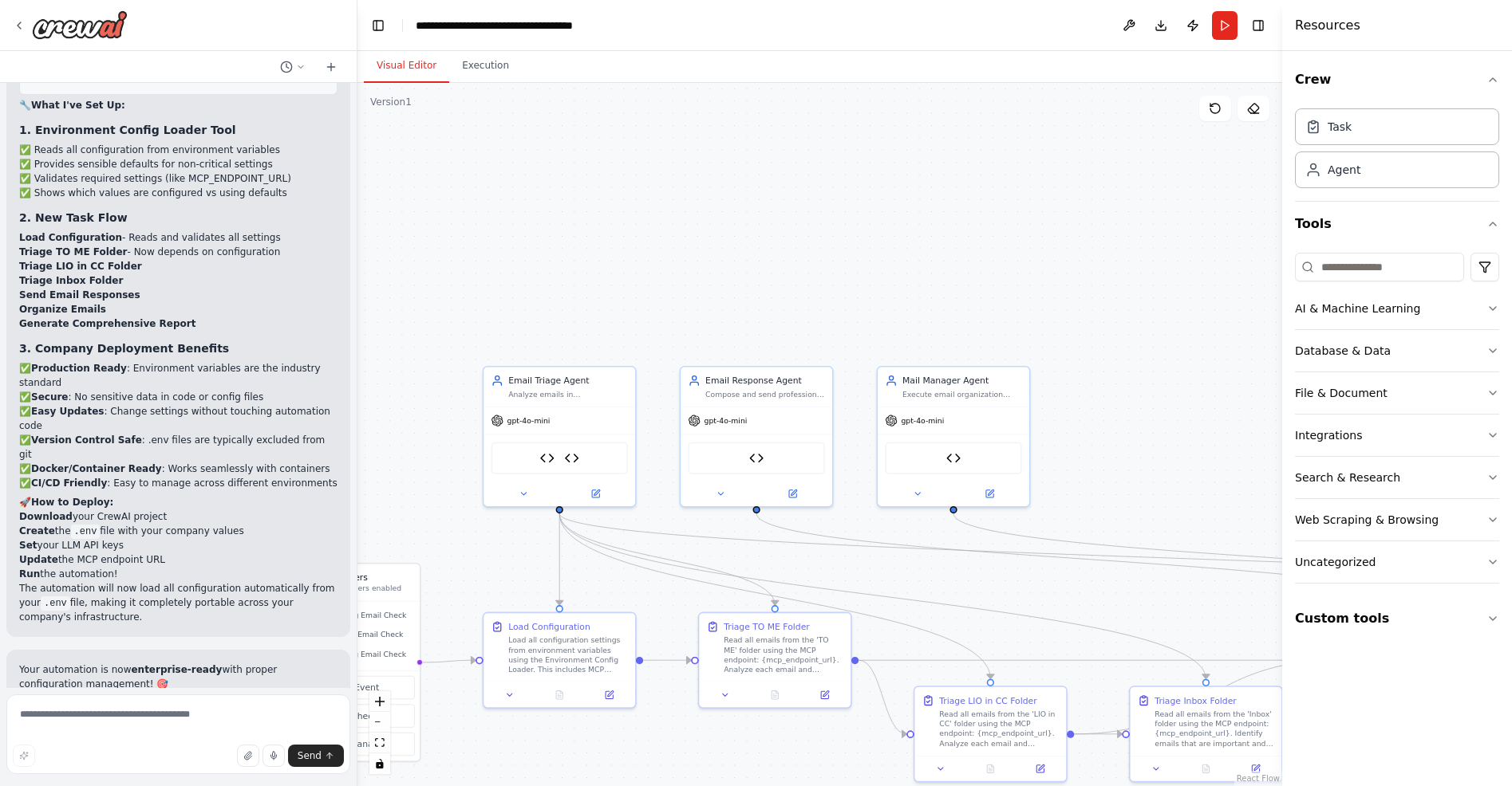
drag, startPoint x: 1132, startPoint y: 269, endPoint x: 1177, endPoint y: 514, distance: 249.1
click at [1177, 514] on div ".deletable-edge-delete-btn { width: 20px; height: 20px; border: 0px solid #ffff…" at bounding box center [819, 434] width 925 height 703
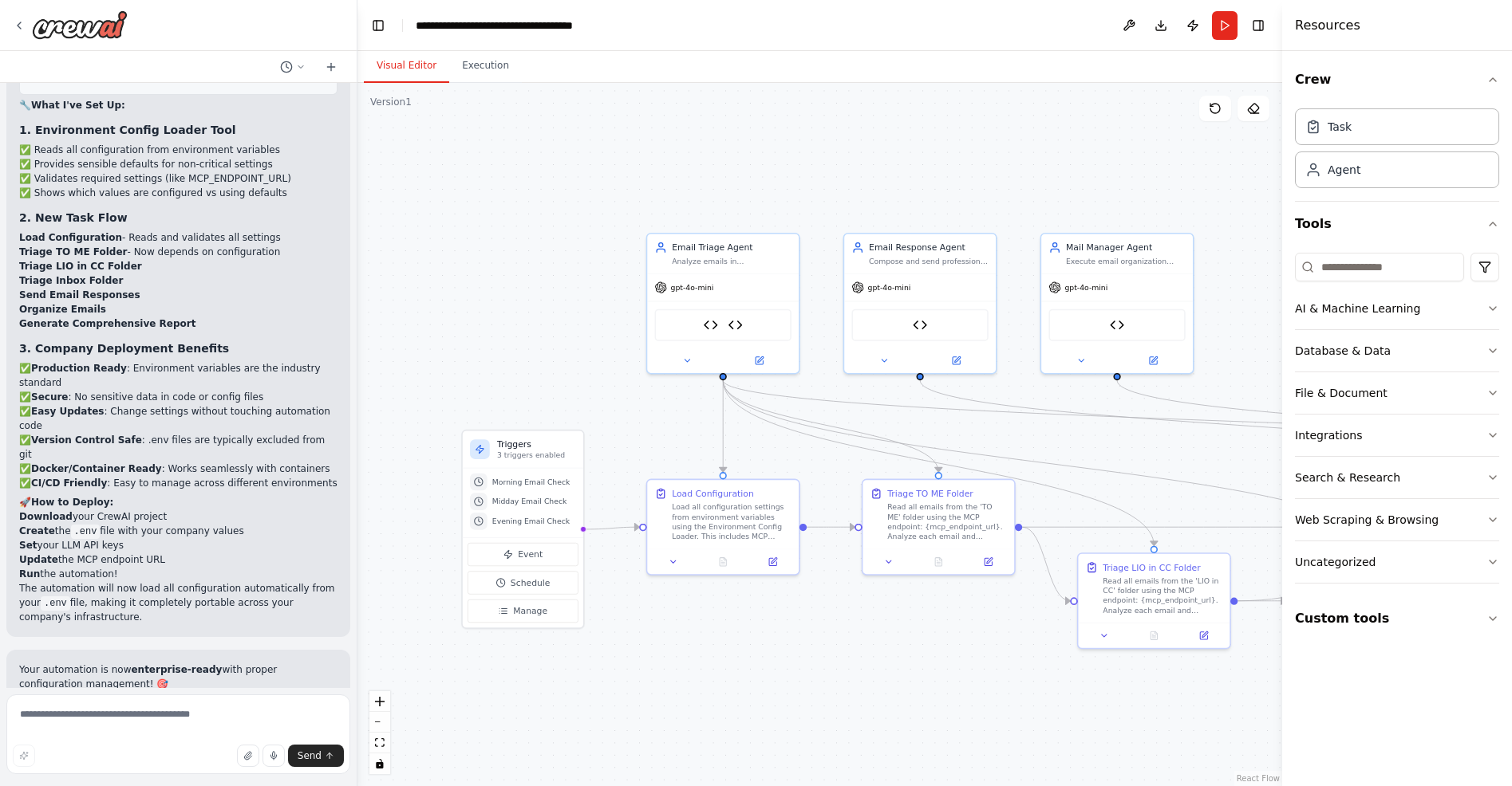
drag, startPoint x: 411, startPoint y: 519, endPoint x: 544, endPoint y: 345, distance: 219.0
click at [544, 345] on div ".deletable-edge-delete-btn { width: 20px; height: 20px; border: 0px solid #ffff…" at bounding box center [819, 434] width 925 height 703
